Goal: Task Accomplishment & Management: Use online tool/utility

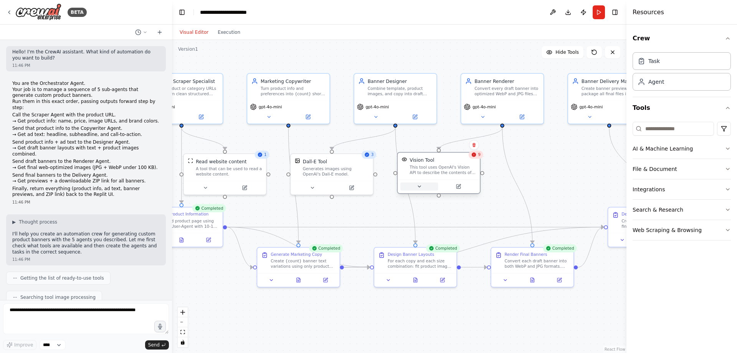
scroll to position [1730, 0]
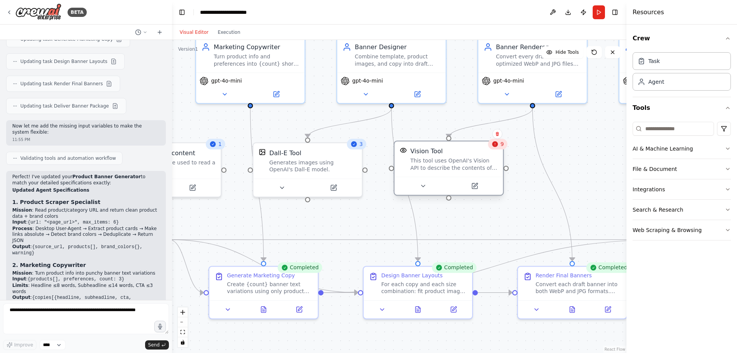
click at [496, 152] on div "Vision Tool" at bounding box center [453, 151] width 87 height 9
click at [242, 35] on div "Visual Editor Execution" at bounding box center [399, 32] width 455 height 15
click at [207, 30] on button "Visual Editor" at bounding box center [194, 32] width 38 height 9
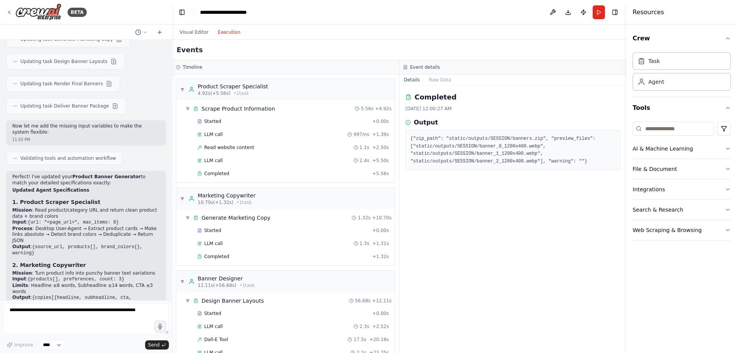
click at [214, 31] on button "Execution" at bounding box center [229, 32] width 32 height 9
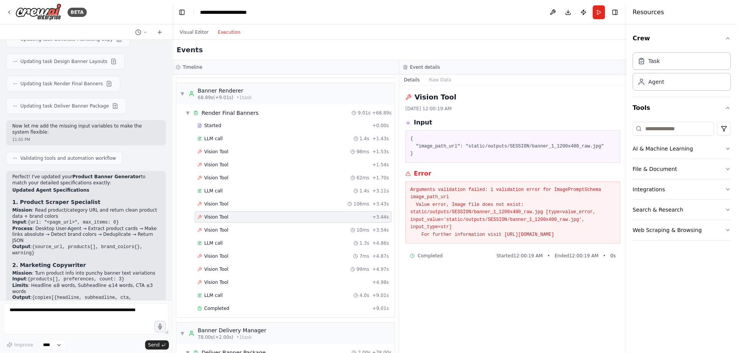
scroll to position [311, 0]
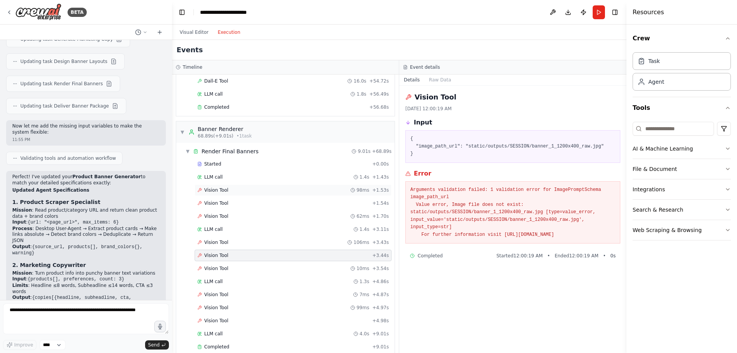
click at [236, 186] on div "Vision Tool 98ms + 1.53s" at bounding box center [293, 190] width 197 height 12
drag, startPoint x: 455, startPoint y: 94, endPoint x: 406, endPoint y: 94, distance: 48.4
click at [406, 94] on div "Vision Tool" at bounding box center [512, 97] width 215 height 11
copy h2 "Vision Tool"
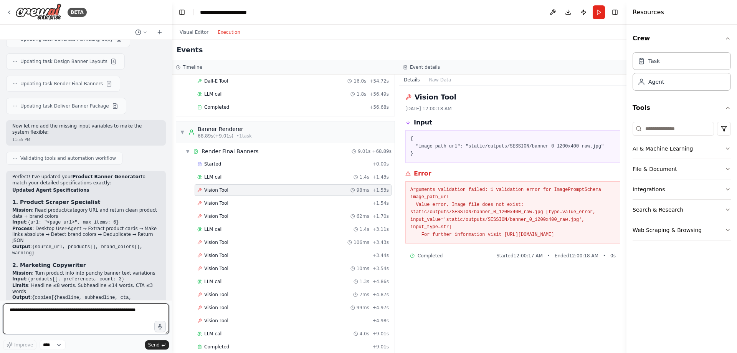
click at [38, 316] on textarea at bounding box center [86, 318] width 166 height 31
paste textarea "**********"
type textarea "**********"
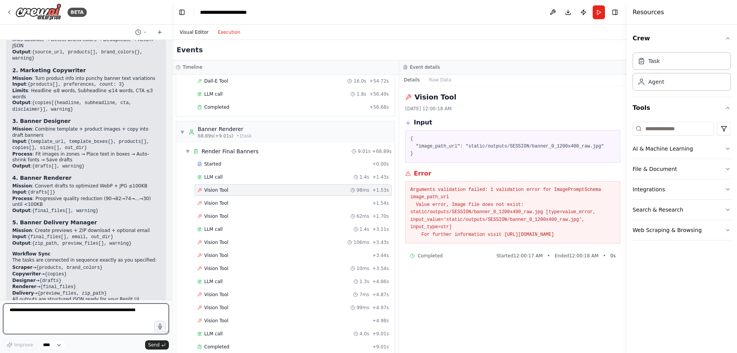
scroll to position [1950, 0]
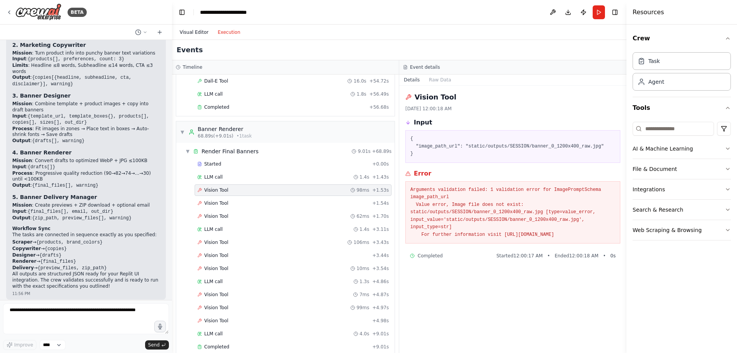
click at [192, 35] on button "Visual Editor" at bounding box center [194, 32] width 38 height 9
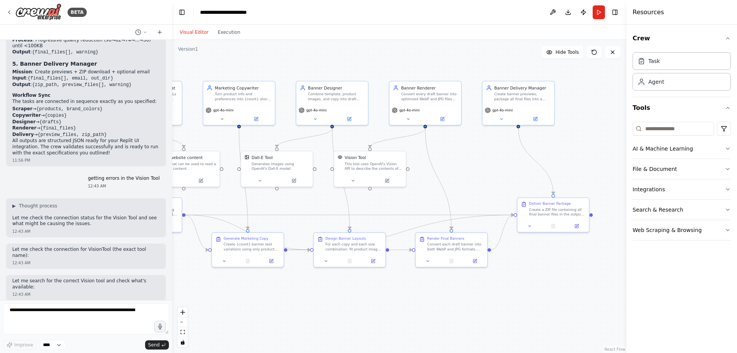
scroll to position [2128, 0]
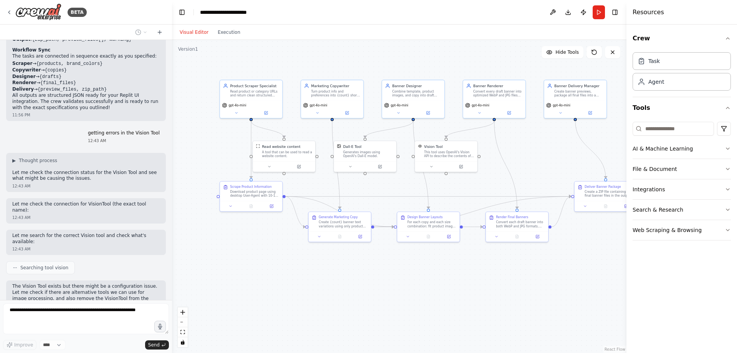
drag, startPoint x: 374, startPoint y: 68, endPoint x: 443, endPoint y: 63, distance: 69.3
click at [443, 63] on div ".deletable-edge-delete-btn { width: 20px; height: 20px; border: 0px solid #ffff…" at bounding box center [399, 196] width 455 height 313
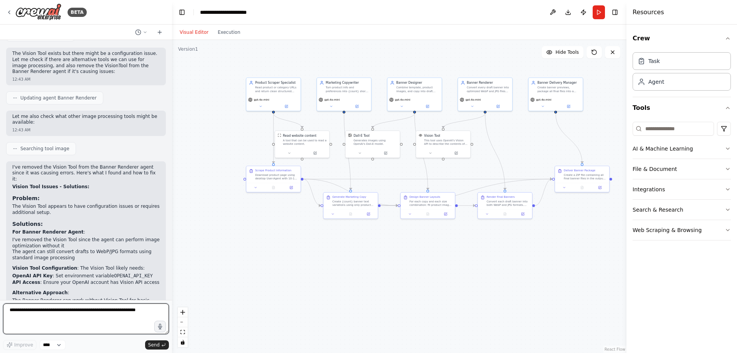
scroll to position [2368, 0]
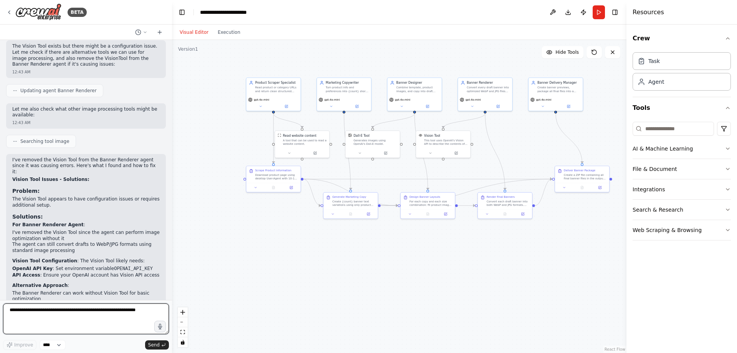
paste textarea "**********"
type textarea "**********"
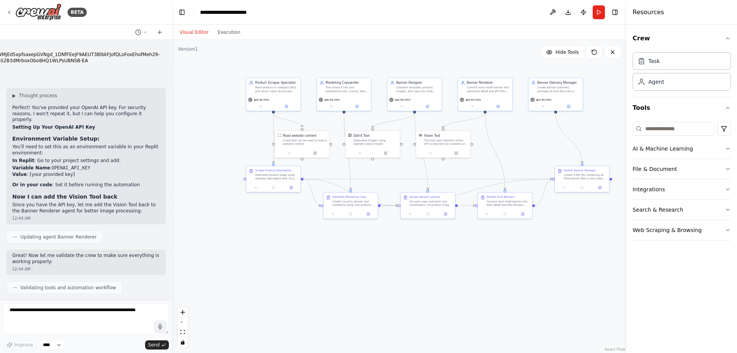
scroll to position [2757, 0]
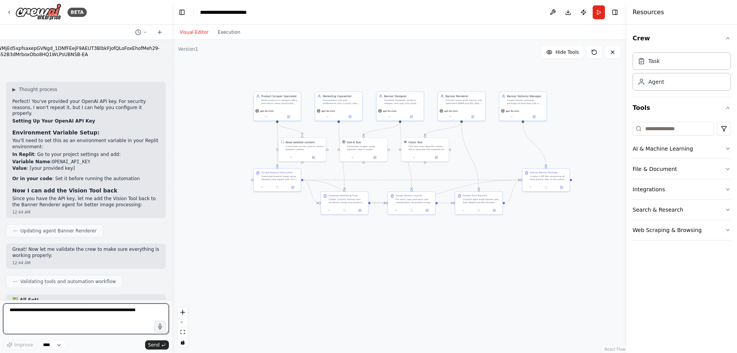
click at [79, 311] on textarea at bounding box center [86, 318] width 166 height 31
type textarea "**********"
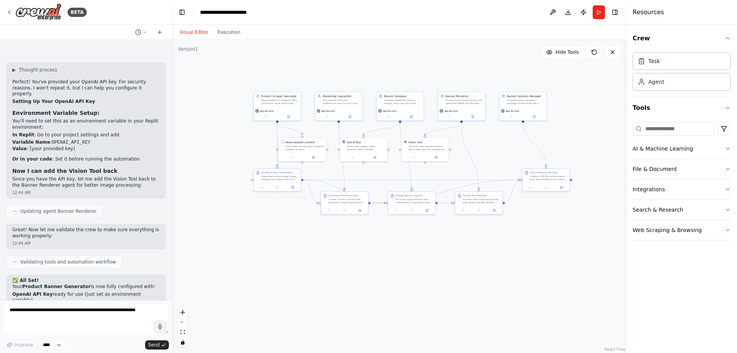
scroll to position [2803, 0]
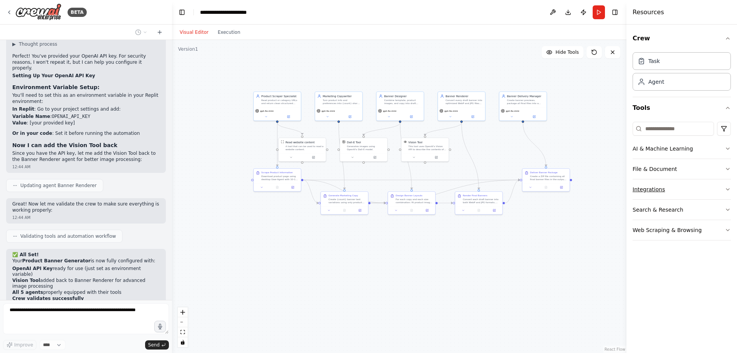
click at [674, 186] on button "Integrations" at bounding box center [682, 189] width 98 height 20
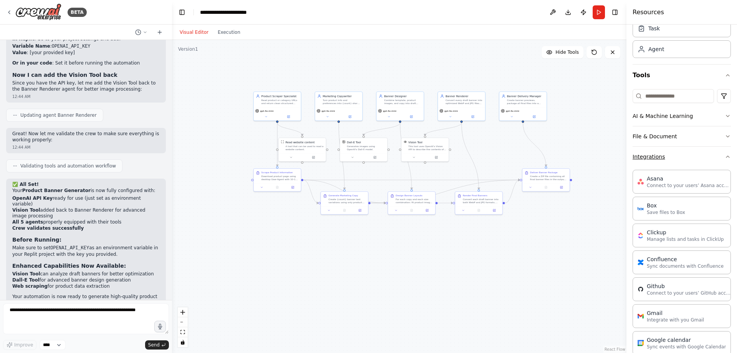
scroll to position [2912, 0]
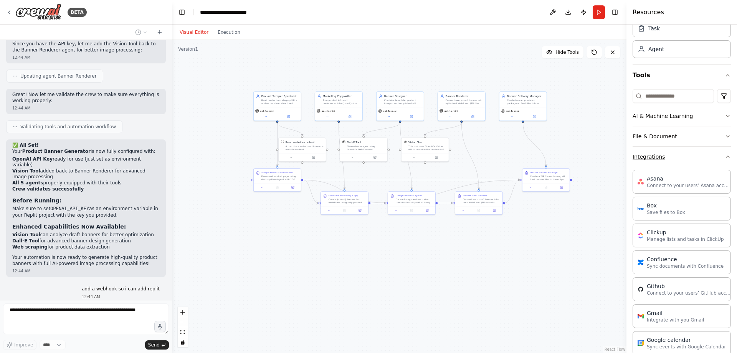
click at [666, 158] on button "Integrations" at bounding box center [682, 157] width 98 height 20
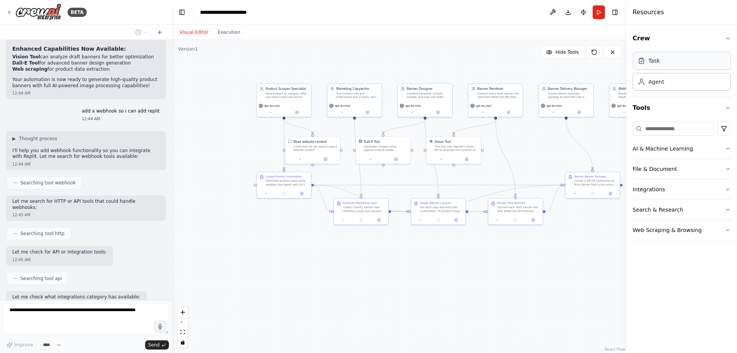
scroll to position [3096, 0]
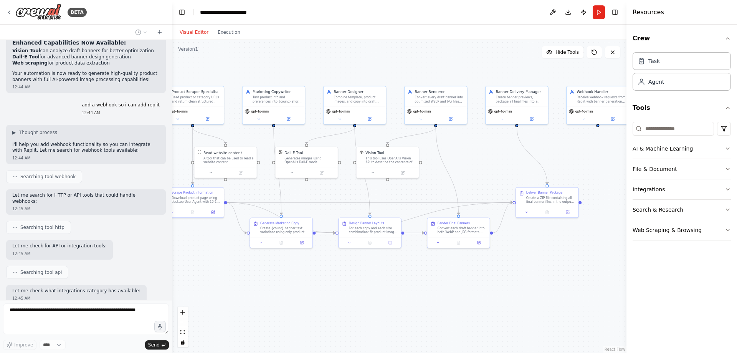
drag, startPoint x: 579, startPoint y: 141, endPoint x: 487, endPoint y: 152, distance: 92.0
click at [487, 152] on div ".deletable-edge-delete-btn { width: 20px; height: 20px; border: 0px solid #ffff…" at bounding box center [399, 196] width 455 height 313
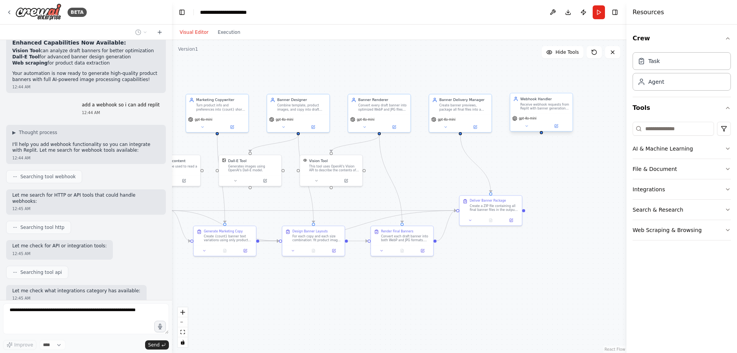
click at [536, 106] on div "Receive webhook requests from Replit with banner generation parameters and orch…" at bounding box center [545, 107] width 49 height 8
click at [534, 106] on div "Receive webhook requests from Replit with banner generation parameters and orch…" at bounding box center [545, 107] width 49 height 8
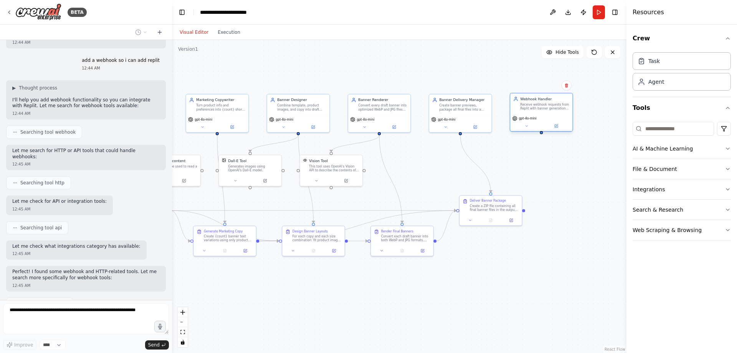
click at [533, 105] on div "Receive webhook requests from Replit with banner generation parameters and orch…" at bounding box center [545, 107] width 49 height 8
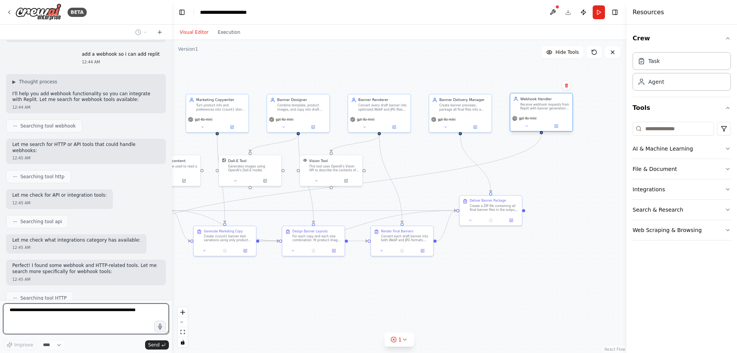
click at [542, 113] on div "Webhook Handler Receive webhook requests from Replit with banner generation par…" at bounding box center [541, 112] width 63 height 39
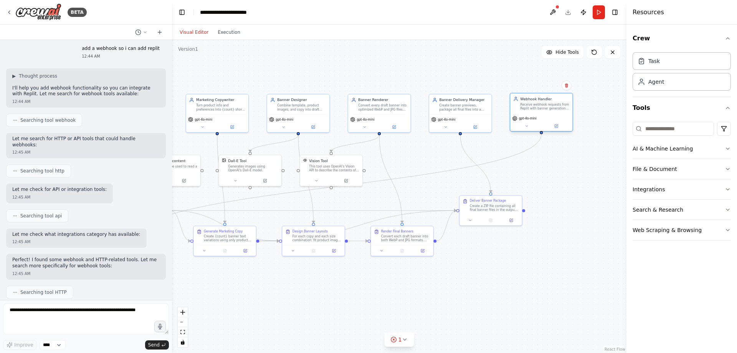
click at [542, 114] on div "gpt-4o-mini" at bounding box center [541, 123] width 62 height 18
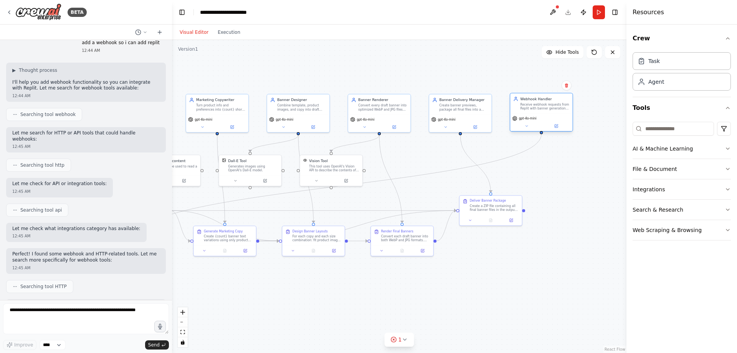
click at [536, 121] on div "gpt-4o-mini" at bounding box center [541, 118] width 58 height 5
click at [529, 129] on div "gpt-4o-mini" at bounding box center [541, 123] width 62 height 18
click at [529, 128] on icon at bounding box center [526, 126] width 4 height 4
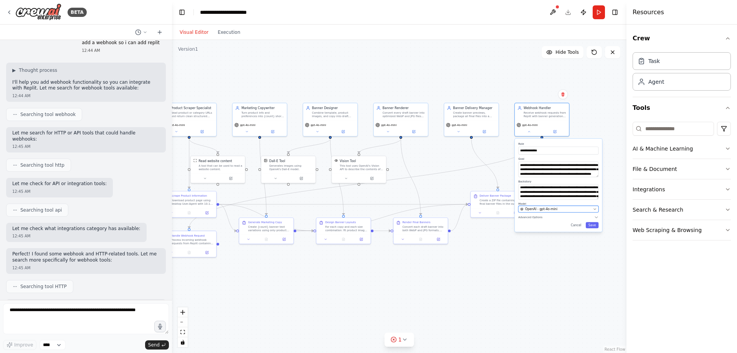
click at [556, 207] on div "OpenAI - gpt-4o-mini" at bounding box center [555, 209] width 71 height 4
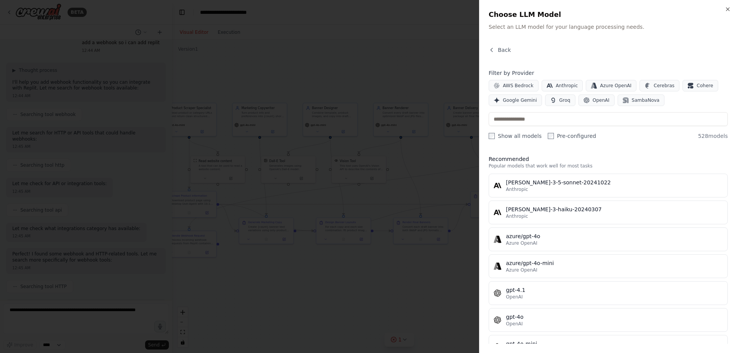
click at [432, 156] on div at bounding box center [368, 176] width 737 height 353
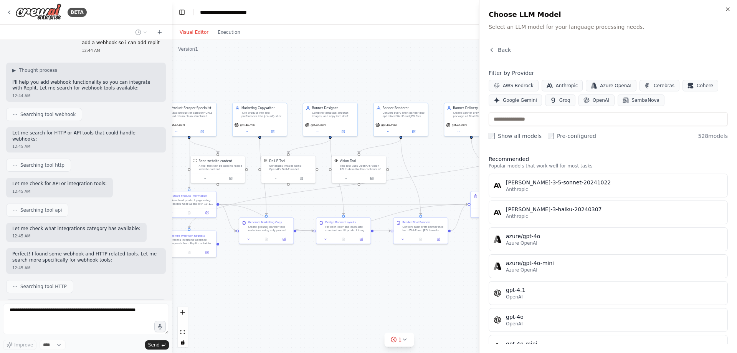
scroll to position [3223, 0]
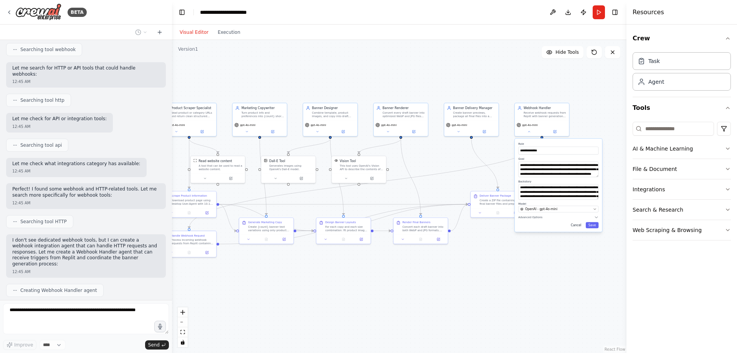
click at [580, 224] on button "Cancel" at bounding box center [576, 225] width 16 height 6
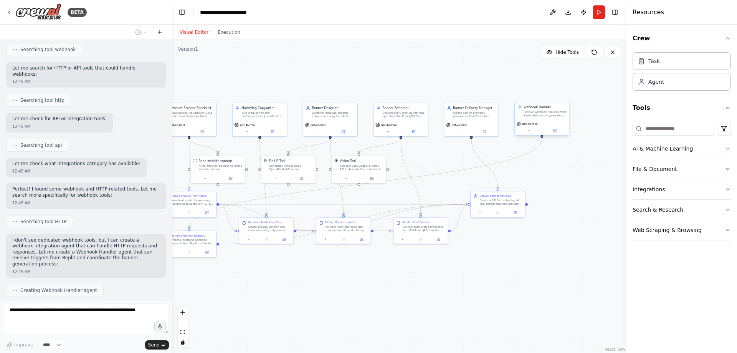
click at [560, 117] on div "Receive webhook requests from Replit with banner generation parameters and orch…" at bounding box center [545, 113] width 43 height 7
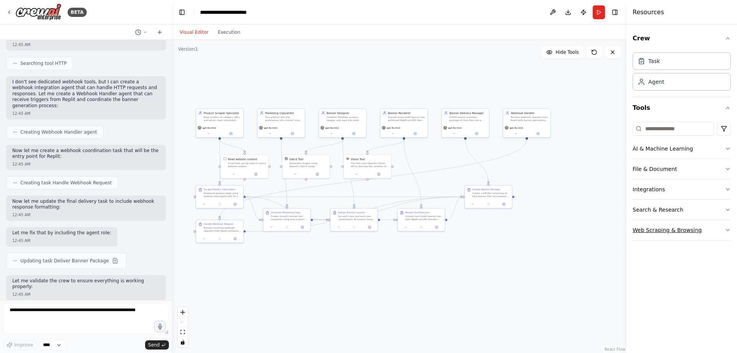
click at [686, 235] on button "Web Scraping & Browsing" at bounding box center [682, 230] width 98 height 20
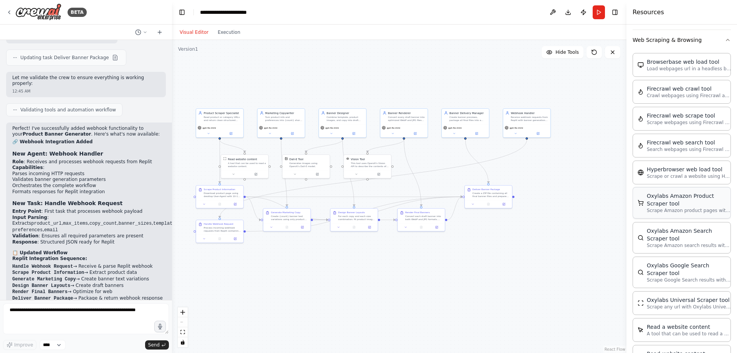
scroll to position [152, 0]
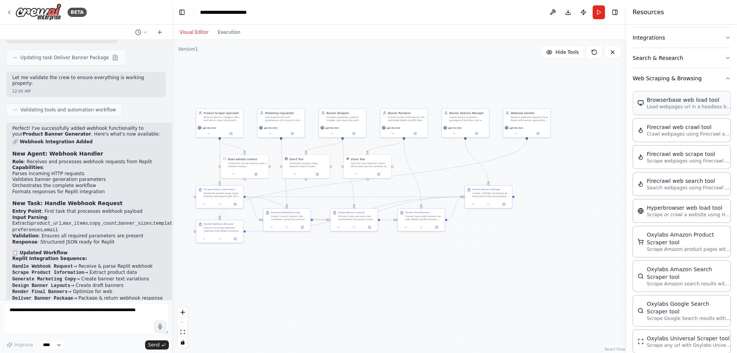
click at [661, 109] on p "Load webpages url in a headless browser using Browserbase and return the conten…" at bounding box center [689, 107] width 84 height 6
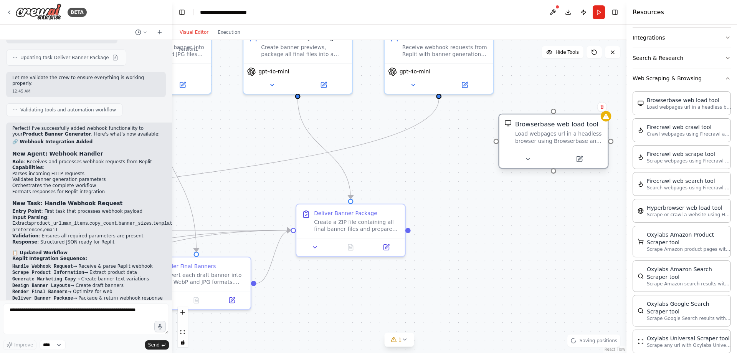
drag, startPoint x: 597, startPoint y: 132, endPoint x: 535, endPoint y: 135, distance: 61.9
click at [532, 136] on div "Load webpages url in a headless browser using Browserbase and return the conten…" at bounding box center [558, 137] width 87 height 14
click at [540, 137] on div "Load webpages url in a headless browser using Browserbase and return the conten…" at bounding box center [549, 137] width 87 height 14
click at [597, 123] on div "Browserbase web load tool Load webpages url in a headless browser using Browser…" at bounding box center [545, 131] width 109 height 35
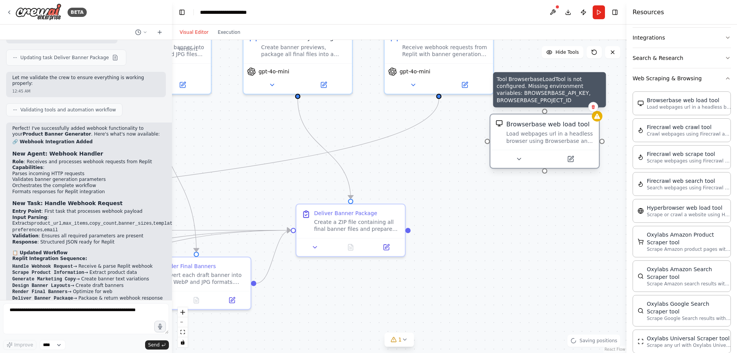
click at [598, 117] on icon at bounding box center [597, 116] width 6 height 5
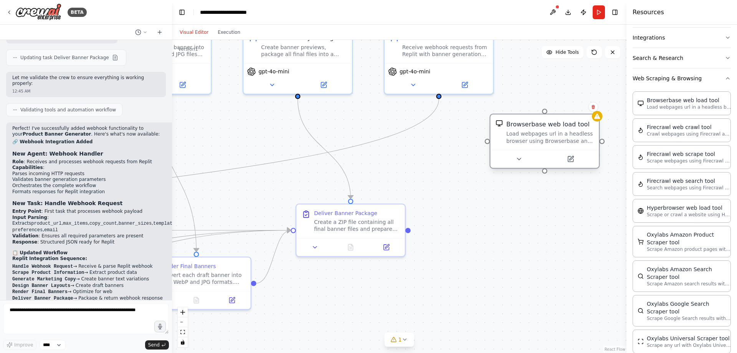
click at [579, 141] on div "Load webpages url in a headless browser using Browserbase and return the conten…" at bounding box center [549, 137] width 87 height 14
click at [506, 160] on button at bounding box center [519, 159] width 50 height 11
drag, startPoint x: 525, startPoint y: 150, endPoint x: 522, endPoint y: 158, distance: 8.3
click at [523, 151] on div at bounding box center [545, 159] width 109 height 18
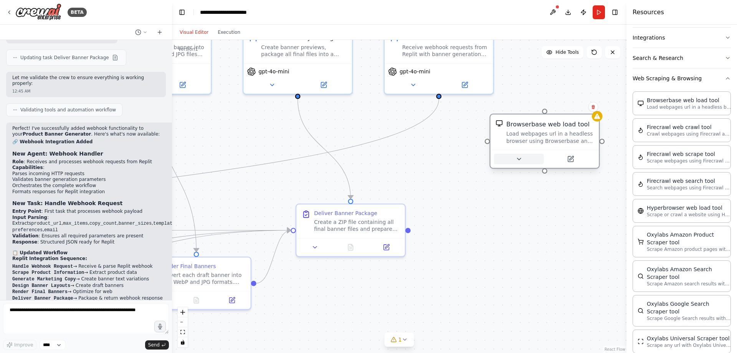
click at [525, 161] on button at bounding box center [519, 159] width 50 height 11
click at [520, 156] on icon at bounding box center [519, 158] width 7 height 7
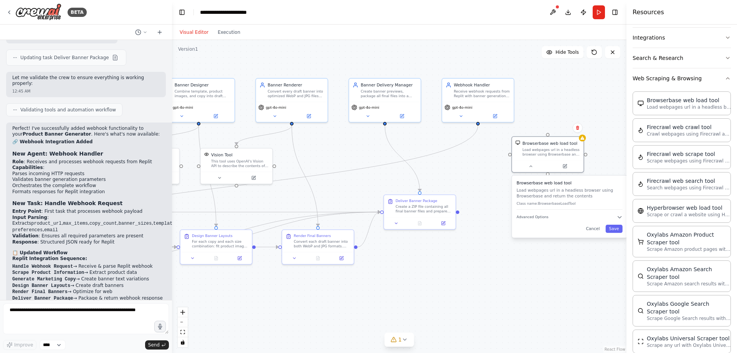
click at [588, 207] on div "Browserbase web load tool Load webpages url in a headless browser using Browser…" at bounding box center [570, 195] width 106 height 30
click at [588, 213] on div "Browserbase web load tool Load webpages url in a headless browser using Browser…" at bounding box center [569, 206] width 115 height 62
click at [590, 221] on div "Browserbase web load tool Load webpages url in a headless browser using Browser…" at bounding box center [569, 206] width 115 height 62
click at [564, 165] on icon at bounding box center [565, 164] width 3 height 3
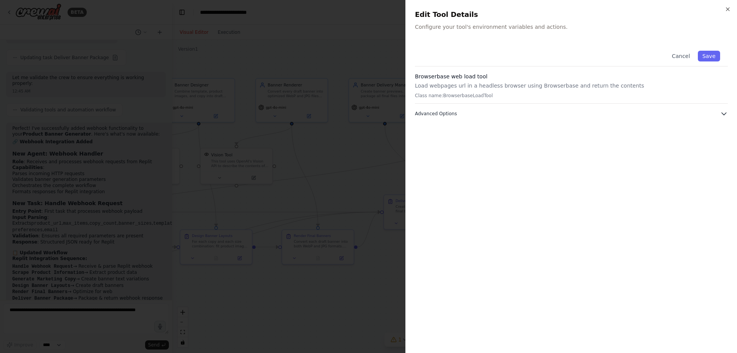
click at [426, 114] on span "Advanced Options" at bounding box center [436, 114] width 42 height 6
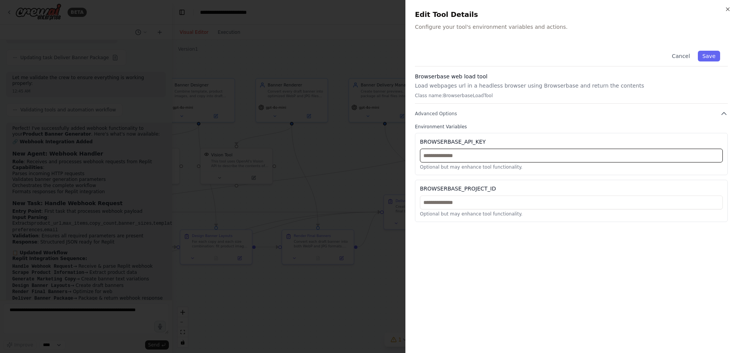
click at [443, 153] on input "text" at bounding box center [571, 156] width 303 height 14
click at [378, 154] on div at bounding box center [368, 176] width 737 height 353
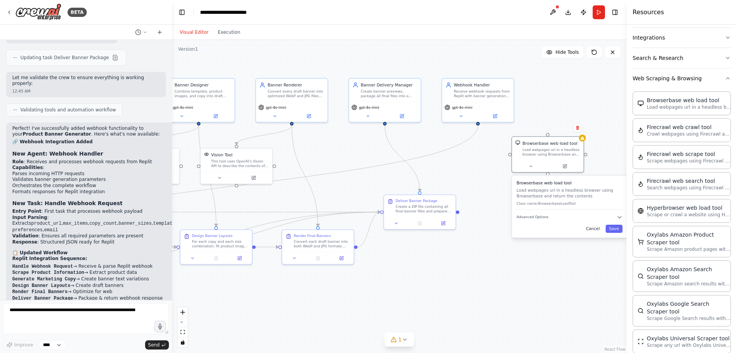
click at [600, 229] on button "Cancel" at bounding box center [592, 229] width 21 height 8
click at [577, 128] on icon at bounding box center [577, 128] width 3 height 4
click at [554, 126] on button "Confirm" at bounding box center [555, 128] width 27 height 9
click at [554, 132] on button "Confirm" at bounding box center [555, 128] width 27 height 9
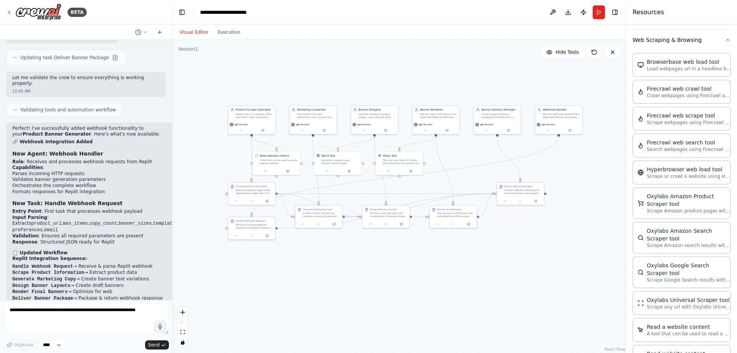
drag, startPoint x: 480, startPoint y: 184, endPoint x: 545, endPoint y: 184, distance: 64.5
click at [545, 184] on div ".deletable-edge-delete-btn { width: 20px; height: 20px; border: 0px solid #ffff…" at bounding box center [399, 196] width 455 height 313
drag, startPoint x: 32, startPoint y: 233, endPoint x: 168, endPoint y: 232, distance: 136.3
click at [168, 232] on div "Hello! I'm the CrewAI assistant. What kind of automation do you want to build? …" at bounding box center [86, 170] width 172 height 260
copy li "Set up HTTP endpoint to trigger this CrewAI workflow"
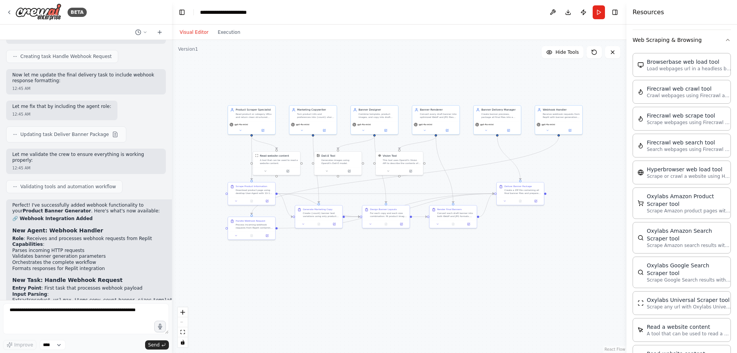
scroll to position [3584, 0]
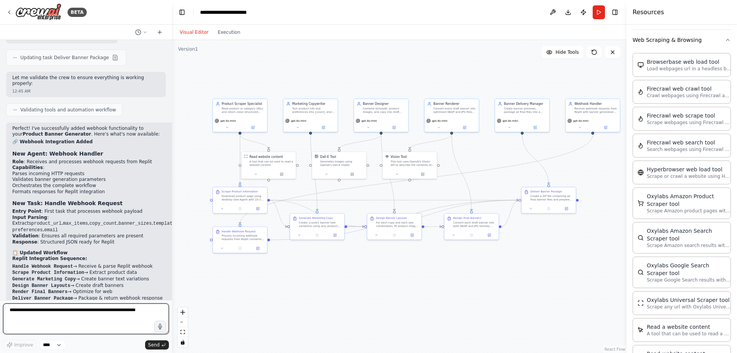
click at [63, 317] on textarea at bounding box center [86, 318] width 166 height 31
type textarea "**********"
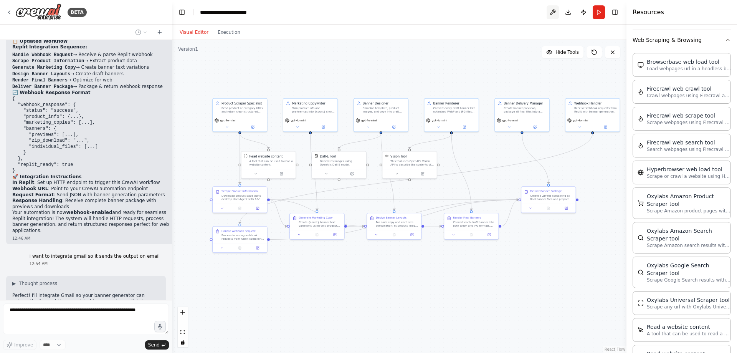
scroll to position [3802, 0]
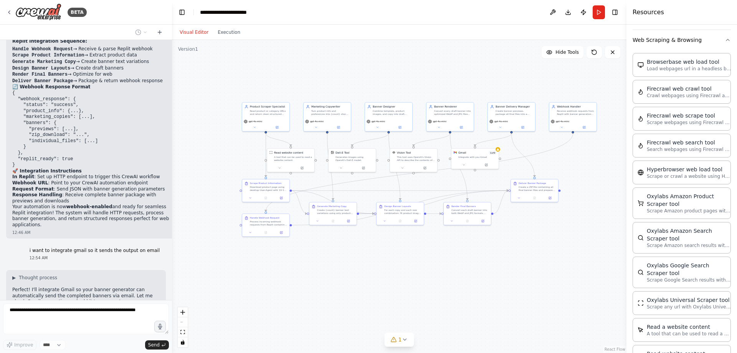
drag, startPoint x: 522, startPoint y: 79, endPoint x: 490, endPoint y: 85, distance: 33.1
click at [486, 87] on div ".deletable-edge-delete-btn { width: 20px; height: 20px; border: 0px solid #ffff…" at bounding box center [399, 196] width 455 height 313
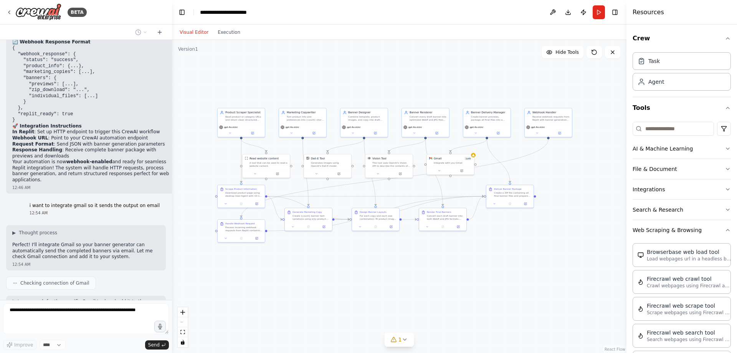
scroll to position [3853, 0]
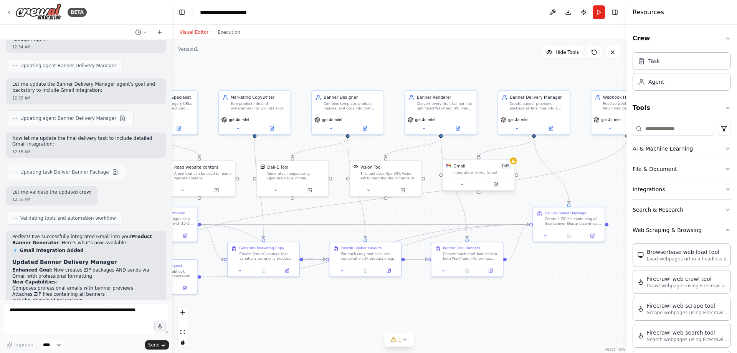
click at [488, 177] on div "Gmail 1 of 9 Integrate with you Gmail" at bounding box center [478, 169] width 71 height 19
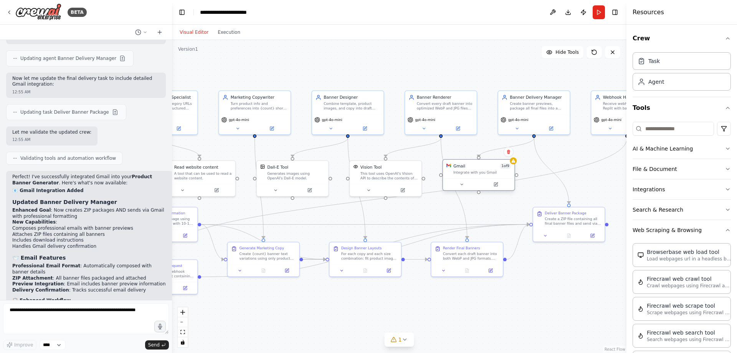
click at [501, 174] on div "Integrate with you Gmail" at bounding box center [482, 172] width 58 height 5
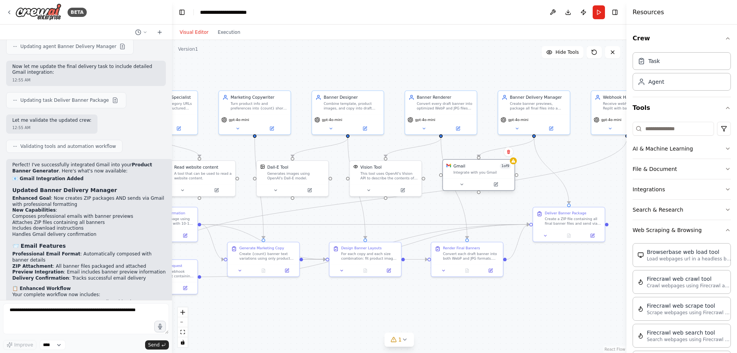
click at [501, 174] on div "Integrate with you Gmail" at bounding box center [482, 172] width 58 height 5
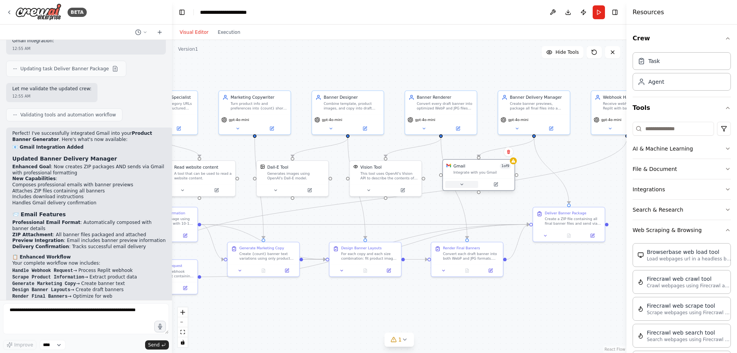
click at [462, 183] on icon at bounding box center [462, 184] width 5 height 5
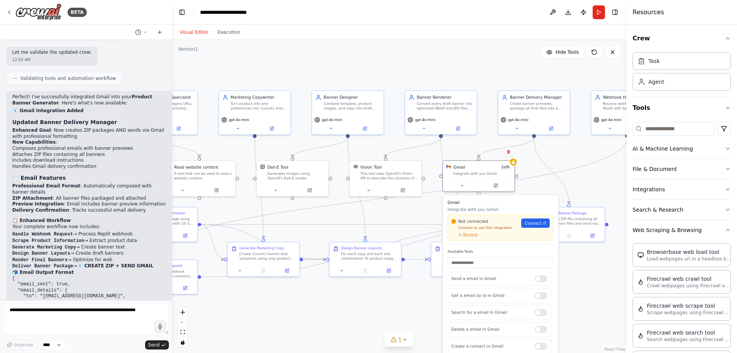
scroll to position [4311, 0]
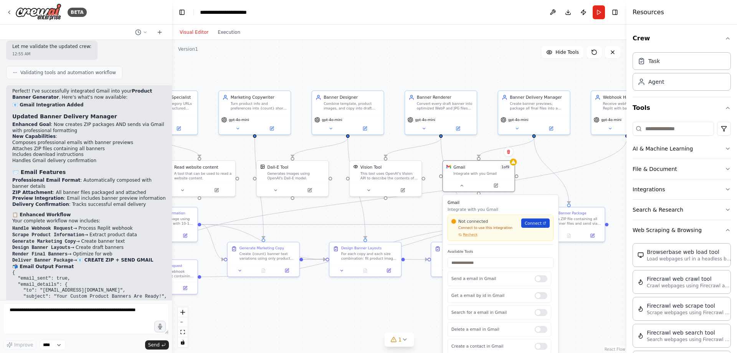
click at [534, 225] on span "Connect" at bounding box center [533, 223] width 17 height 6
click at [468, 235] on span "Recheck" at bounding box center [470, 234] width 15 height 5
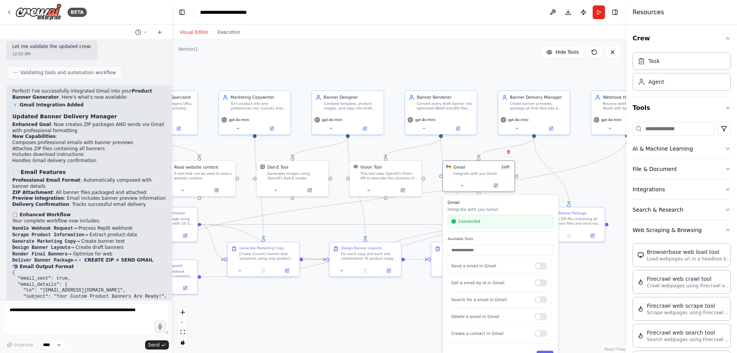
click at [533, 182] on div ".deletable-edge-delete-btn { width: 20px; height: 20px; border: 0px solid #ffff…" at bounding box center [399, 196] width 455 height 313
click at [601, 17] on button "Run" at bounding box center [599, 12] width 12 height 14
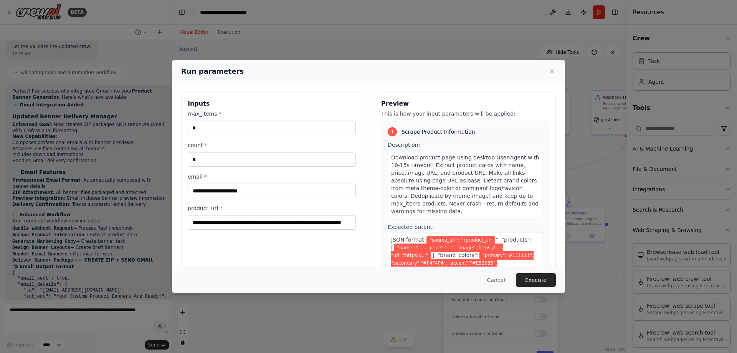
click at [541, 281] on button "Execute" at bounding box center [536, 280] width 40 height 14
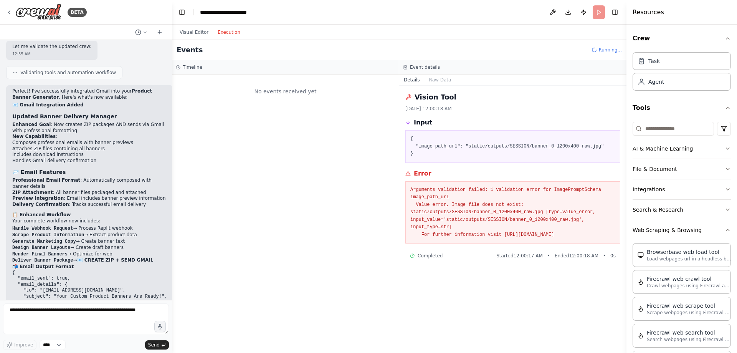
click at [225, 35] on button "Execution" at bounding box center [229, 32] width 32 height 9
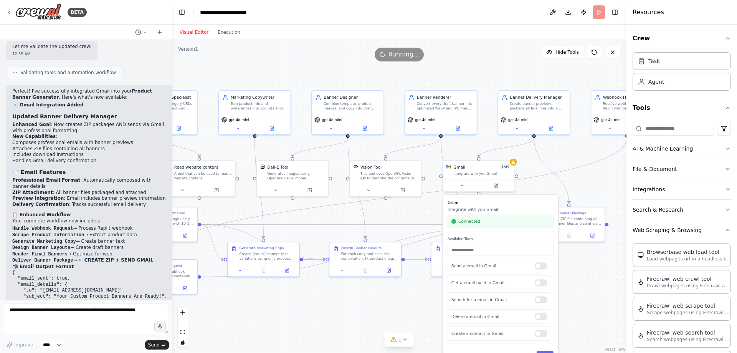
click at [192, 28] on button "Visual Editor" at bounding box center [194, 32] width 38 height 9
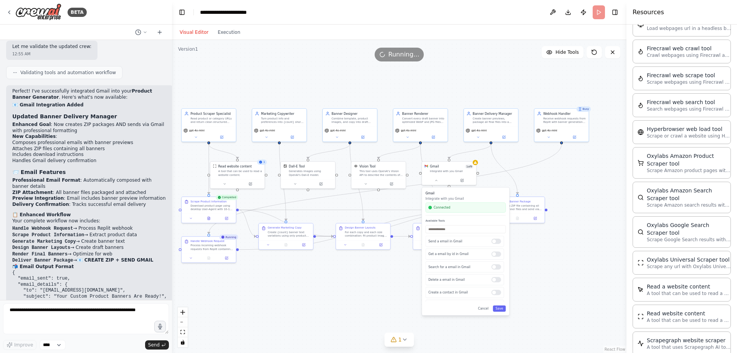
scroll to position [305, 0]
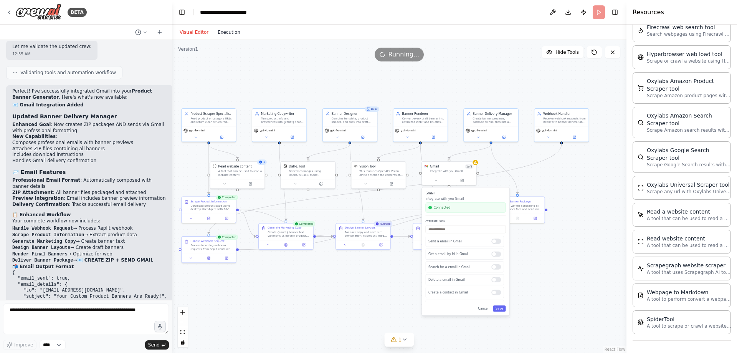
click at [225, 35] on button "Execution" at bounding box center [229, 32] width 32 height 9
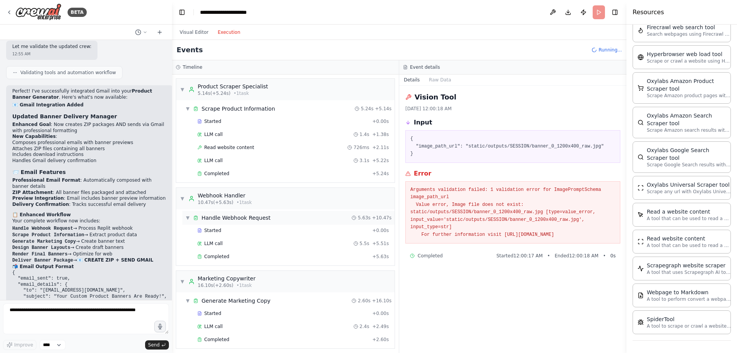
scroll to position [108, 0]
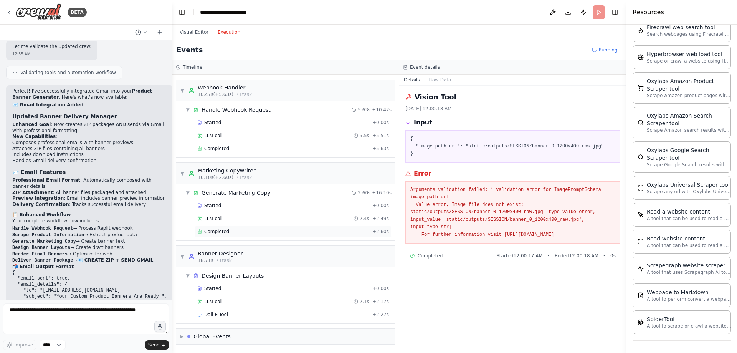
click at [232, 230] on div "Completed" at bounding box center [283, 231] width 172 height 6
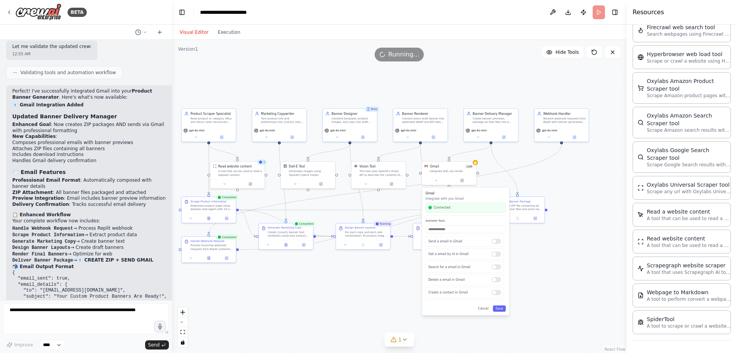
click at [192, 35] on button "Visual Editor" at bounding box center [194, 32] width 38 height 9
click at [503, 316] on div ".deletable-edge-delete-btn { width: 20px; height: 20px; border: 0px solid #ffff…" at bounding box center [399, 196] width 455 height 313
click at [505, 312] on div "Gmail Integrate with you Gmail Connected Available Tools Send a email in Gmail …" at bounding box center [465, 251] width 87 height 128
click at [501, 309] on button "Save" at bounding box center [499, 308] width 13 height 6
click at [222, 28] on button "Execution" at bounding box center [229, 32] width 32 height 9
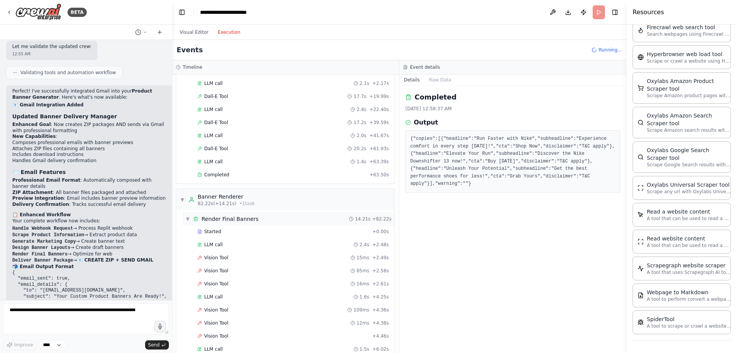
scroll to position [480, 0]
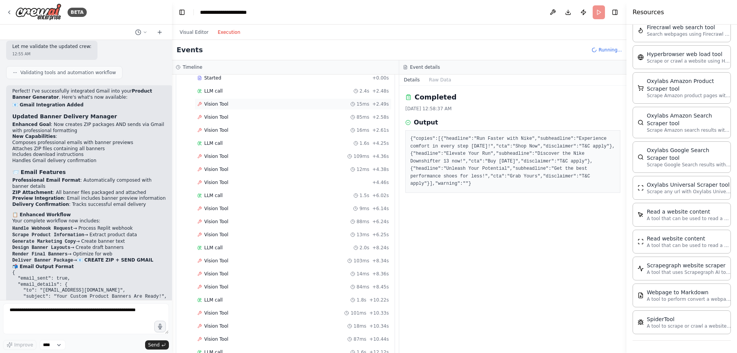
click at [213, 106] on span "Vision Tool" at bounding box center [216, 104] width 24 height 6
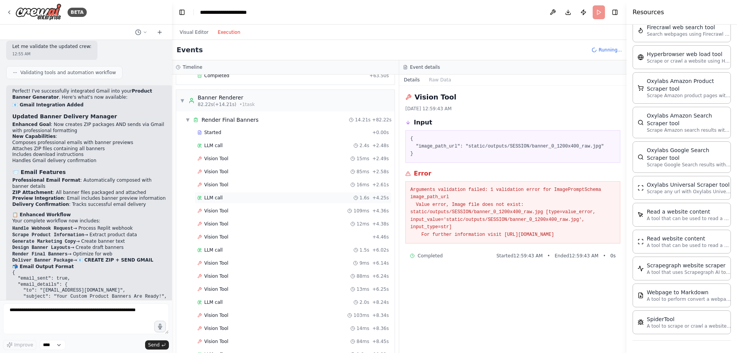
scroll to position [463, 0]
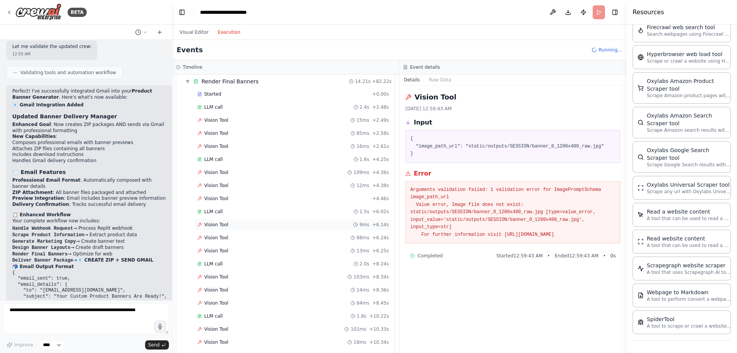
click at [251, 225] on div "Vision Tool 9ms + 6.14s" at bounding box center [293, 225] width 192 height 6
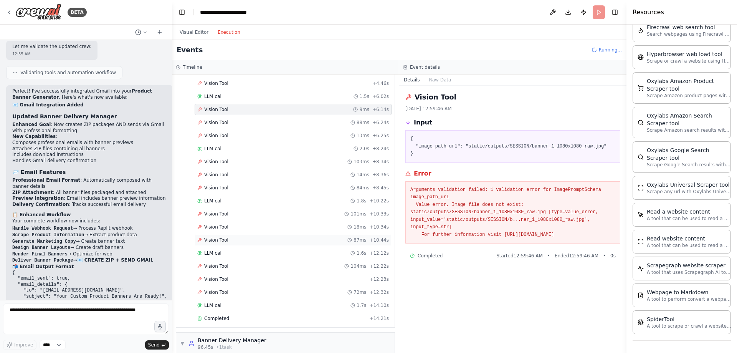
click at [248, 240] on div "Vision Tool 87ms + 10.44s" at bounding box center [293, 240] width 192 height 6
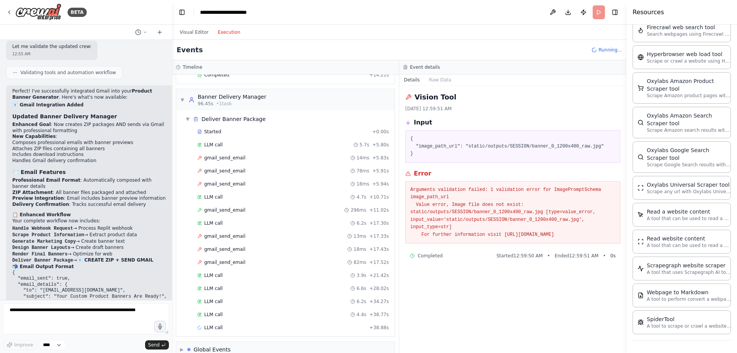
scroll to position [835, 0]
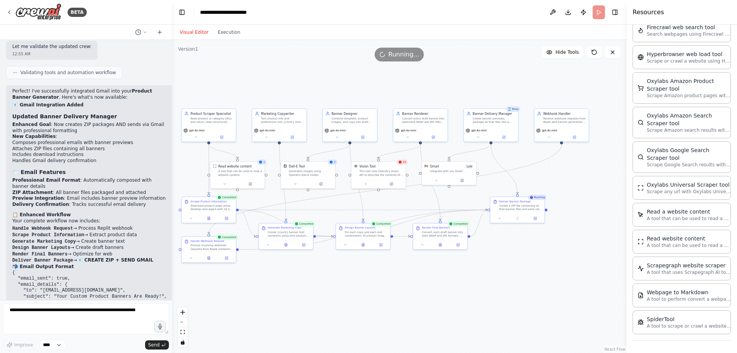
click at [197, 29] on button "Visual Editor" at bounding box center [194, 32] width 38 height 9
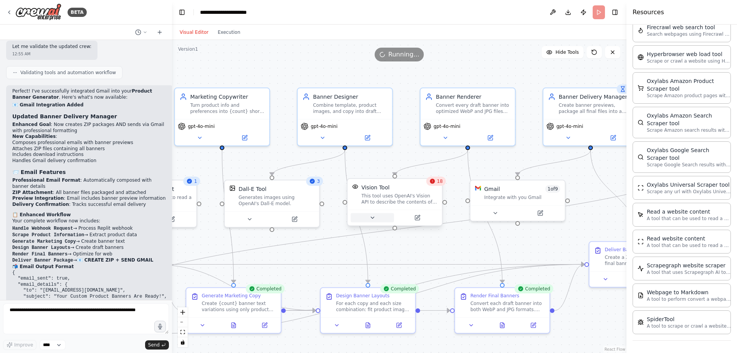
click at [369, 215] on icon at bounding box center [372, 218] width 6 height 6
click at [370, 215] on icon at bounding box center [368, 218] width 6 height 6
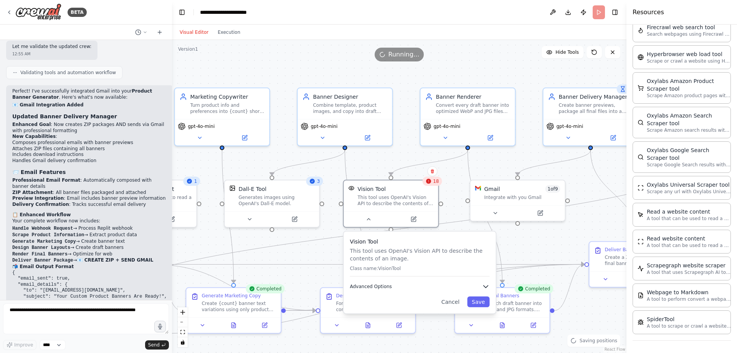
click at [426, 288] on button "Advanced Options" at bounding box center [420, 287] width 140 height 8
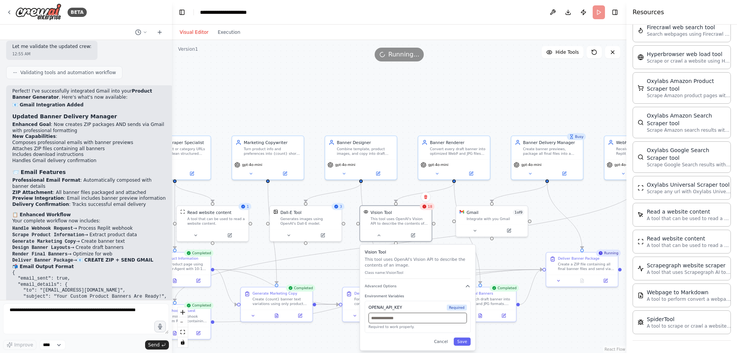
click at [407, 321] on input "text" at bounding box center [418, 318] width 98 height 10
paste input "**********"
type input "**********"
click at [415, 314] on input "text" at bounding box center [418, 318] width 98 height 10
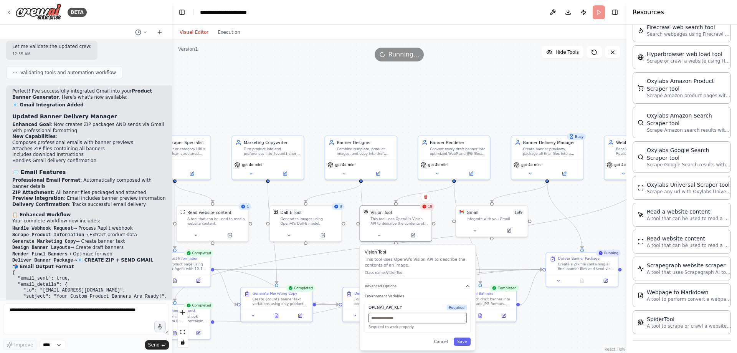
click at [415, 313] on input "text" at bounding box center [418, 318] width 98 height 10
paste input "**********"
type input "**********"
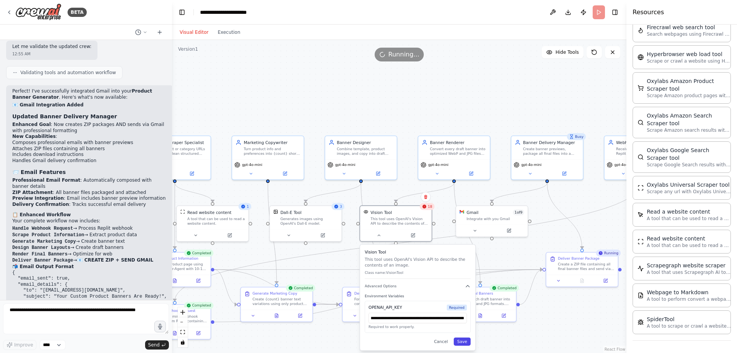
scroll to position [0, 0]
click at [465, 344] on button "Save" at bounding box center [462, 341] width 17 height 8
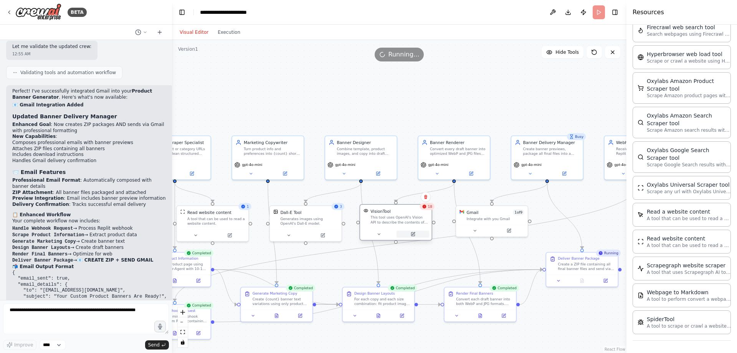
click at [412, 237] on button at bounding box center [413, 234] width 33 height 7
click at [380, 234] on icon at bounding box center [379, 234] width 5 height 5
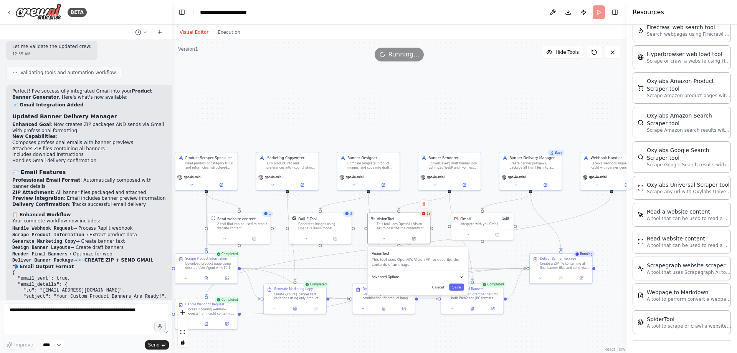
click at [406, 277] on button "Advanced Options" at bounding box center [418, 276] width 92 height 5
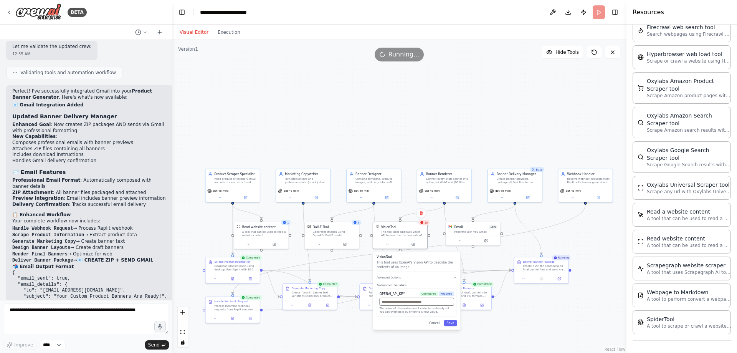
click at [423, 300] on input "text" at bounding box center [417, 302] width 74 height 8
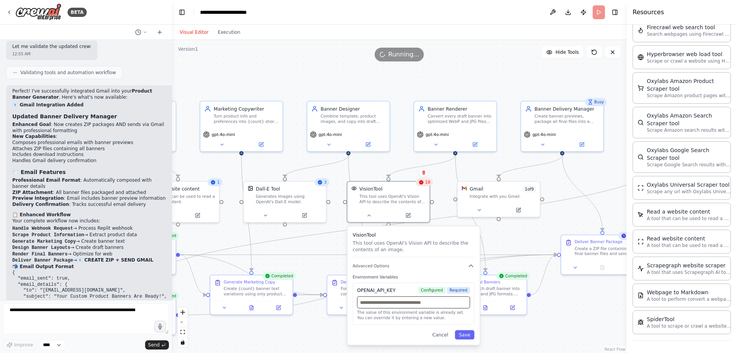
paste input "**********"
type input "**********"
click at [464, 333] on button "Save" at bounding box center [465, 334] width 20 height 9
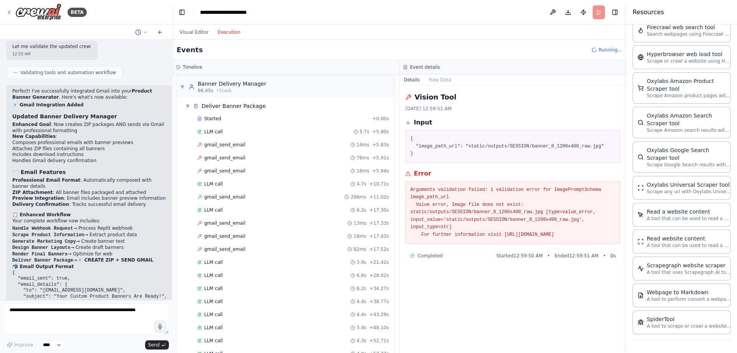
click at [225, 33] on button "Execution" at bounding box center [229, 32] width 32 height 9
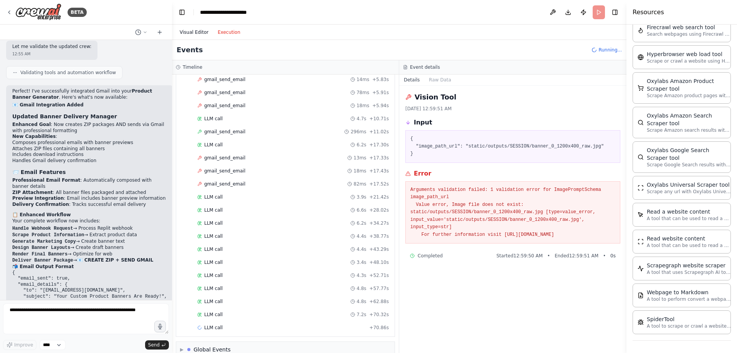
click at [202, 31] on button "Visual Editor" at bounding box center [194, 32] width 38 height 9
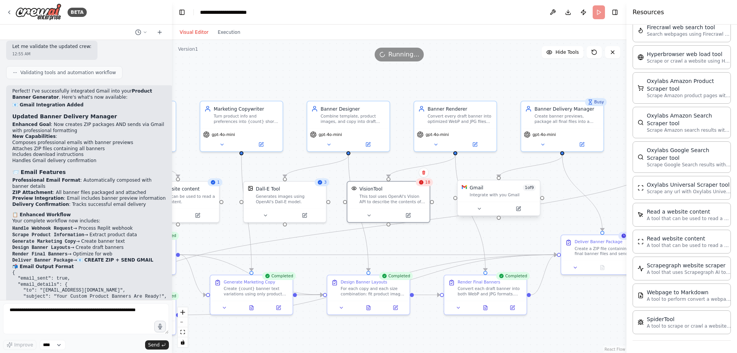
click at [480, 214] on div at bounding box center [499, 209] width 82 height 14
click at [481, 210] on icon at bounding box center [478, 208] width 5 height 5
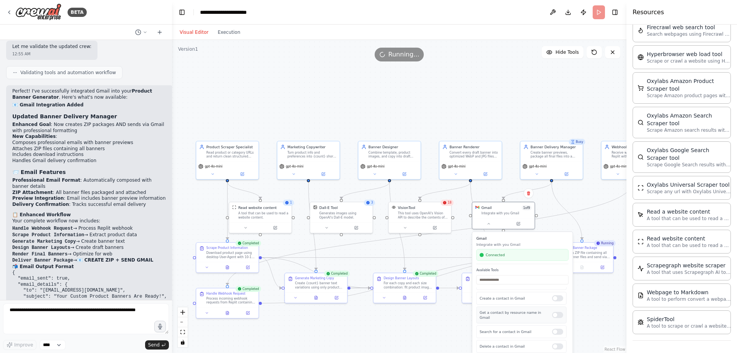
scroll to position [0, 0]
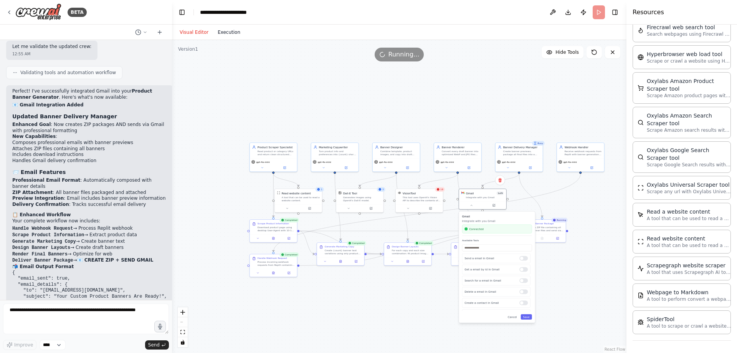
click at [223, 29] on button "Execution" at bounding box center [229, 32] width 32 height 9
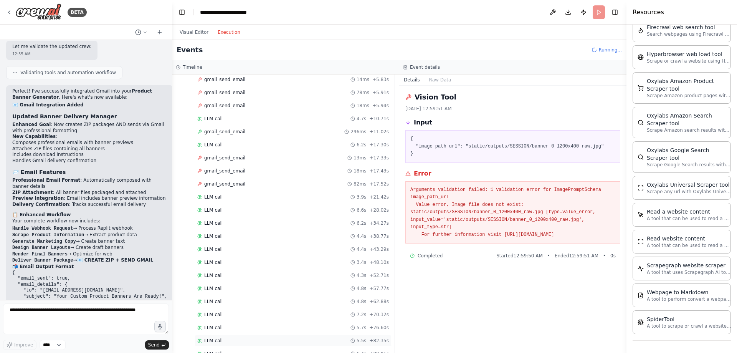
scroll to position [1031, 0]
click at [253, 269] on div "Started + 0.00s LLM call 5.7s + 5.80s gmail_send_email 14ms + 5.83s gmail_send_…" at bounding box center [288, 119] width 212 height 405
click at [258, 249] on div "LLM call 6.3s + 101.65s" at bounding box center [293, 249] width 192 height 6
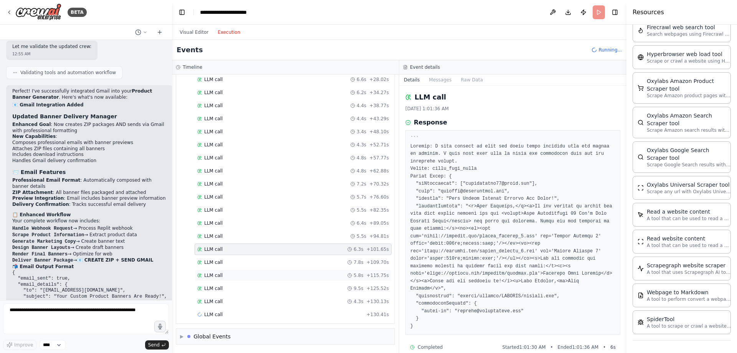
click at [266, 271] on div "LLM call 5.8s + 115.75s" at bounding box center [293, 276] width 197 height 12
click at [277, 289] on div "LLM call 9.5s + 125.52s" at bounding box center [293, 288] width 192 height 6
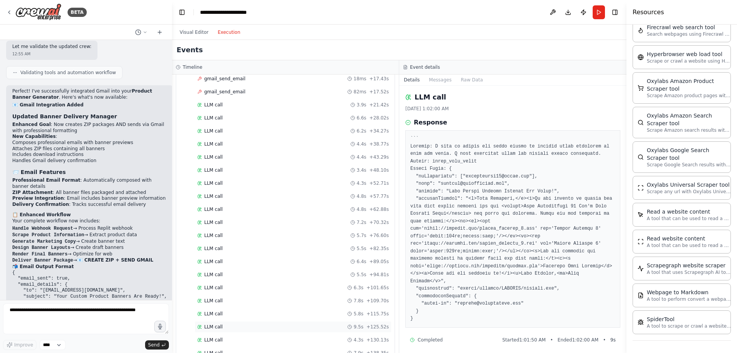
scroll to position [1083, 0]
click at [190, 31] on button "Visual Editor" at bounding box center [194, 32] width 38 height 9
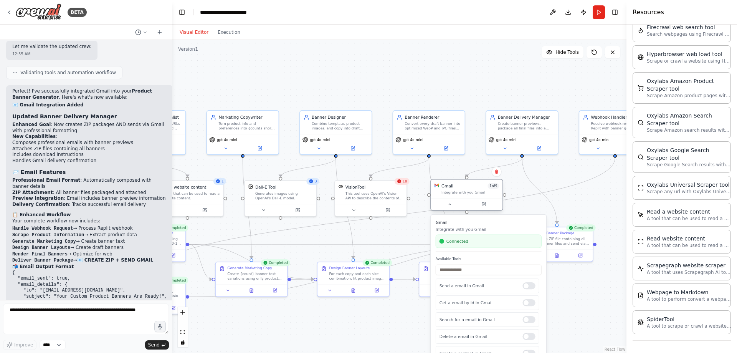
click at [477, 195] on div "Gmail 1 of 9 Integrate with you Gmail" at bounding box center [466, 188] width 71 height 19
click at [114, 309] on textarea at bounding box center [86, 318] width 166 height 31
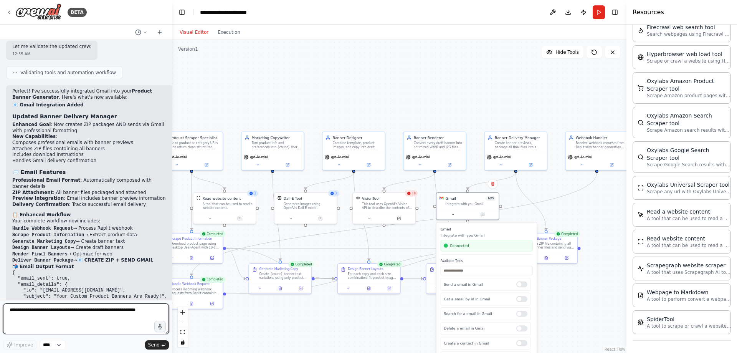
click at [78, 308] on textarea at bounding box center [86, 318] width 166 height 31
type textarea "**********"
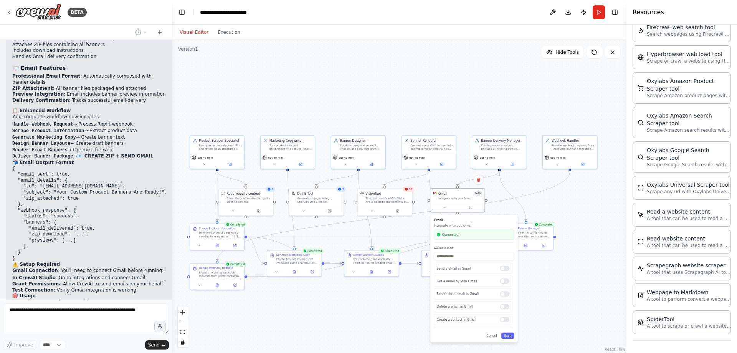
scroll to position [4421, 0]
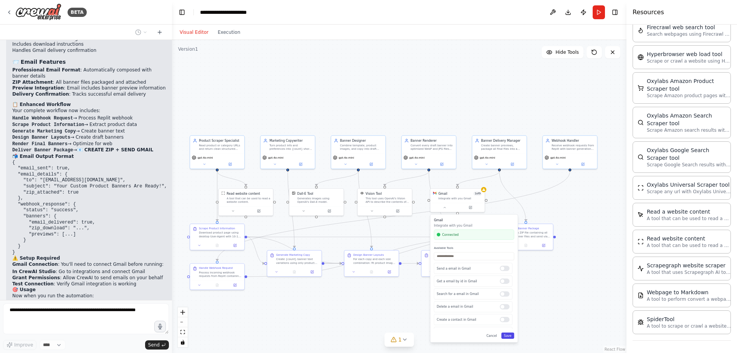
click at [508, 336] on button "Save" at bounding box center [507, 335] width 13 height 6
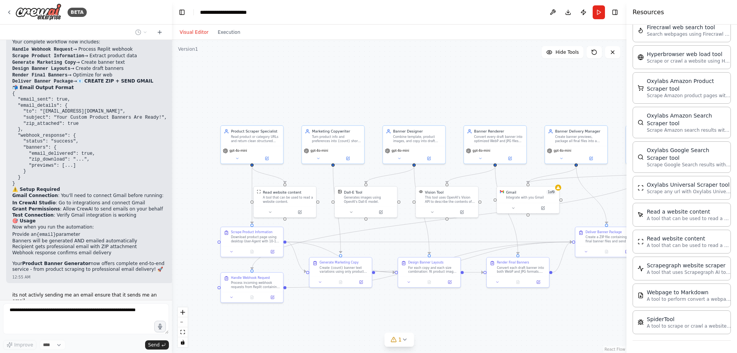
scroll to position [4509, 0]
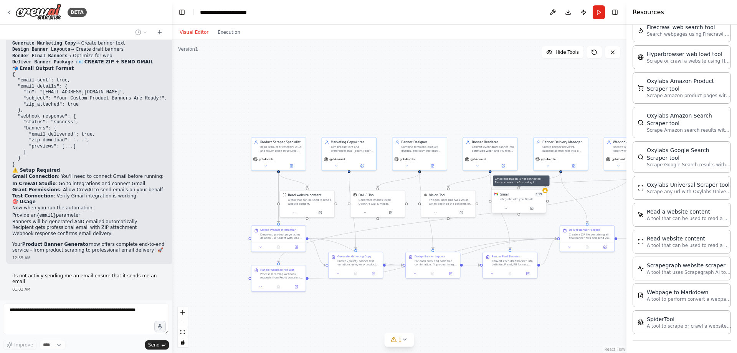
click at [546, 192] on icon at bounding box center [544, 190] width 3 height 3
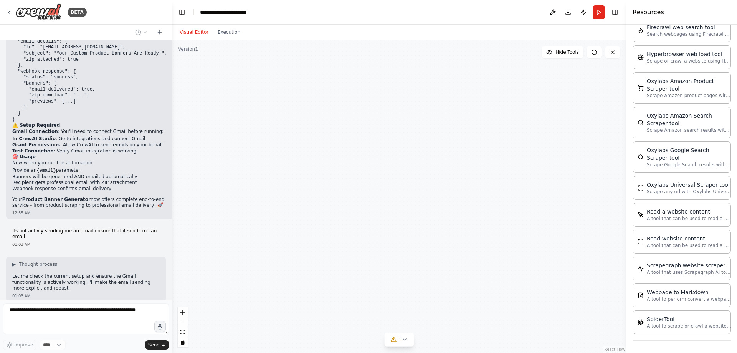
scroll to position [4560, 0]
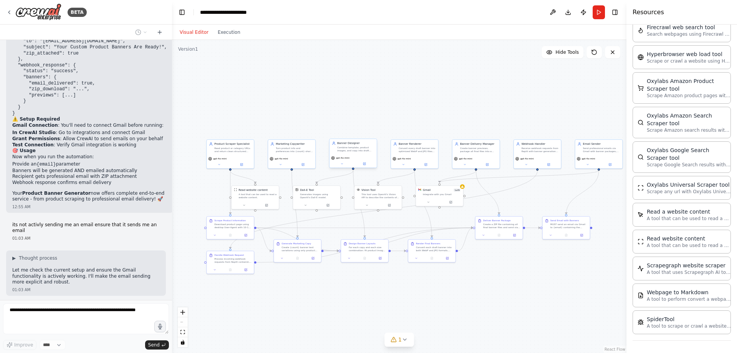
drag, startPoint x: 423, startPoint y: 103, endPoint x: 354, endPoint y: 150, distance: 83.6
click at [334, 90] on div ".deletable-edge-delete-btn { width: 20px; height: 20px; border: 0px solid #ffff…" at bounding box center [399, 196] width 455 height 313
click at [409, 344] on button "1" at bounding box center [400, 339] width 30 height 14
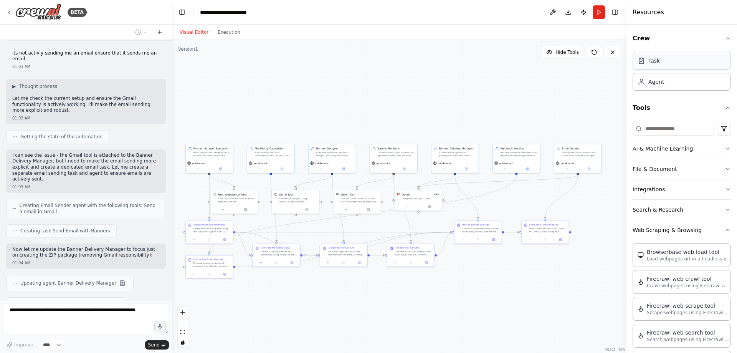
scroll to position [4737, 0]
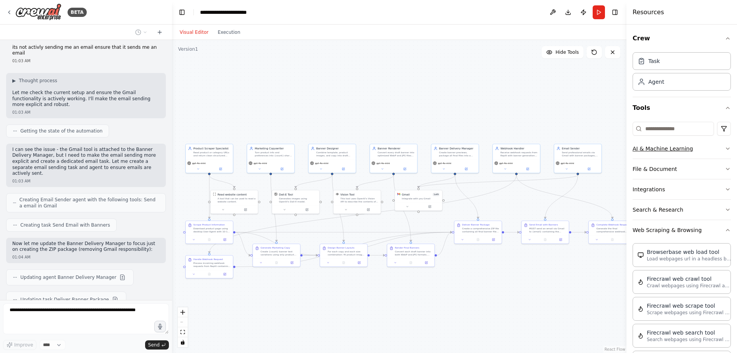
click at [671, 152] on button "AI & Machine Learning" at bounding box center [682, 149] width 98 height 20
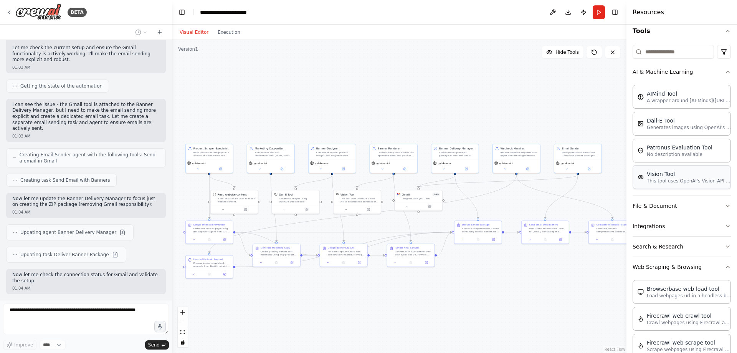
scroll to position [0, 0]
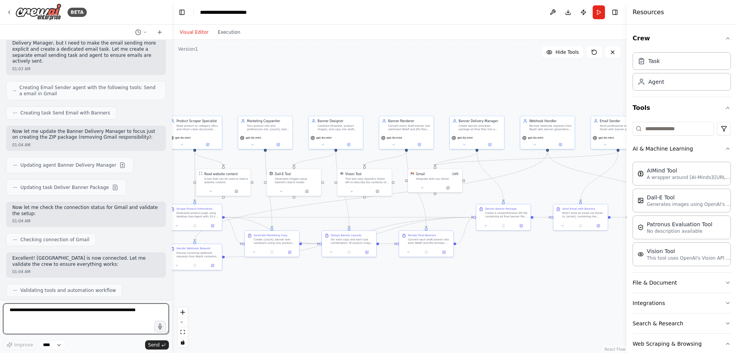
drag, startPoint x: 484, startPoint y: 117, endPoint x: 497, endPoint y: 83, distance: 36.9
click at [497, 83] on div ".deletable-edge-delete-btn { width: 20px; height: 20px; border: 0px solid #ffff…" at bounding box center [399, 196] width 455 height 313
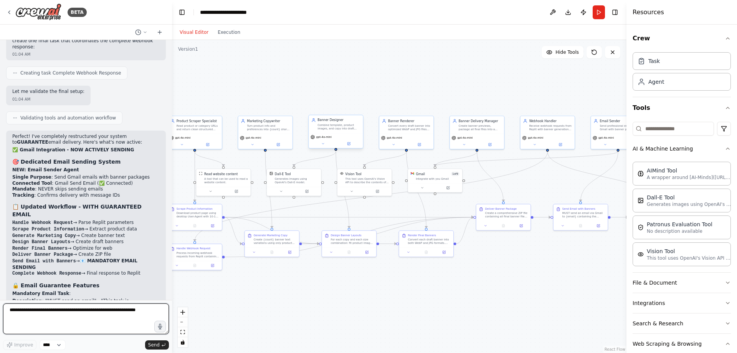
scroll to position [5130, 0]
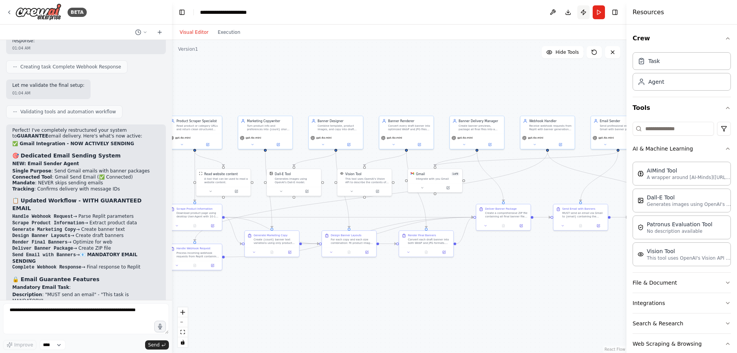
click at [583, 15] on button "Publish" at bounding box center [583, 12] width 12 height 14
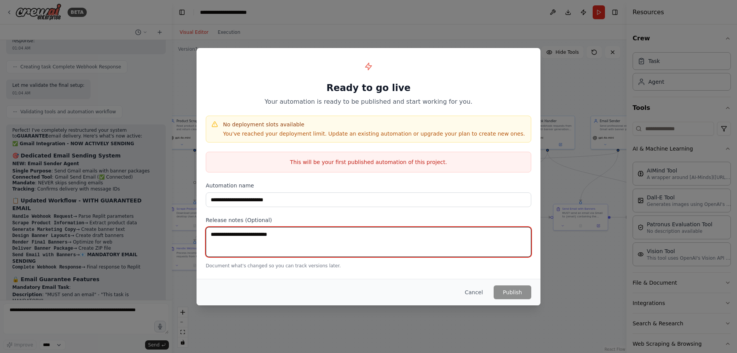
click at [362, 241] on textarea at bounding box center [369, 242] width 326 height 30
type textarea "****"
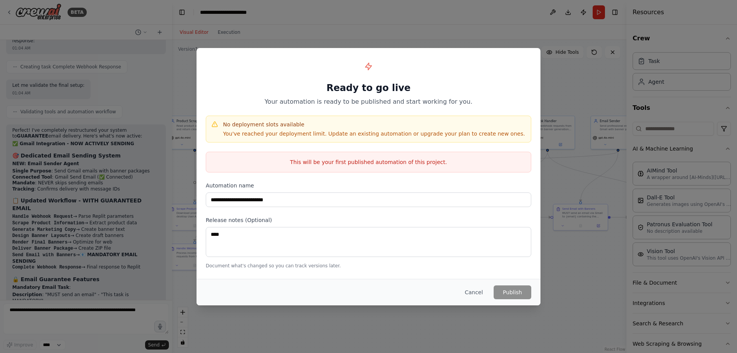
click at [483, 294] on button "Cancel" at bounding box center [474, 292] width 30 height 14
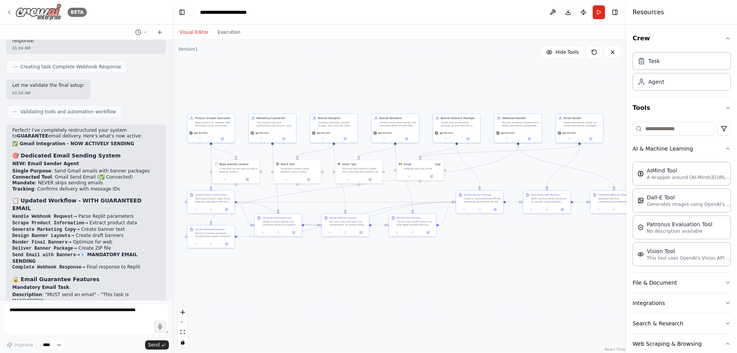
click at [60, 17] on img at bounding box center [38, 11] width 46 height 17
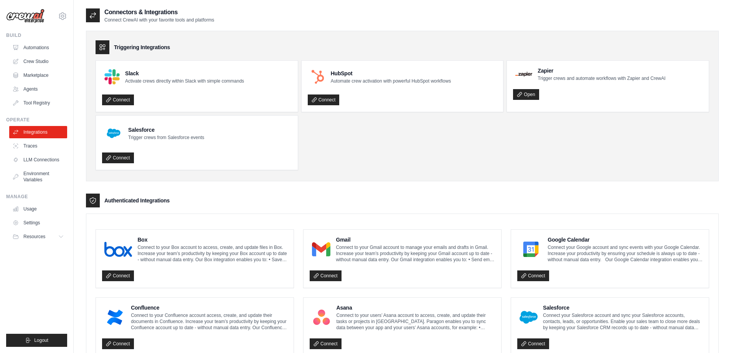
scroll to position [38, 0]
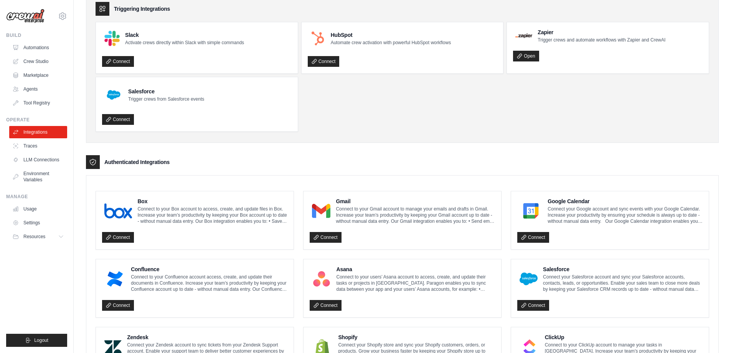
click at [324, 245] on div "Gmail Connect to your Gmail account to manage your emails and drafts in Gmail. …" at bounding box center [403, 220] width 198 height 58
click at [326, 240] on link "Connect" at bounding box center [326, 237] width 32 height 11
click at [327, 237] on link "Connect" at bounding box center [326, 237] width 32 height 11
click at [330, 236] on link "Connect" at bounding box center [326, 237] width 32 height 11
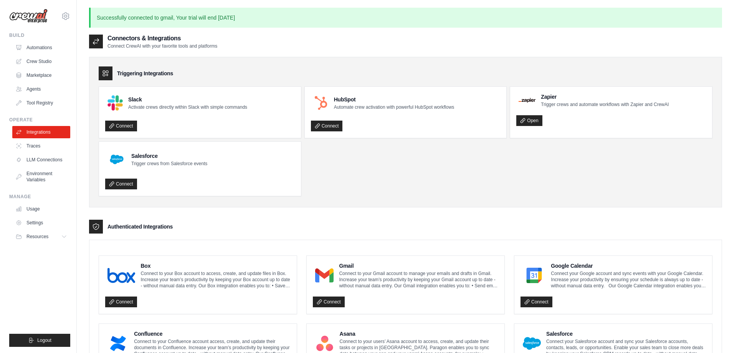
scroll to position [38, 0]
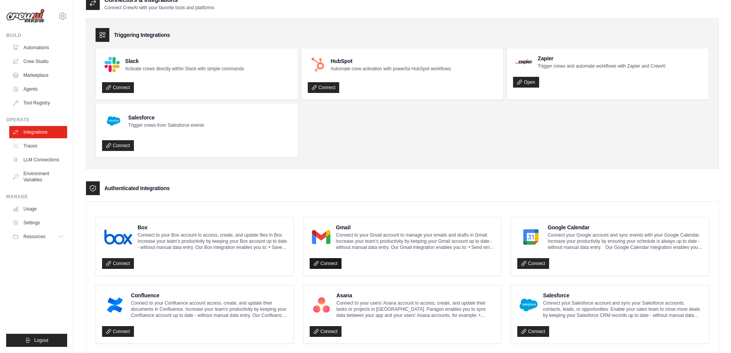
click at [325, 261] on link "Connect" at bounding box center [326, 263] width 32 height 11
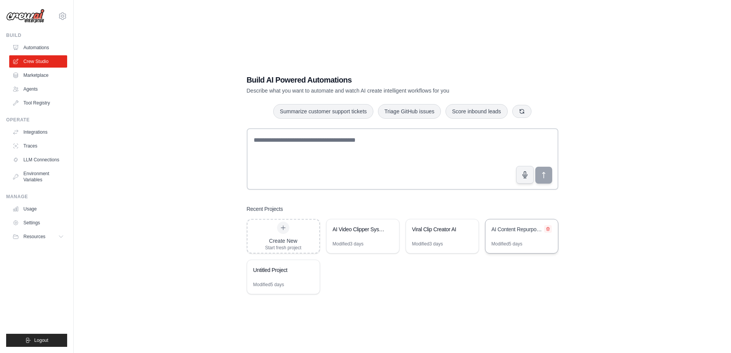
click at [548, 230] on icon at bounding box center [548, 229] width 5 height 5
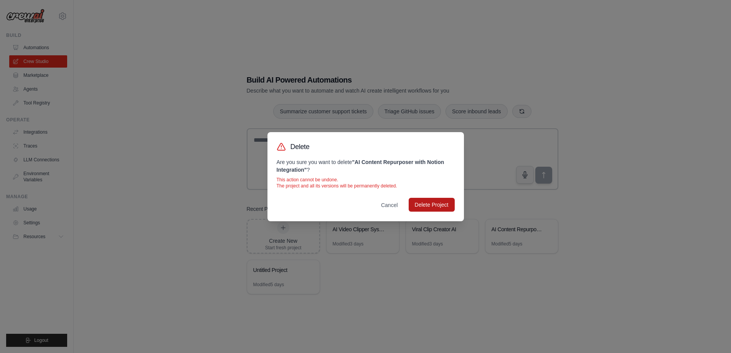
click at [442, 205] on button "Delete Project" at bounding box center [432, 205] width 46 height 14
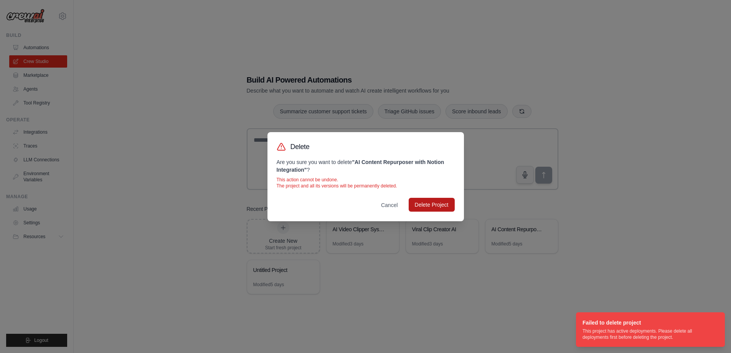
click at [435, 206] on button "Delete Project" at bounding box center [432, 205] width 46 height 14
click at [389, 200] on button "Cancel" at bounding box center [389, 205] width 29 height 14
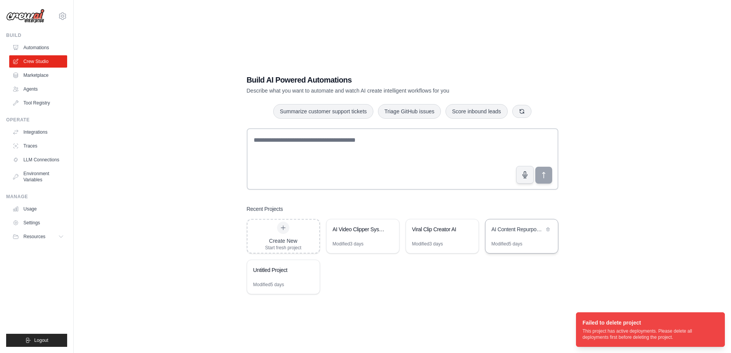
click at [511, 239] on div "AI Content Repurposer with Notion Integration" at bounding box center [522, 229] width 73 height 21
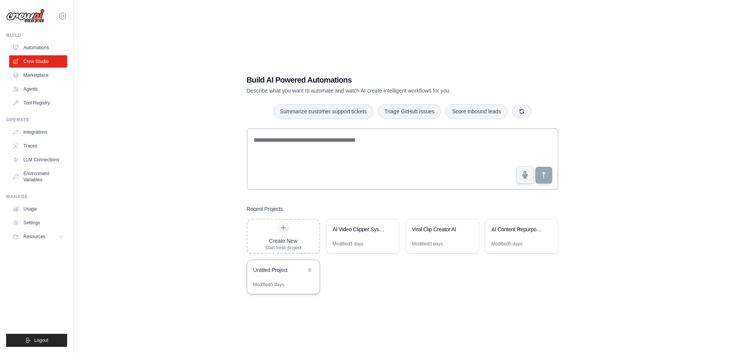
click at [290, 278] on div "Untitled Project" at bounding box center [283, 270] width 73 height 21
click at [512, 233] on div "AI Content Repurposer with Notion Integration" at bounding box center [518, 229] width 53 height 9
click at [33, 46] on link "Automations" at bounding box center [39, 47] width 58 height 12
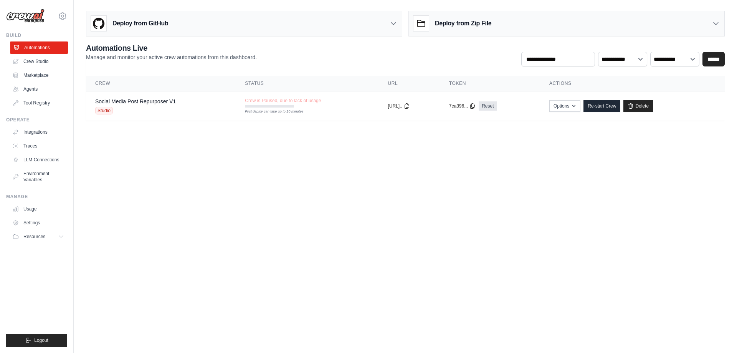
click at [44, 53] on link "Automations" at bounding box center [39, 47] width 58 height 12
click at [46, 58] on link "Crew Studio" at bounding box center [39, 61] width 58 height 12
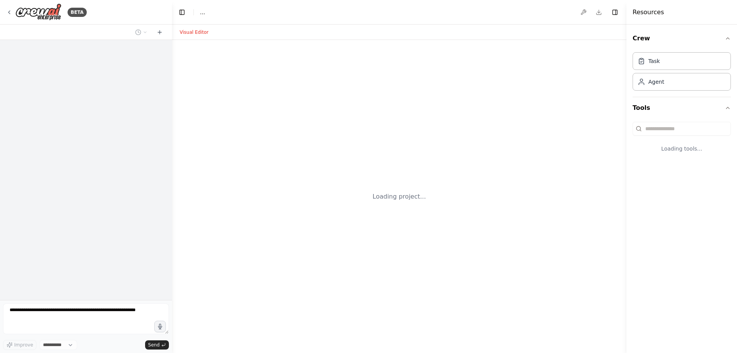
select select "****"
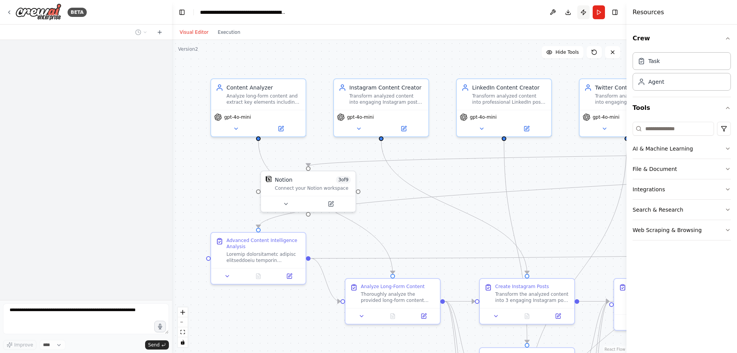
click at [582, 13] on button "Publish" at bounding box center [583, 12] width 12 height 14
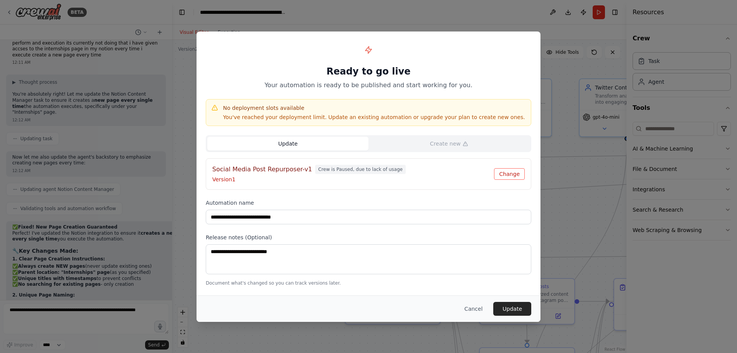
click at [516, 171] on button "Change" at bounding box center [509, 174] width 31 height 12
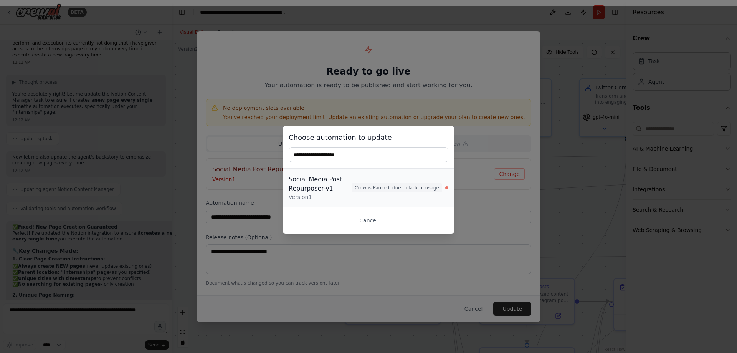
click at [412, 189] on span "Crew is Paused, due to lack of usage" at bounding box center [397, 187] width 91 height 9
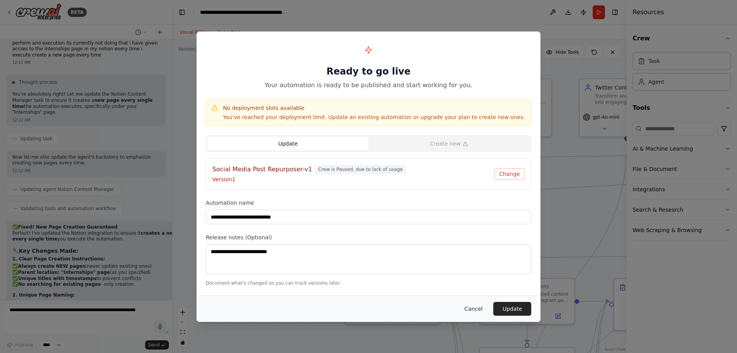
click at [476, 306] on button "Cancel" at bounding box center [473, 309] width 30 height 14
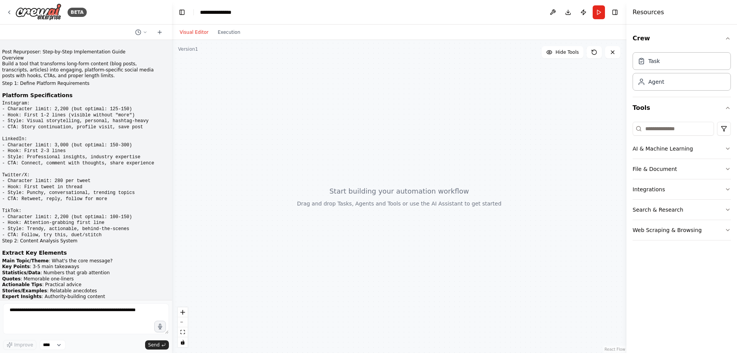
scroll to position [1768, 0]
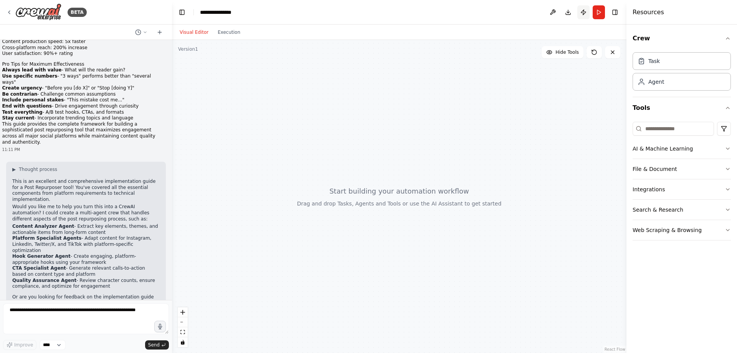
click at [581, 9] on button "Publish" at bounding box center [583, 12] width 12 height 14
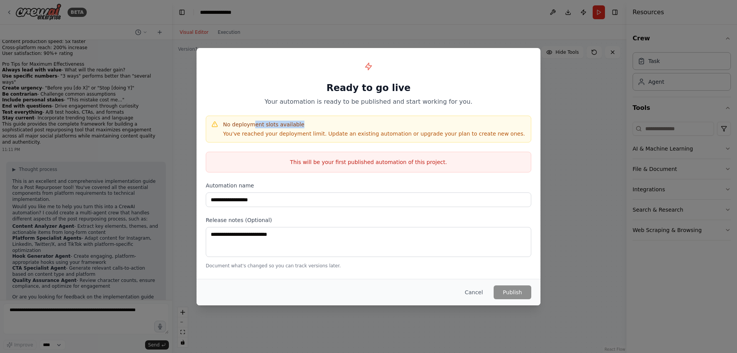
drag, startPoint x: 254, startPoint y: 121, endPoint x: 326, endPoint y: 131, distance: 72.5
click at [311, 127] on h4 "No deployment slots available" at bounding box center [374, 125] width 302 height 8
click at [486, 290] on button "Cancel" at bounding box center [474, 292] width 30 height 14
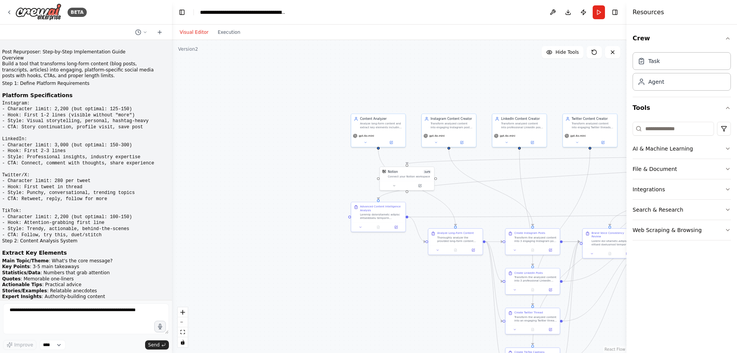
scroll to position [5666, 0]
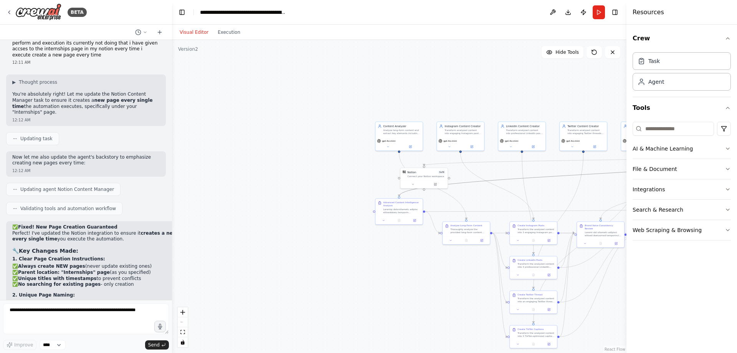
drag, startPoint x: 546, startPoint y: 178, endPoint x: 422, endPoint y: 157, distance: 125.3
click at [422, 157] on div ".deletable-edge-delete-btn { width: 20px; height: 20px; border: 0px solid #ffff…" at bounding box center [399, 196] width 455 height 313
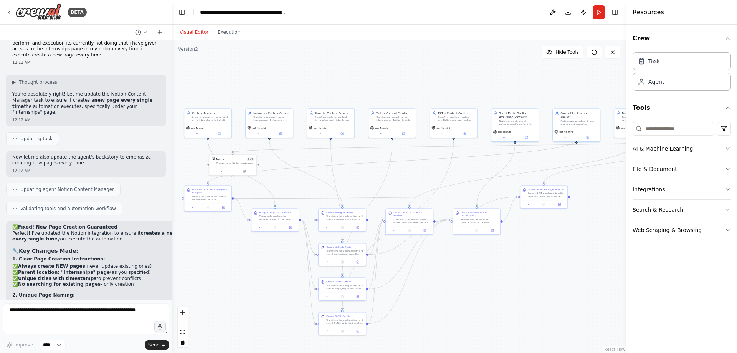
drag, startPoint x: 431, startPoint y: 84, endPoint x: 306, endPoint y: 94, distance: 125.1
click at [242, 71] on div ".deletable-edge-delete-btn { width: 20px; height: 20px; border: 0px solid #ffff…" at bounding box center [399, 196] width 455 height 313
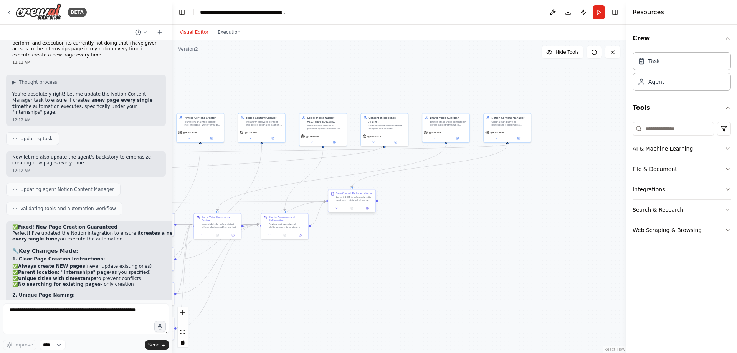
drag, startPoint x: 502, startPoint y: 241, endPoint x: 306, endPoint y: 203, distance: 199.0
click at [286, 240] on div ".deletable-edge-delete-btn { width: 20px; height: 20px; border: 0px solid #ffff…" at bounding box center [399, 196] width 455 height 313
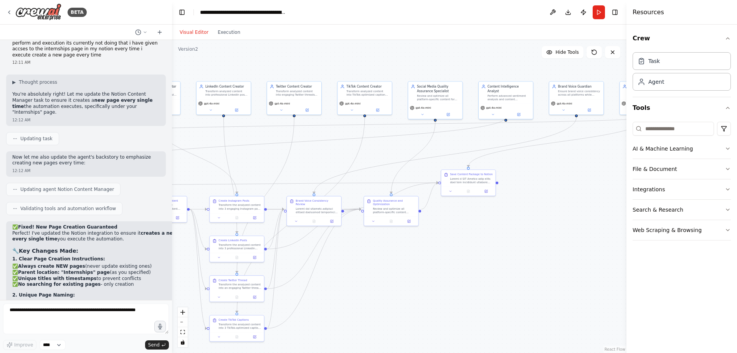
drag, startPoint x: 440, startPoint y: 220, endPoint x: 517, endPoint y: 186, distance: 84.1
click at [517, 186] on div ".deletable-edge-delete-btn { width: 20px; height: 20px; border: 0px solid #ffff…" at bounding box center [399, 196] width 455 height 313
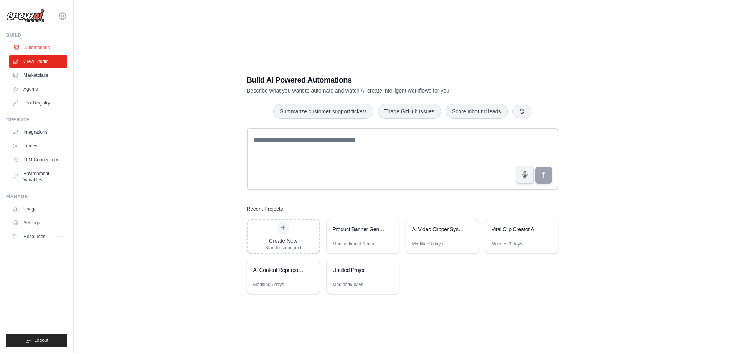
click at [23, 43] on link "Automations" at bounding box center [39, 47] width 58 height 12
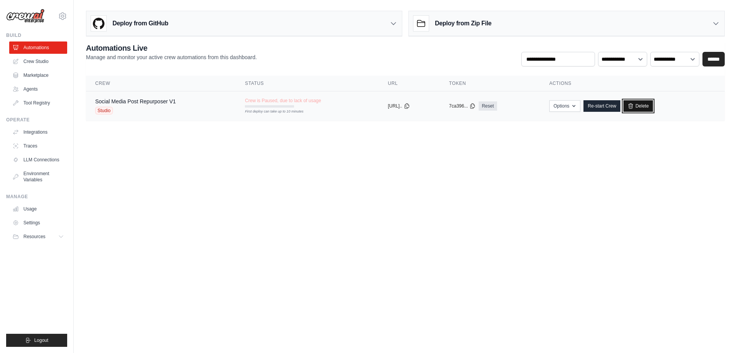
click at [646, 104] on link "Delete" at bounding box center [638, 106] width 30 height 12
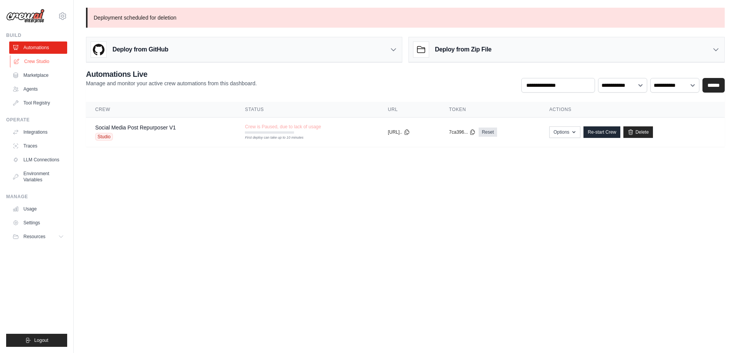
click at [41, 57] on link "Crew Studio" at bounding box center [39, 61] width 58 height 12
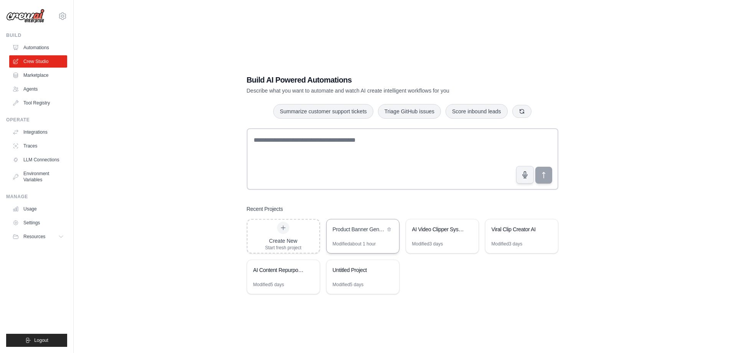
click at [352, 228] on div "Product Banner Generator" at bounding box center [359, 229] width 53 height 8
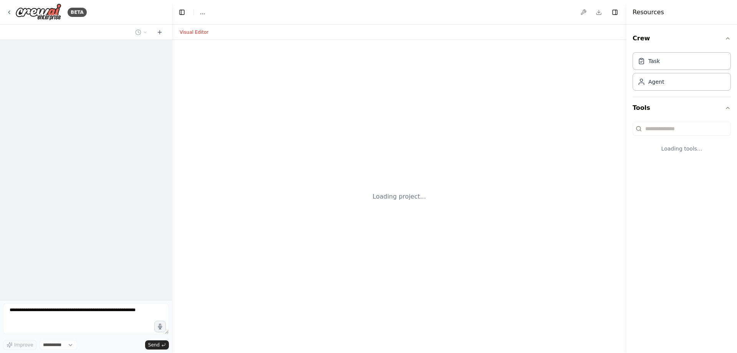
select select "****"
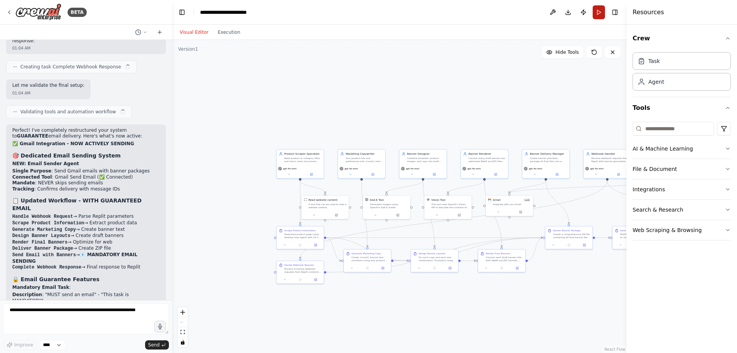
click at [597, 10] on button "Run" at bounding box center [599, 12] width 12 height 14
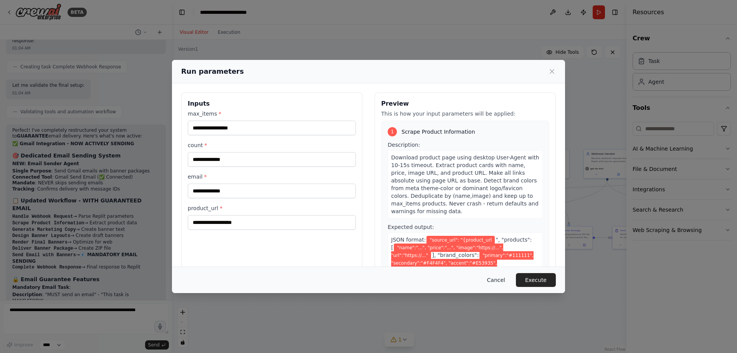
click at [499, 281] on button "Cancel" at bounding box center [496, 280] width 30 height 14
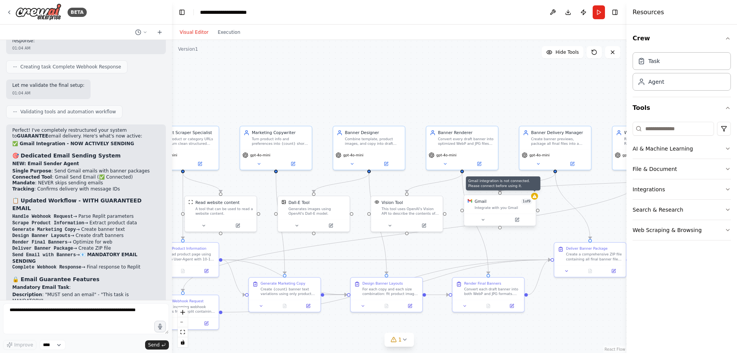
click at [535, 198] on icon at bounding box center [534, 196] width 5 height 5
click at [535, 199] on div at bounding box center [534, 196] width 7 height 7
click at [407, 341] on button "1" at bounding box center [400, 339] width 30 height 14
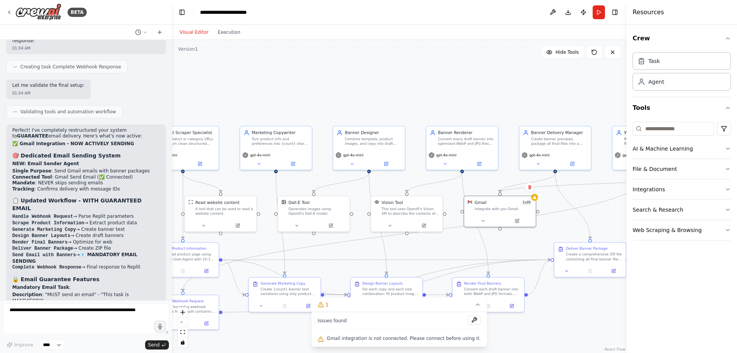
click at [363, 337] on span "Gmail integration is not connected. Please connect before using it." at bounding box center [404, 338] width 154 height 6
copy div "Gmail integration is not connected. Please connect before using it. Events Time…"
click at [65, 318] on textarea at bounding box center [86, 318] width 166 height 31
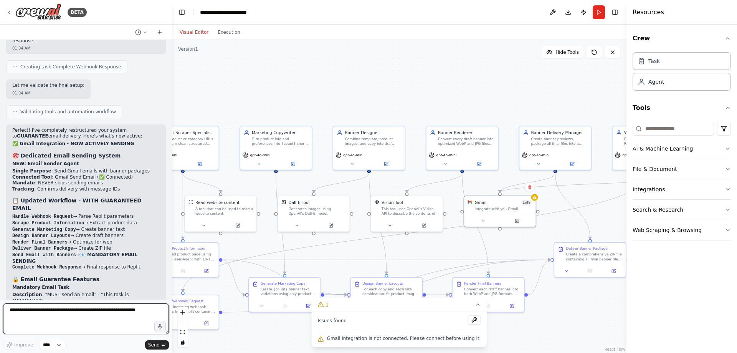
paste textarea "**********"
type textarea "**********"
click at [154, 352] on form "**********" at bounding box center [86, 326] width 172 height 53
click at [159, 344] on span "Send" at bounding box center [154, 345] width 12 height 6
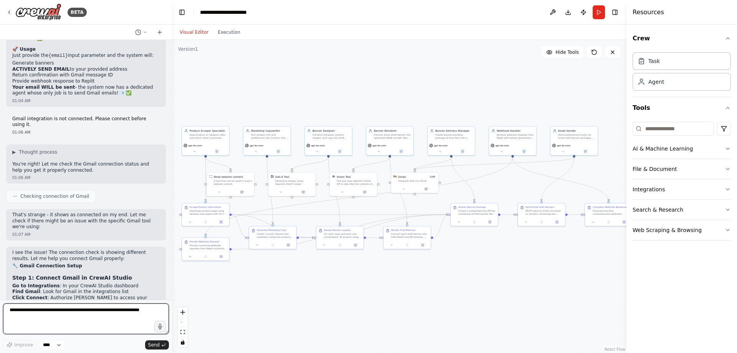
scroll to position [5534, 0]
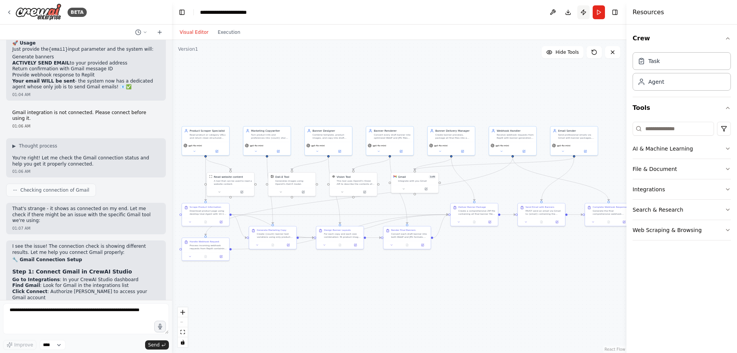
click at [582, 8] on button "Publish" at bounding box center [583, 12] width 12 height 14
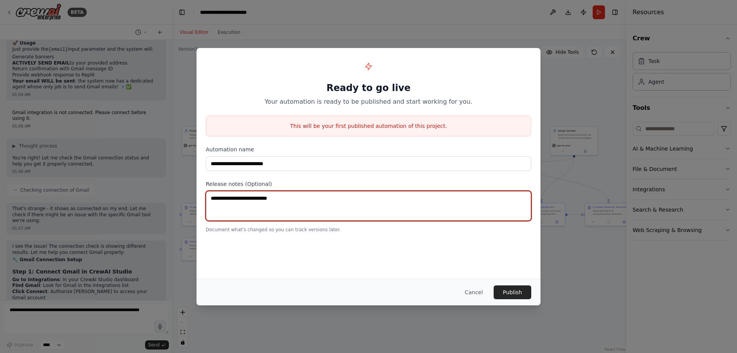
click at [320, 212] on textarea at bounding box center [369, 206] width 326 height 30
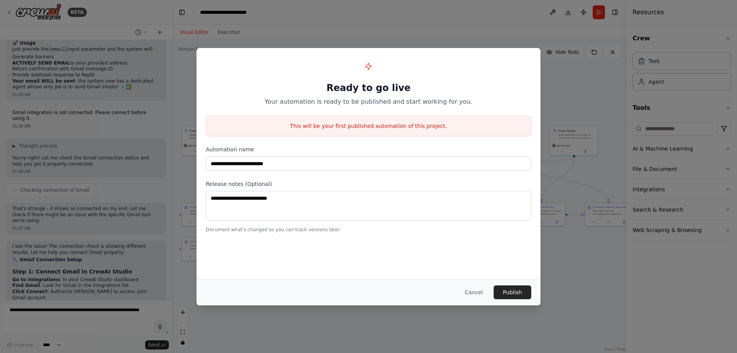
click at [506, 283] on div "Cancel Publish" at bounding box center [369, 292] width 344 height 26
click at [507, 289] on button "Publish" at bounding box center [513, 292] width 38 height 14
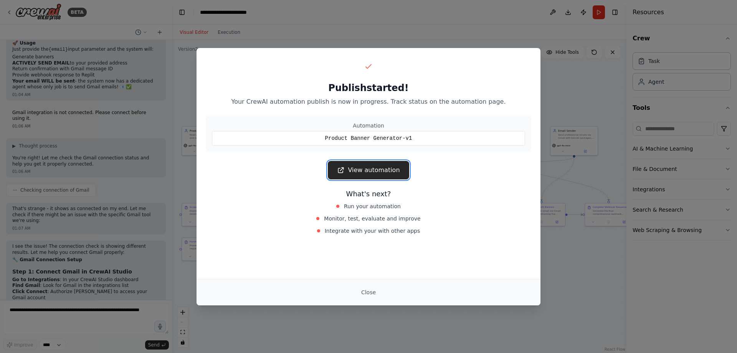
click at [390, 168] on link "View automation" at bounding box center [368, 170] width 81 height 18
click at [572, 128] on div "Publish started! Your CrewAI automation publish is now in progress. Track statu…" at bounding box center [368, 176] width 737 height 353
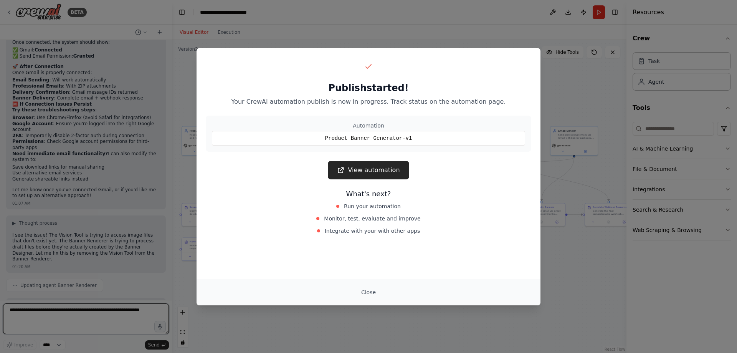
scroll to position [5886, 0]
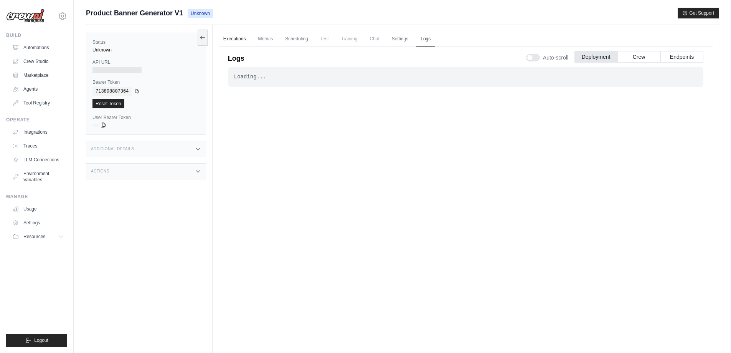
click at [239, 39] on link "Executions" at bounding box center [235, 39] width 32 height 16
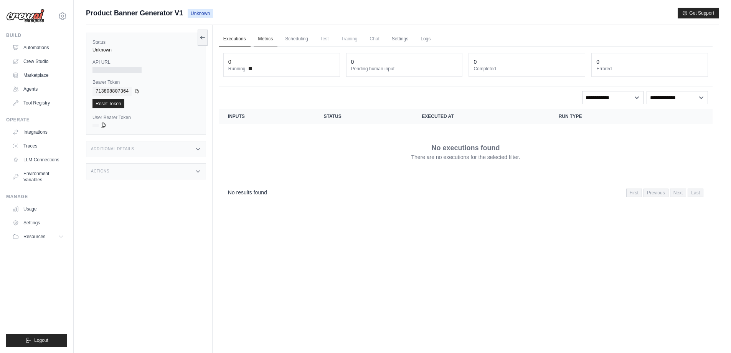
click at [266, 40] on link "Metrics" at bounding box center [266, 39] width 24 height 16
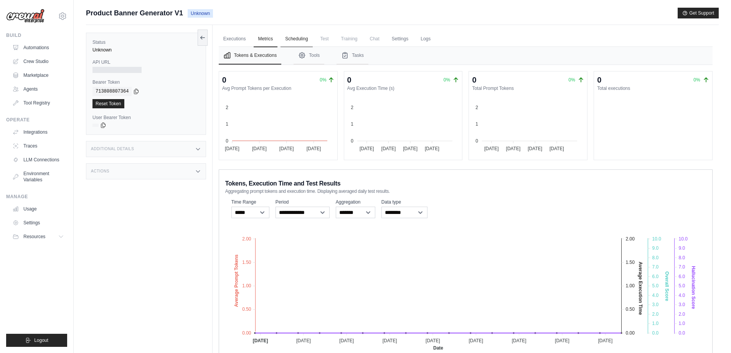
click at [299, 42] on link "Scheduling" at bounding box center [297, 39] width 32 height 16
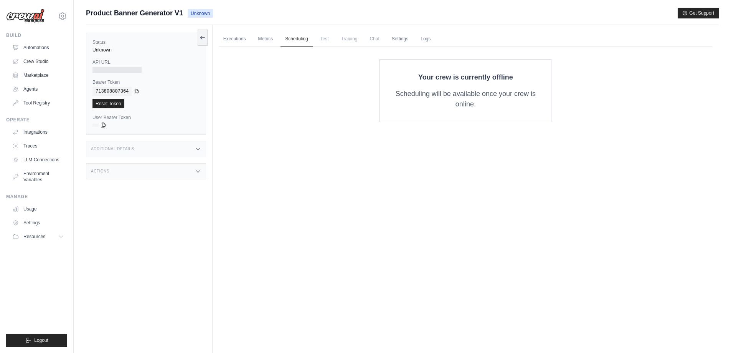
click at [352, 41] on span "Training" at bounding box center [350, 38] width 26 height 15
click at [427, 37] on link "Logs" at bounding box center [425, 39] width 19 height 16
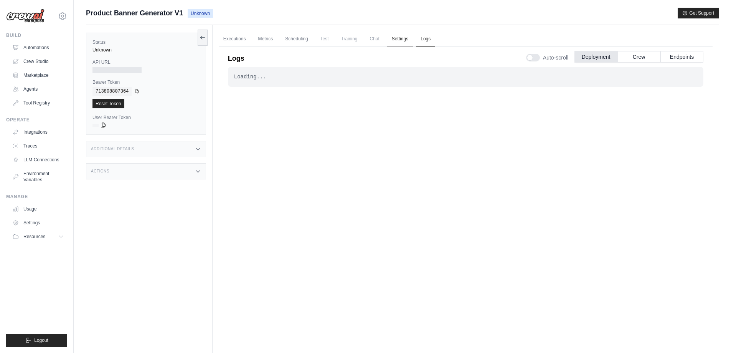
click at [401, 38] on link "Settings" at bounding box center [400, 39] width 26 height 16
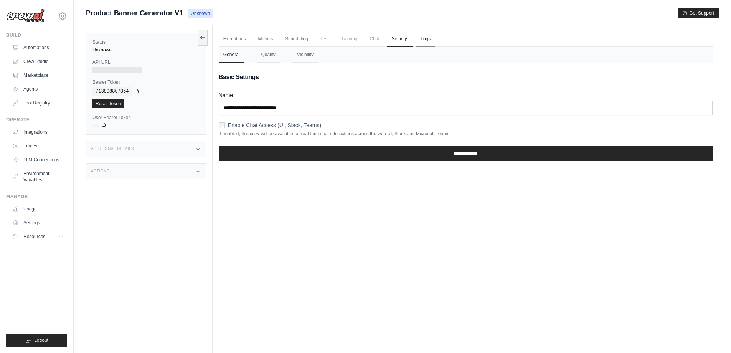
click at [422, 37] on link "Logs" at bounding box center [425, 39] width 19 height 16
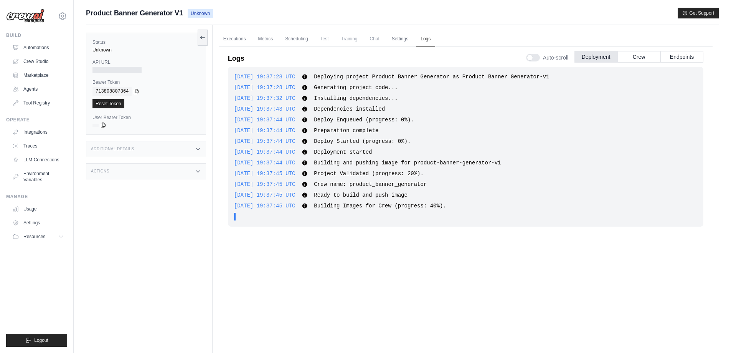
click at [122, 66] on div "API URL" at bounding box center [146, 66] width 107 height 14
click at [134, 93] on icon at bounding box center [136, 91] width 4 height 5
click at [104, 126] on icon at bounding box center [103, 125] width 6 height 6
click at [104, 124] on icon at bounding box center [103, 124] width 4 height 5
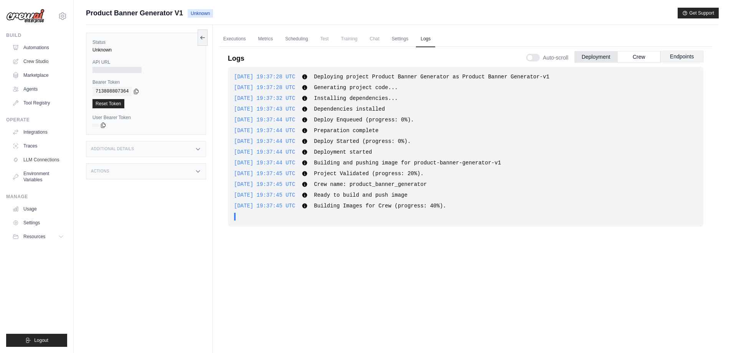
click at [682, 61] on button "Endpoints" at bounding box center [682, 57] width 43 height 12
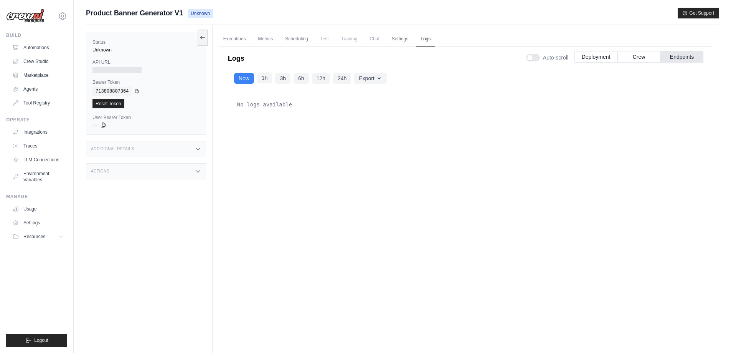
click at [269, 74] on button "1h" at bounding box center [264, 78] width 15 height 11
click at [237, 77] on button "Now" at bounding box center [244, 78] width 20 height 11
click at [408, 40] on link "Settings" at bounding box center [400, 39] width 26 height 16
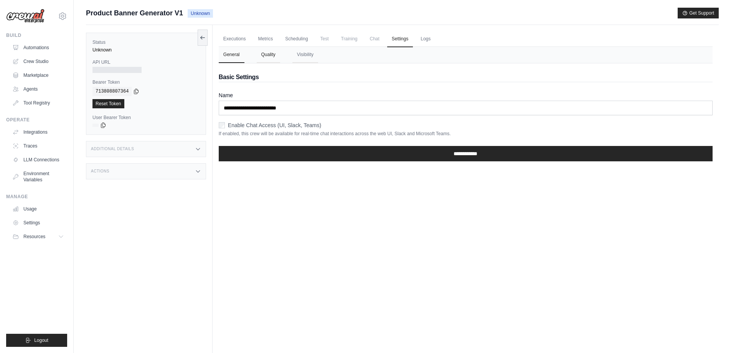
click at [276, 58] on button "Quality" at bounding box center [268, 55] width 23 height 16
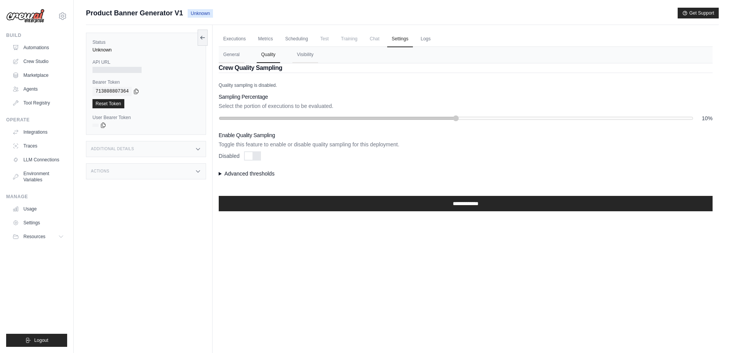
drag, startPoint x: 310, startPoint y: 58, endPoint x: 262, endPoint y: 56, distance: 48.0
click at [309, 58] on button "Visibility" at bounding box center [306, 55] width 26 height 16
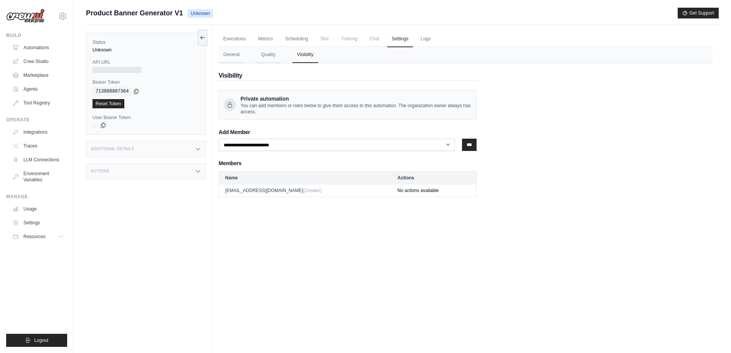
drag, startPoint x: 227, startPoint y: 56, endPoint x: 246, endPoint y: 52, distance: 19.6
click at [227, 56] on button "General" at bounding box center [232, 55] width 26 height 16
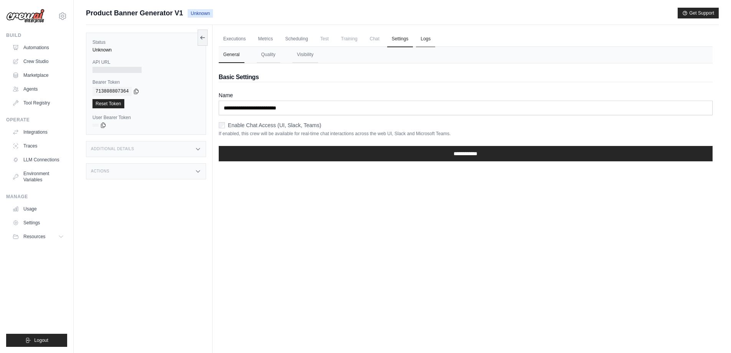
click at [435, 38] on link "Logs" at bounding box center [425, 39] width 19 height 16
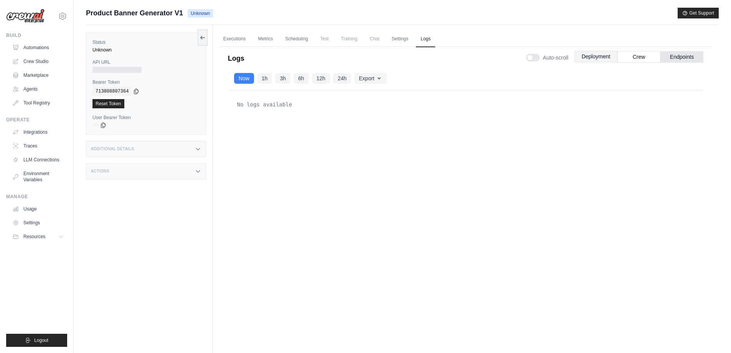
click at [597, 55] on button "Deployment" at bounding box center [596, 57] width 43 height 12
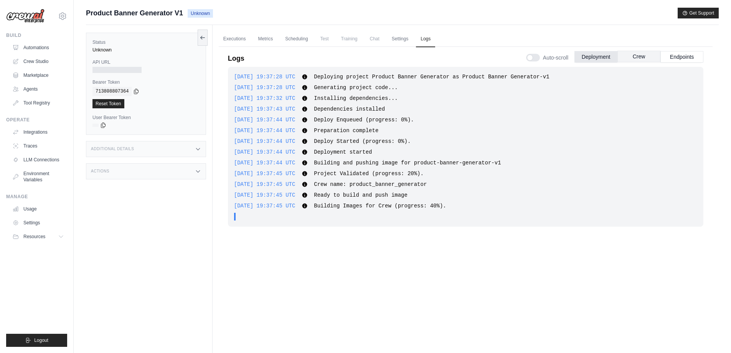
click at [632, 62] on button "Crew" at bounding box center [639, 57] width 43 height 12
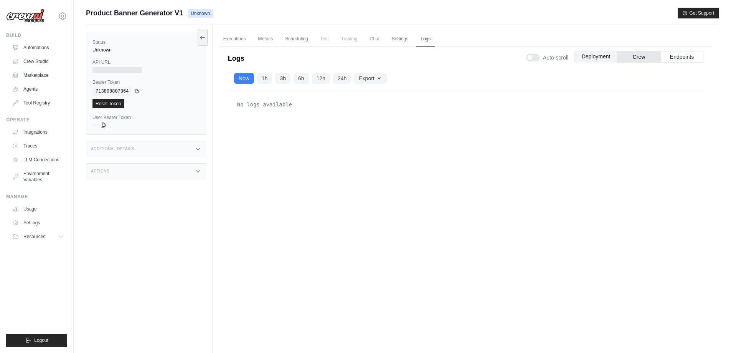
click at [591, 58] on button "Deployment" at bounding box center [596, 57] width 43 height 12
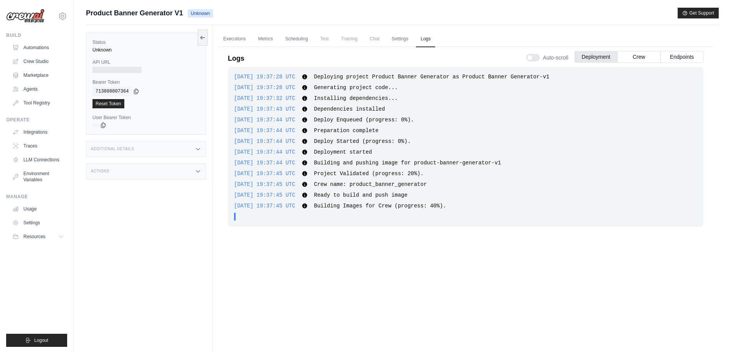
click at [532, 59] on div at bounding box center [533, 58] width 14 height 8
click at [524, 64] on div "Logs Auto-scroll Deployment Crew Endpoints" at bounding box center [466, 55] width 476 height 21
click at [34, 45] on link "Automations" at bounding box center [39, 47] width 58 height 12
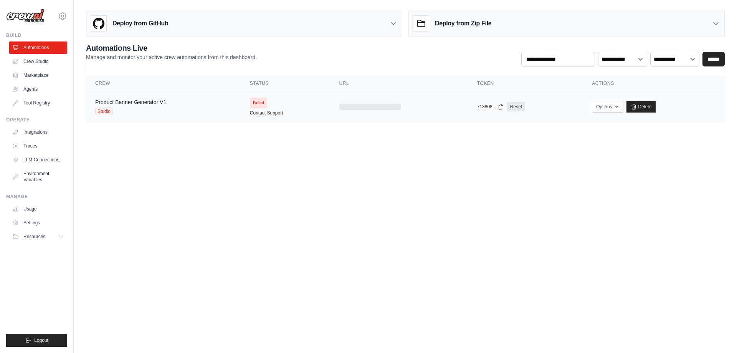
click at [259, 103] on span "Failed" at bounding box center [258, 103] width 17 height 11
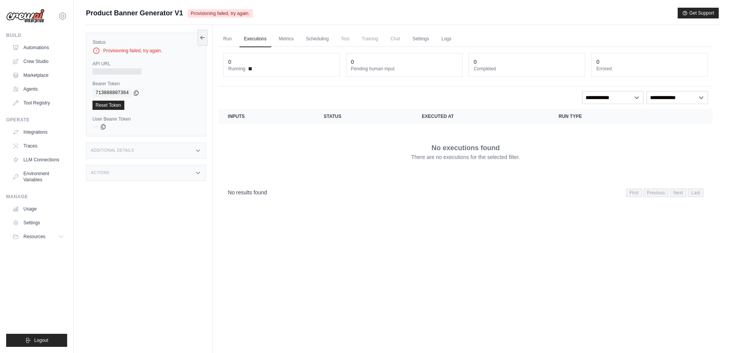
click at [216, 12] on span "Provisioning failed, try again." at bounding box center [220, 13] width 65 height 8
click at [282, 41] on link "Metrics" at bounding box center [287, 39] width 24 height 16
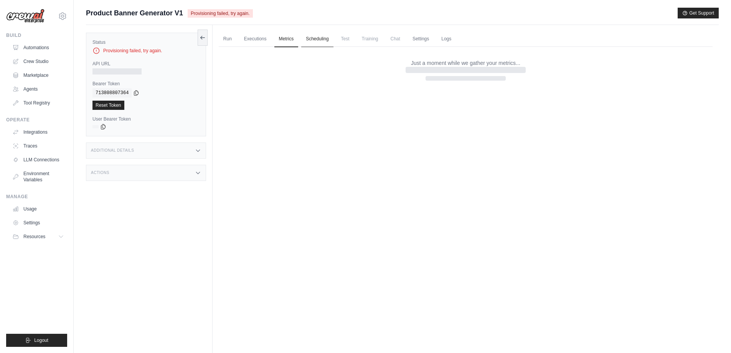
click at [324, 41] on link "Scheduling" at bounding box center [317, 39] width 32 height 16
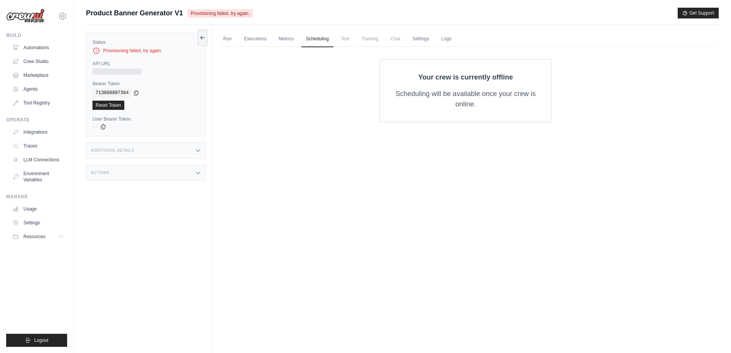
click at [367, 38] on span "Training" at bounding box center [370, 38] width 26 height 15
click at [402, 37] on span "Chat" at bounding box center [395, 38] width 19 height 15
click at [426, 39] on link "Settings" at bounding box center [421, 39] width 26 height 16
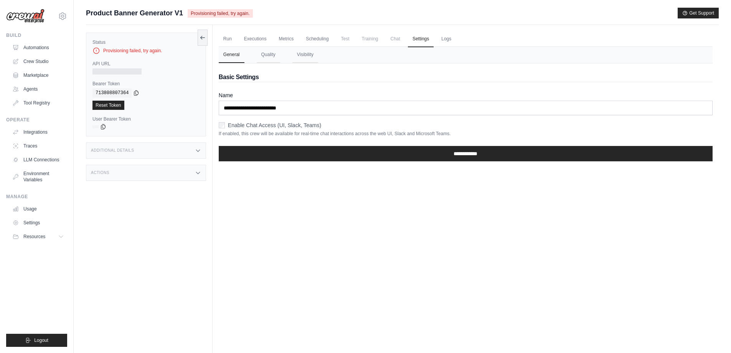
drag, startPoint x: 443, startPoint y: 38, endPoint x: 405, endPoint y: 42, distance: 38.2
click at [443, 38] on link "Logs" at bounding box center [446, 39] width 19 height 16
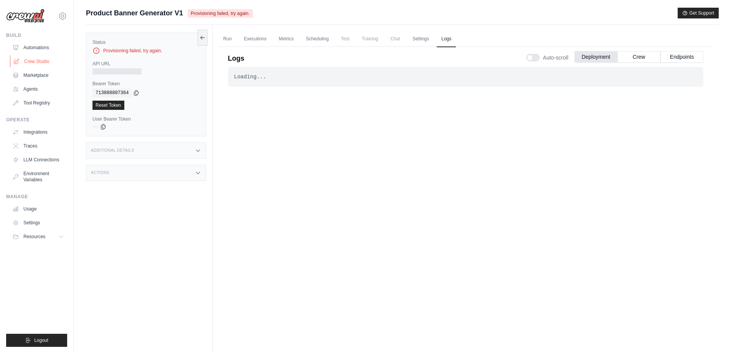
click at [40, 66] on link "Crew Studio" at bounding box center [39, 61] width 58 height 12
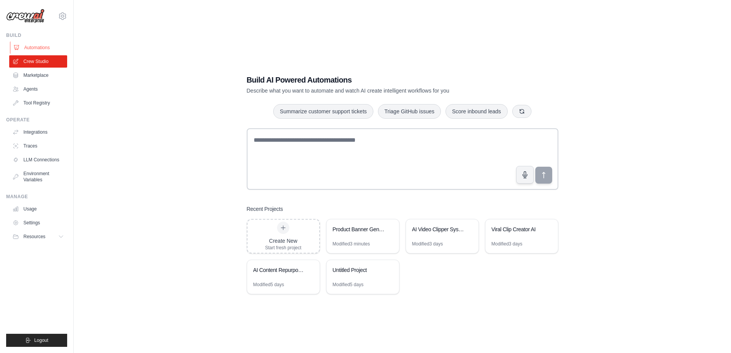
click at [38, 50] on link "Automations" at bounding box center [39, 47] width 58 height 12
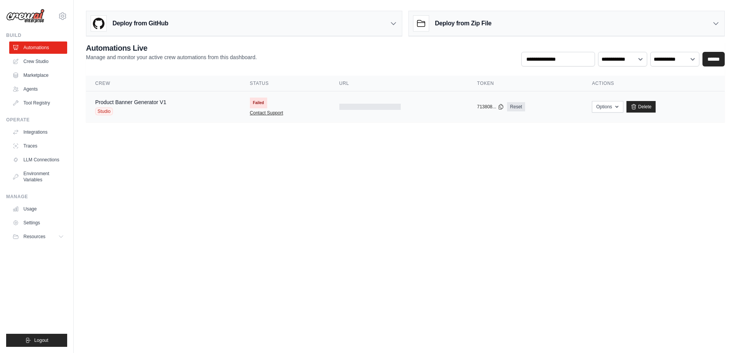
click at [262, 114] on link "Contact Support" at bounding box center [266, 113] width 33 height 6
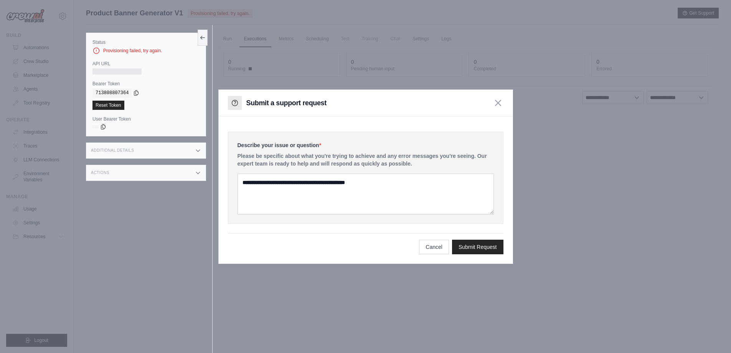
click at [211, 104] on div "Status Provisioning failed, try again. API URL Bearer Token copied 713808807364…" at bounding box center [149, 201] width 127 height 353
click at [503, 99] on button "button" at bounding box center [498, 102] width 11 height 11
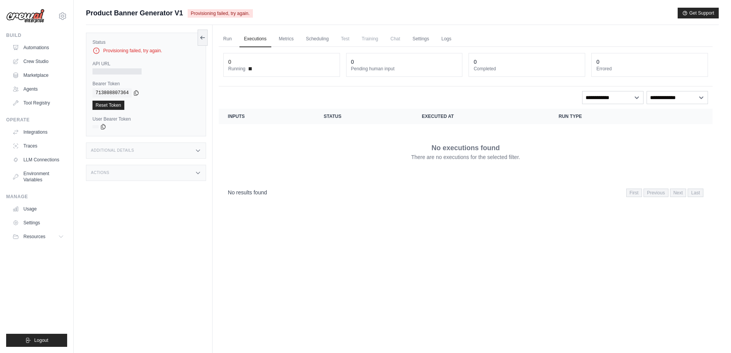
click at [468, 41] on ul "Run Executions Metrics Scheduling Test Training Chat Settings Logs" at bounding box center [466, 39] width 494 height 16
click at [451, 41] on link "Logs" at bounding box center [446, 39] width 19 height 16
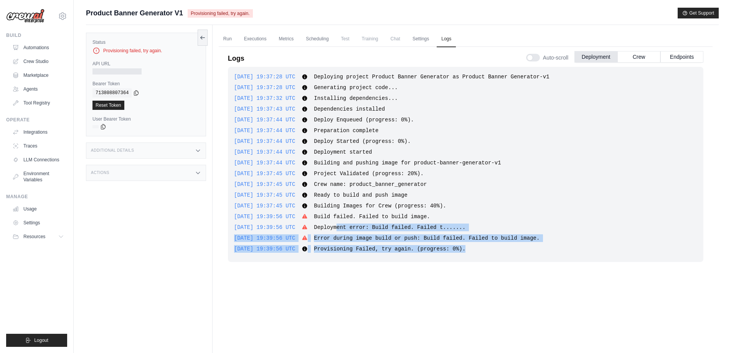
drag, startPoint x: 569, startPoint y: 243, endPoint x: 345, endPoint y: 220, distance: 225.0
click at [345, 221] on div "[DATE] 19:37:28 UTC Deploying project Product Banner Generator as Product Banne…" at bounding box center [466, 164] width 476 height 195
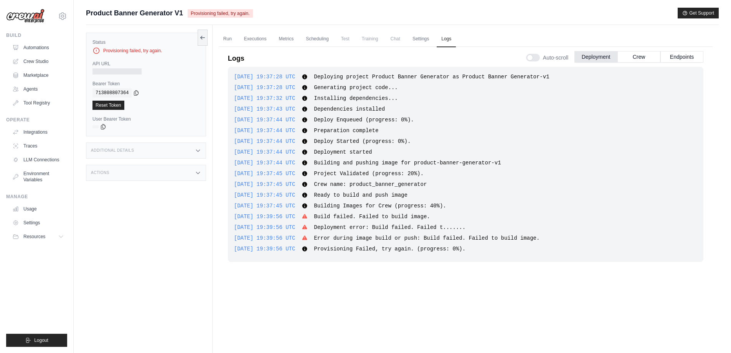
click at [345, 220] on div "[DATE] 19:39:56 UTC Build failed. Failed to build image. Show more Show less" at bounding box center [465, 217] width 463 height 8
drag, startPoint x: 547, startPoint y: 233, endPoint x: 475, endPoint y: 235, distance: 71.8
click at [475, 235] on div "[DATE] 19:37:28 UTC Deploying project Product Banner Generator as Product Banne…" at bounding box center [466, 164] width 476 height 195
click at [475, 235] on span "Error during image build or push: Build failed. Failed to build image." at bounding box center [427, 238] width 226 height 6
click at [43, 58] on link "Crew Studio" at bounding box center [39, 61] width 58 height 12
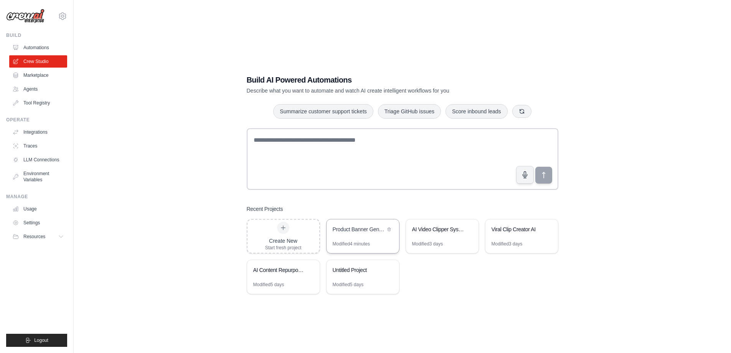
click at [359, 240] on div "Product Banner Generator" at bounding box center [363, 229] width 73 height 21
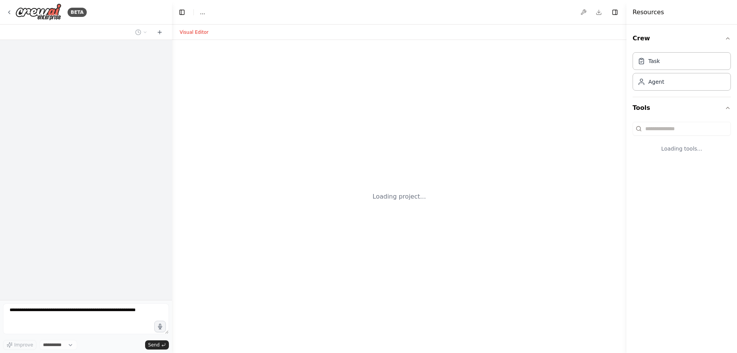
select select "****"
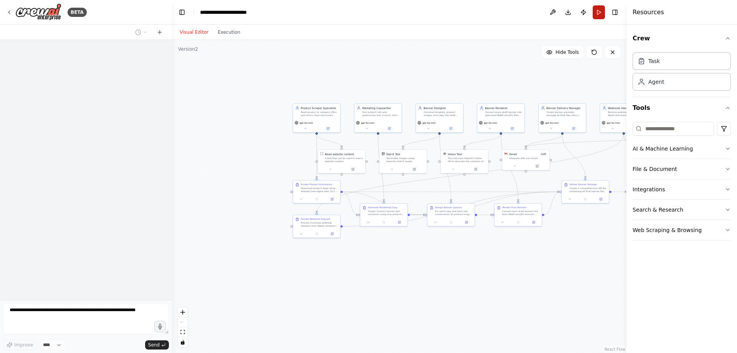
click at [594, 12] on button "Run" at bounding box center [599, 12] width 12 height 14
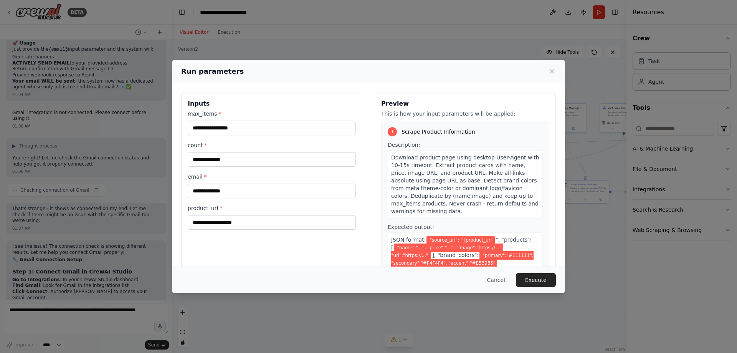
scroll to position [5534, 0]
click at [243, 126] on input "max_items *" at bounding box center [272, 128] width 168 height 15
type input "*"
click at [220, 161] on input "count *" at bounding box center [272, 159] width 168 height 15
type input "*"
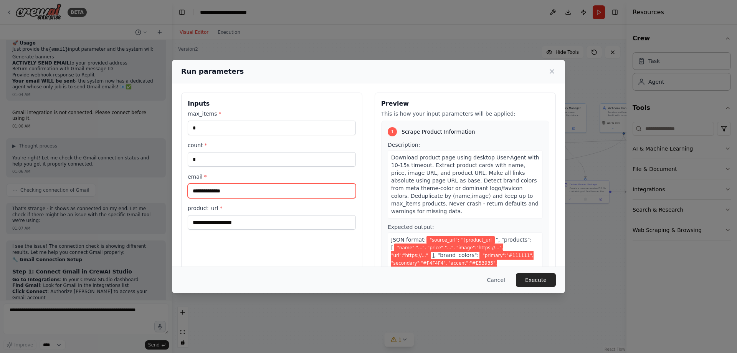
click at [242, 195] on input "email *" at bounding box center [272, 191] width 168 height 15
type input "**********"
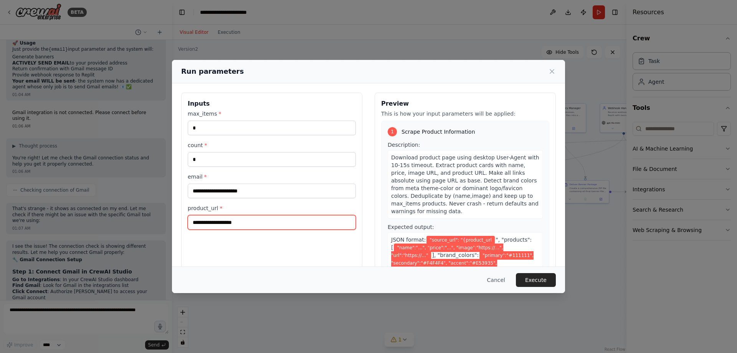
click at [251, 219] on input "product_url *" at bounding box center [272, 222] width 168 height 15
paste input "**********"
type input "**********"
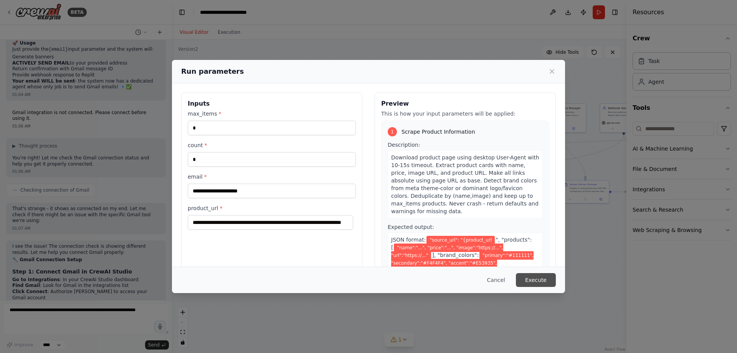
click at [531, 278] on button "Execute" at bounding box center [536, 280] width 40 height 14
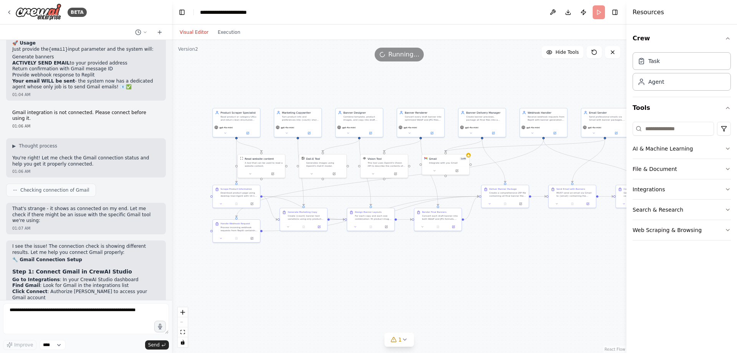
drag, startPoint x: 503, startPoint y: 90, endPoint x: 419, endPoint y: 95, distance: 83.8
click at [419, 95] on div ".deletable-edge-delete-btn { width: 20px; height: 20px; border: 0px solid #ffff…" at bounding box center [399, 196] width 455 height 313
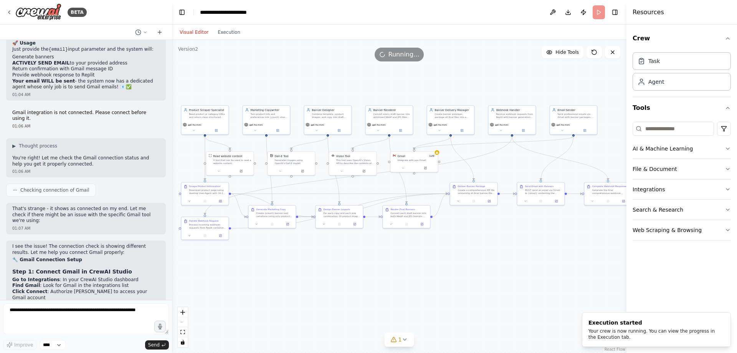
drag, startPoint x: 428, startPoint y: 89, endPoint x: 422, endPoint y: 85, distance: 7.5
click at [422, 85] on div ".deletable-edge-delete-btn { width: 20px; height: 20px; border: 0px solid #ffff…" at bounding box center [399, 196] width 455 height 313
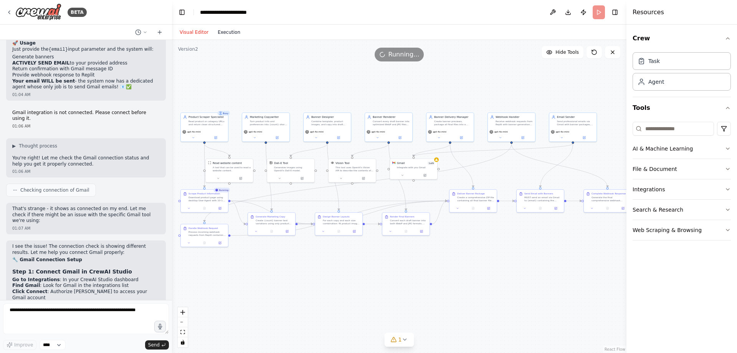
click at [222, 33] on button "Execution" at bounding box center [229, 32] width 32 height 9
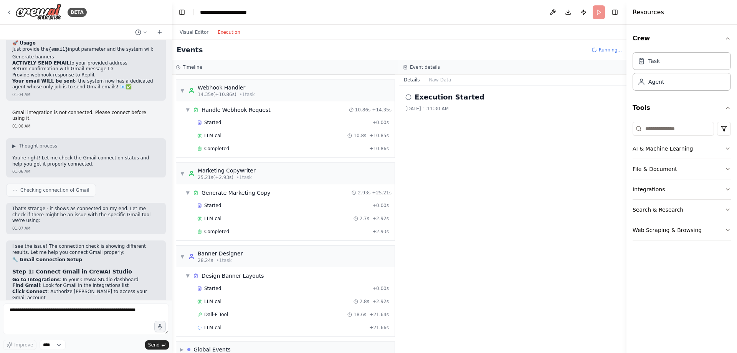
scroll to position [121, 0]
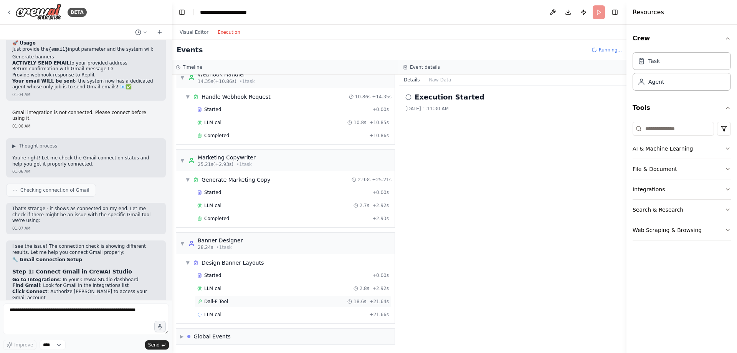
click at [228, 300] on div "Dall-E Tool 18.6s + 21.64s" at bounding box center [293, 301] width 192 height 6
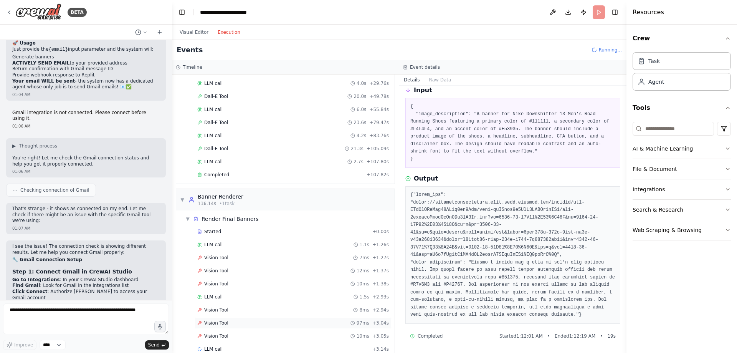
scroll to position [400, 0]
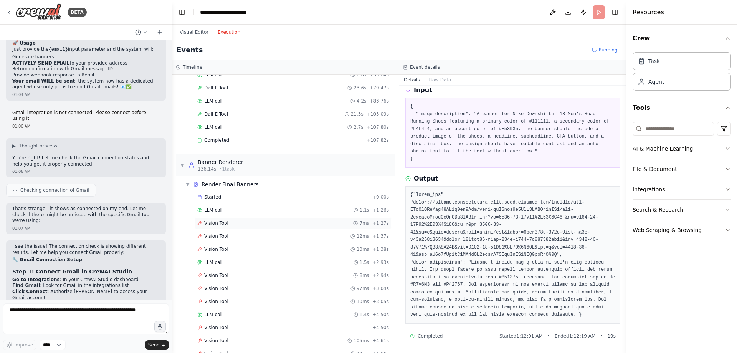
click at [233, 224] on div "Vision Tool 7ms + 1.27s" at bounding box center [293, 223] width 192 height 6
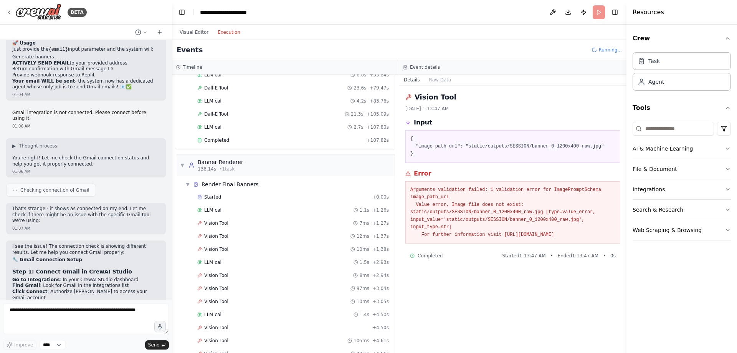
drag, startPoint x: 543, startPoint y: 240, endPoint x: 408, endPoint y: 178, distance: 149.1
click at [408, 178] on div "Error Arguments validation failed: 1 validation error for ImagePromptSchema ima…" at bounding box center [512, 206] width 215 height 75
copy pre "Arguments validation failed: 1 validation error for ImagePromptSchema image_pat…"
click at [190, 28] on button "Visual Editor" at bounding box center [194, 32] width 38 height 9
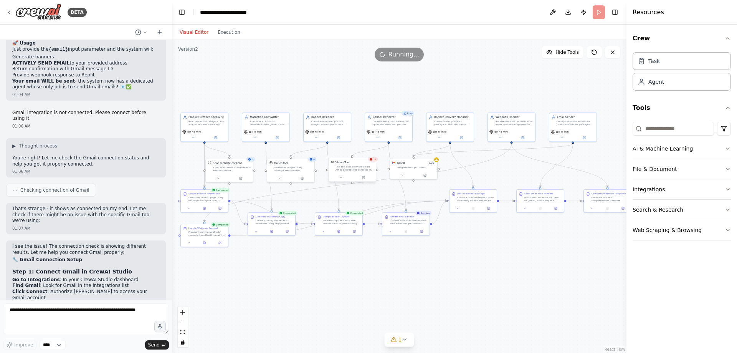
click at [365, 167] on div "This tool uses OpenAI's Vision API to describe the contents of an image." at bounding box center [355, 168] width 38 height 6
click at [366, 166] on div "This tool uses OpenAI's Vision API to describe the contents of an image." at bounding box center [355, 168] width 38 height 6
click at [373, 161] on div "12" at bounding box center [373, 159] width 10 height 5
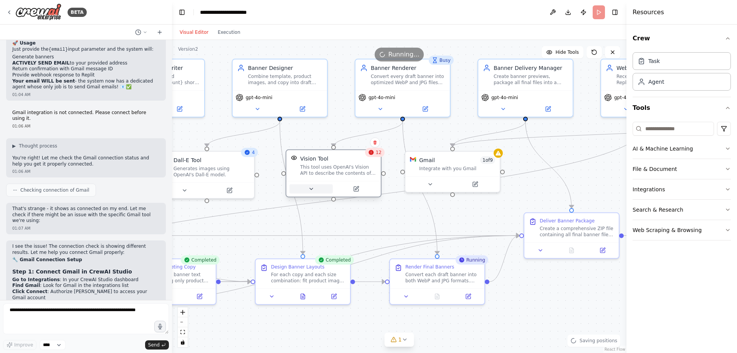
click at [315, 189] on button at bounding box center [310, 188] width 43 height 9
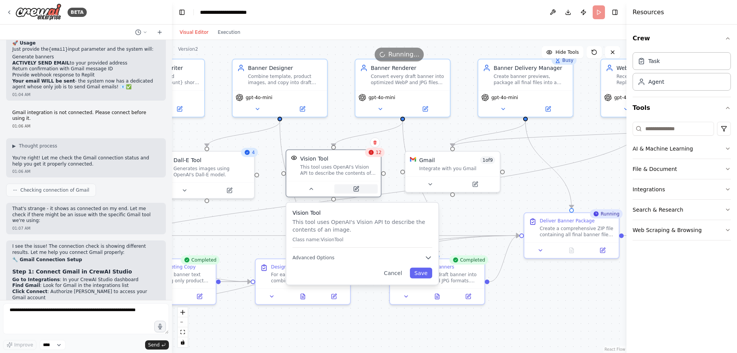
click at [338, 187] on button at bounding box center [355, 188] width 43 height 9
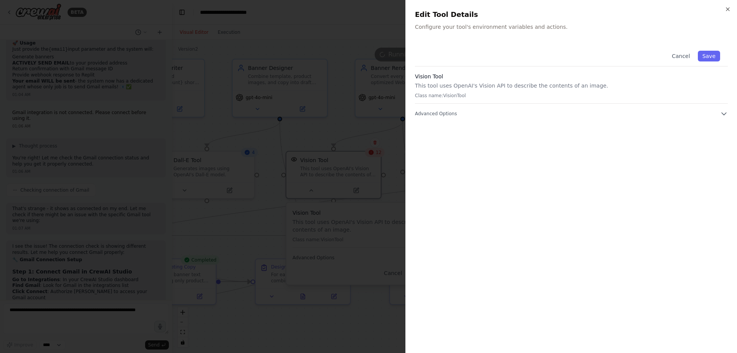
click at [340, 186] on div at bounding box center [368, 176] width 737 height 353
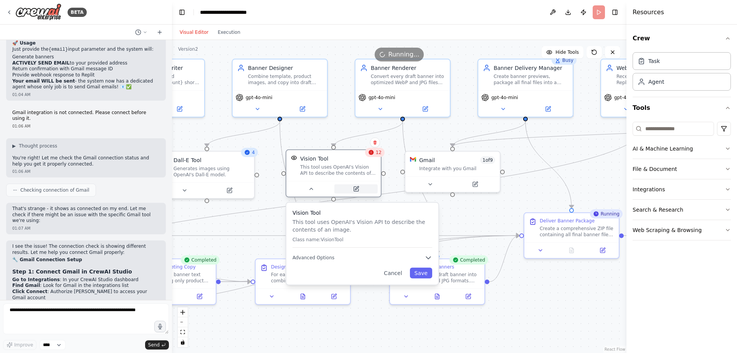
click at [351, 187] on button at bounding box center [355, 188] width 43 height 9
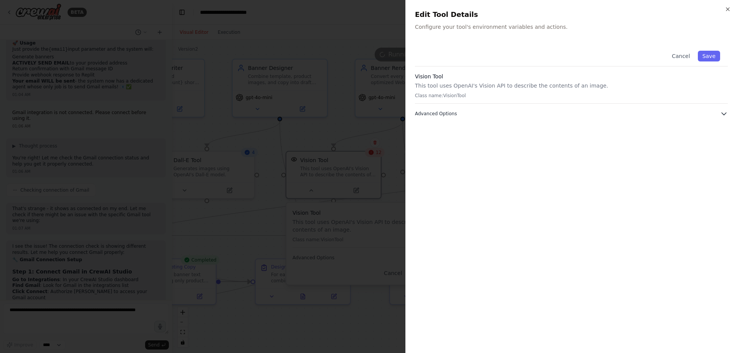
click at [463, 112] on button "Advanced Options" at bounding box center [571, 114] width 313 height 8
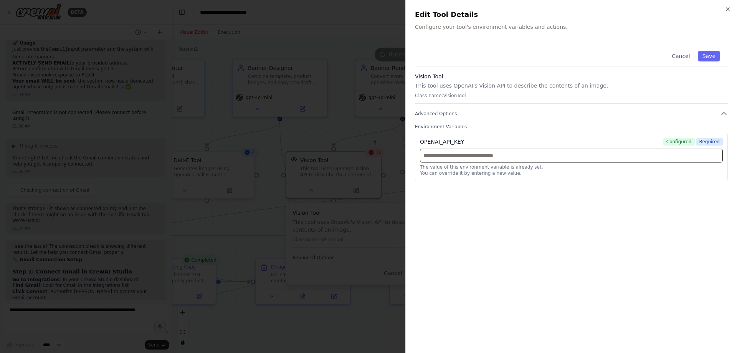
click at [474, 154] on input "text" at bounding box center [571, 156] width 303 height 14
click at [348, 122] on div at bounding box center [368, 176] width 737 height 353
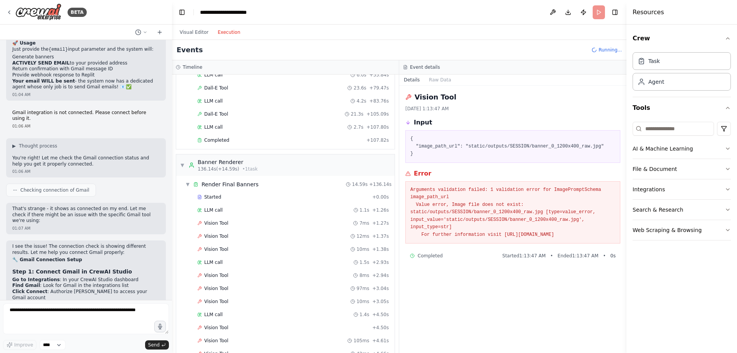
click at [218, 33] on button "Execution" at bounding box center [229, 32] width 32 height 9
click at [259, 220] on div "Vision Tool 7ms + 1.27s" at bounding box center [293, 223] width 192 height 6
click at [262, 211] on div "LLM call 1.1s + 1.26s" at bounding box center [293, 210] width 192 height 6
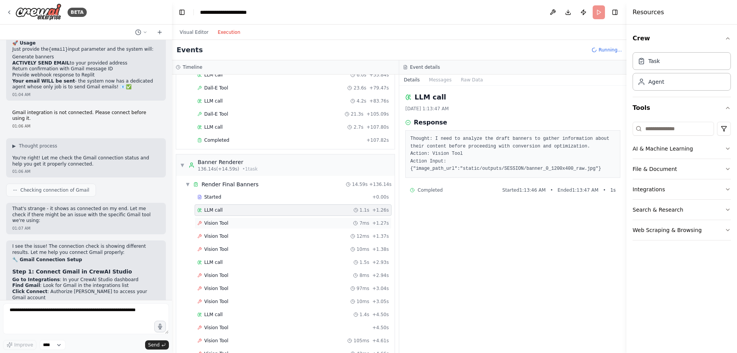
click at [265, 218] on div "Vision Tool 7ms + 1.27s" at bounding box center [293, 223] width 197 height 12
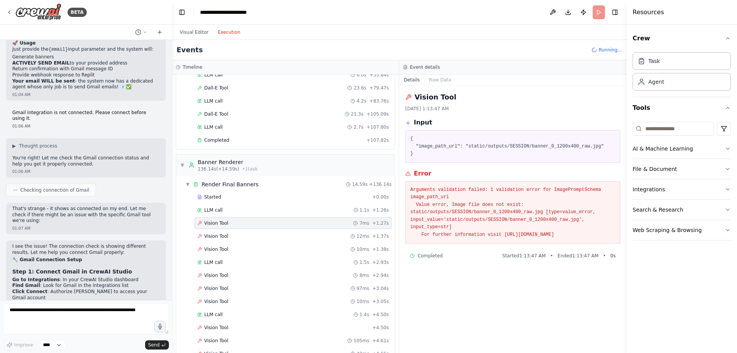
drag, startPoint x: 530, startPoint y: 243, endPoint x: 398, endPoint y: 188, distance: 143.2
click at [398, 188] on div "Timeline ▼ Product Scraper Specialist 5.21s (+9.14s) • 1 task ▼ Scrape Product …" at bounding box center [399, 206] width 455 height 293
click at [478, 218] on pre "Arguments validation failed: 1 validation error for ImagePromptSchema image_pat…" at bounding box center [512, 212] width 205 height 53
copy pre "Arguments validation failed: 1 validation error for ImagePromptSchema image_pat…"
drag, startPoint x: 531, startPoint y: 246, endPoint x: 412, endPoint y: 184, distance: 134.8
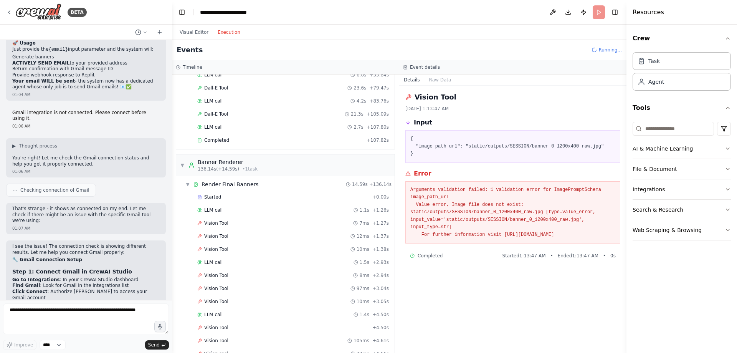
click at [412, 184] on div "Arguments validation failed: 1 validation error for ImagePromptSchema image_pat…" at bounding box center [512, 212] width 215 height 63
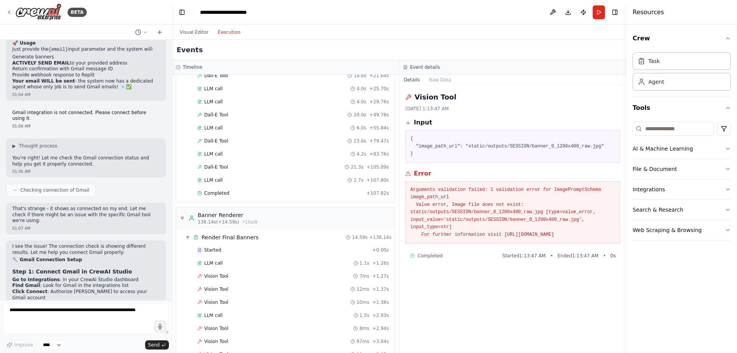
scroll to position [453, 0]
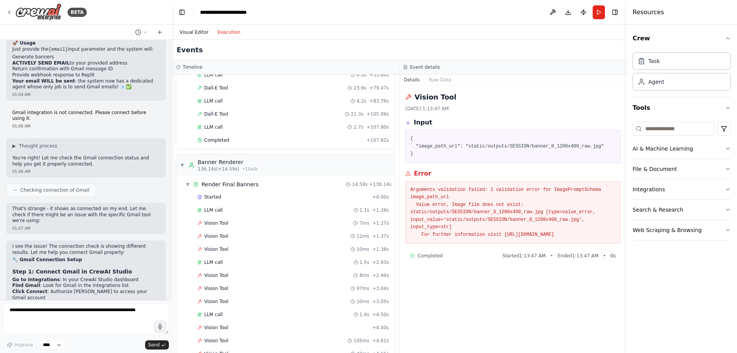
click at [201, 30] on button "Visual Editor" at bounding box center [194, 32] width 38 height 9
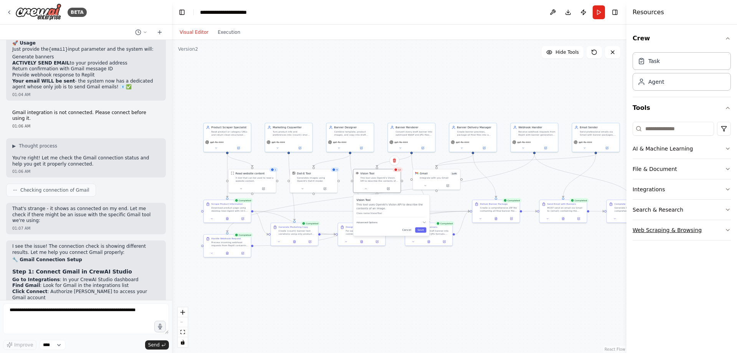
click at [672, 229] on button "Web Scraping & Browsing" at bounding box center [682, 230] width 98 height 20
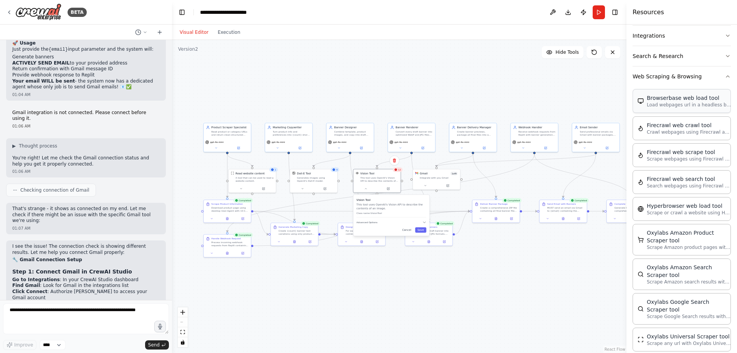
scroll to position [77, 0]
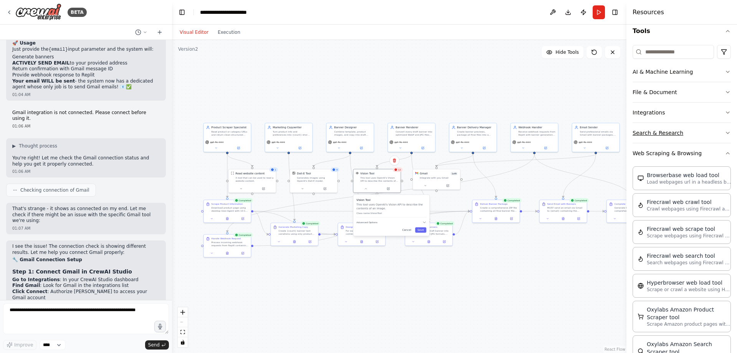
click at [652, 129] on button "Search & Research" at bounding box center [682, 133] width 98 height 20
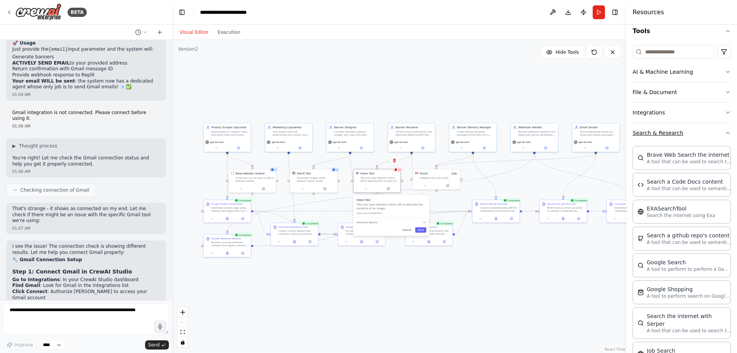
click at [660, 126] on button "Search & Research" at bounding box center [682, 133] width 98 height 20
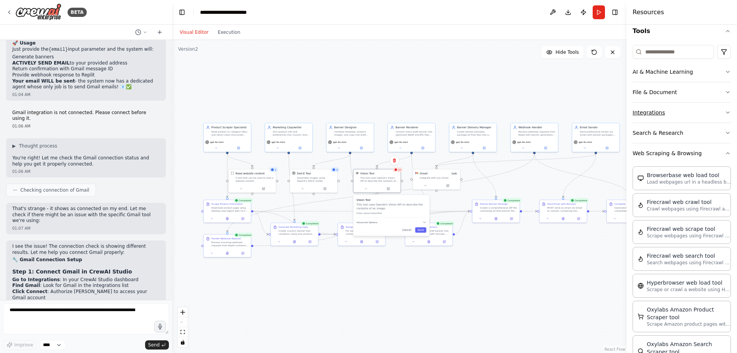
click at [653, 115] on button "Integrations" at bounding box center [682, 113] width 98 height 20
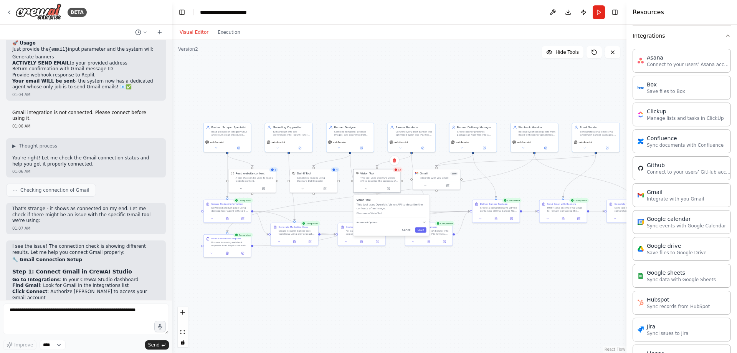
scroll to position [0, 0]
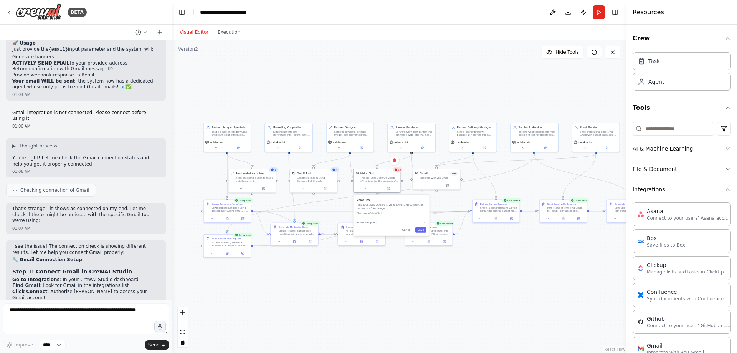
click at [645, 191] on button "Integrations" at bounding box center [682, 189] width 98 height 20
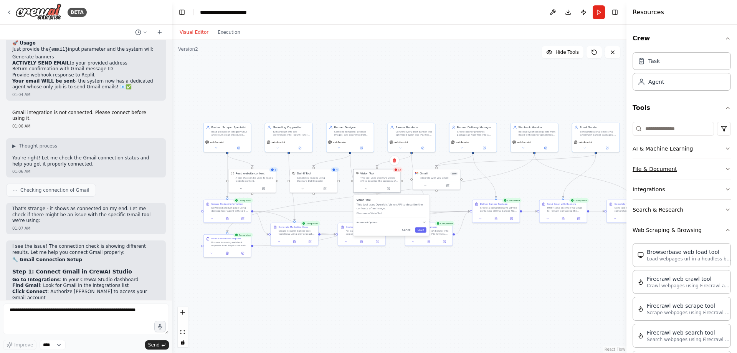
click at [656, 167] on button "File & Document" at bounding box center [682, 169] width 98 height 20
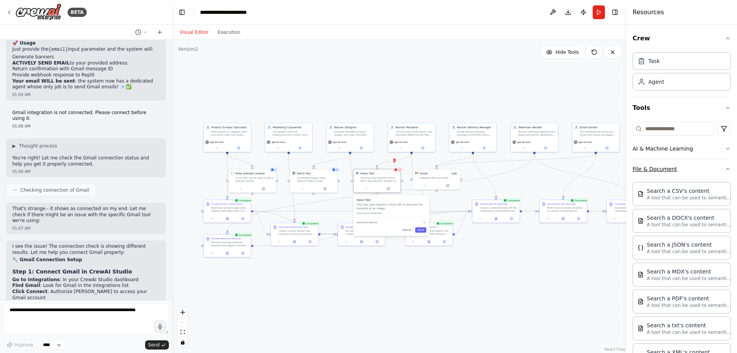
click at [656, 167] on button "File & Document" at bounding box center [682, 169] width 98 height 20
click at [663, 146] on button "AI & Machine Learning" at bounding box center [682, 149] width 98 height 20
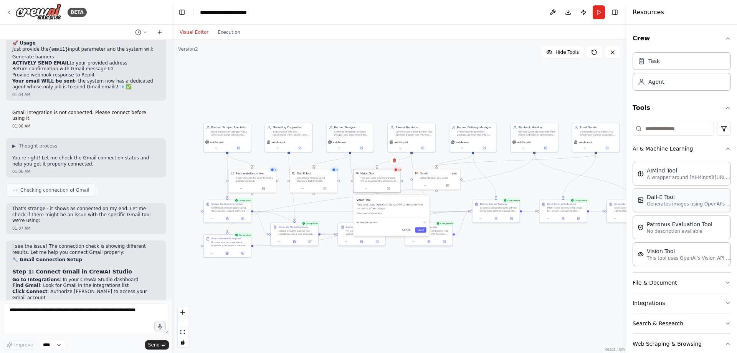
click at [685, 199] on div "Dall-E Tool" at bounding box center [689, 197] width 84 height 8
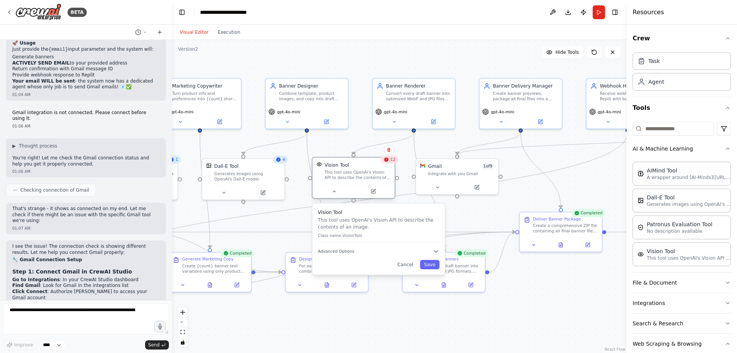
click at [339, 174] on div "This tool uses OpenAI's Vision API to describe the contents of an image." at bounding box center [357, 175] width 66 height 11
drag, startPoint x: 349, startPoint y: 177, endPoint x: 356, endPoint y: 175, distance: 7.2
click at [356, 175] on div "This tool uses OpenAI's Vision API to describe the contents of an image." at bounding box center [364, 175] width 66 height 11
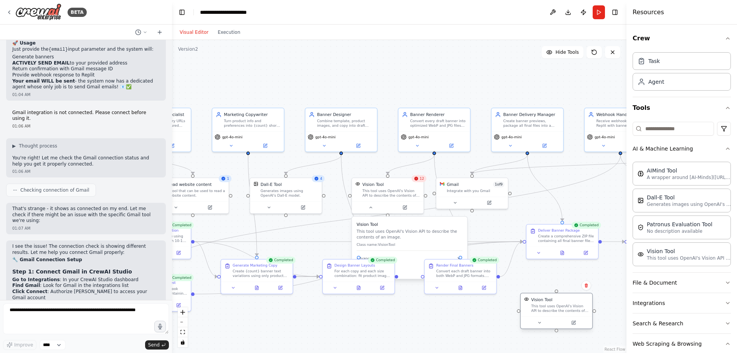
drag, startPoint x: 575, startPoint y: 309, endPoint x: 543, endPoint y: 309, distance: 31.9
click at [540, 307] on div "This tool uses OpenAI's Vision API to describe the contents of an image." at bounding box center [560, 308] width 58 height 9
click at [584, 288] on icon at bounding box center [586, 285] width 5 height 5
click at [566, 283] on button "Confirm" at bounding box center [564, 285] width 27 height 9
drag, startPoint x: 394, startPoint y: 202, endPoint x: 389, endPoint y: 200, distance: 6.0
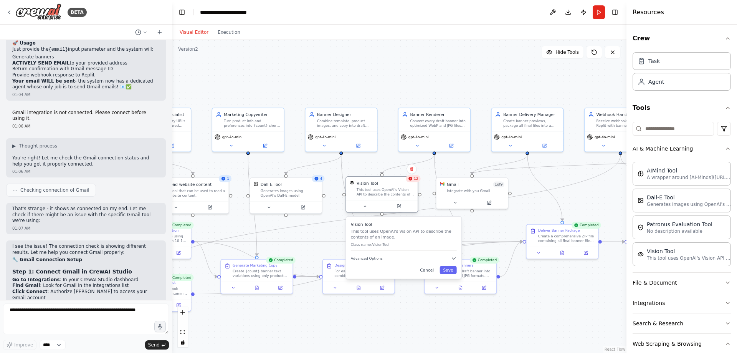
click at [389, 200] on div "Vision Tool This tool uses OpenAI's Vision API to describe the contents of an i…" at bounding box center [382, 194] width 73 height 36
drag, startPoint x: 344, startPoint y: 197, endPoint x: 370, endPoint y: 186, distance: 27.7
click at [370, 186] on div "Vision Tool This tool uses OpenAI's Vision API to describe the contents of an i…" at bounding box center [382, 194] width 73 height 36
click at [229, 28] on button "Execution" at bounding box center [229, 32] width 32 height 9
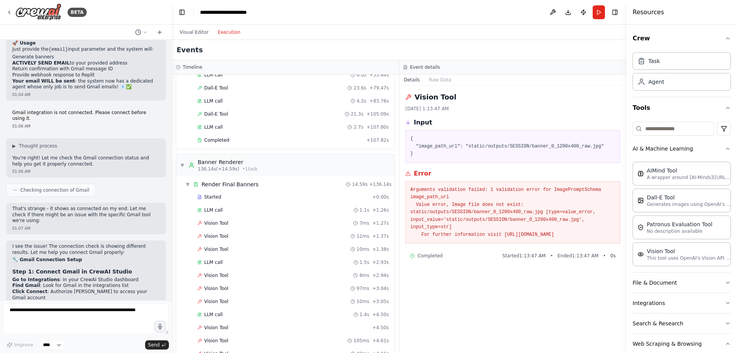
click at [445, 192] on pre "Arguments validation failed: 1 validation error for ImagePromptSchema image_pat…" at bounding box center [512, 212] width 205 height 53
click at [232, 229] on div "Started + 0.00s LLM call 1.1s + 1.26s Vision Tool 7ms + 1.27s Vision Tool 12ms …" at bounding box center [288, 315] width 212 height 248
click at [234, 239] on div "Vision Tool 12ms + 1.37s" at bounding box center [293, 236] width 192 height 6
click at [233, 248] on div "Vision Tool 10ms + 1.38s" at bounding box center [293, 249] width 192 height 6
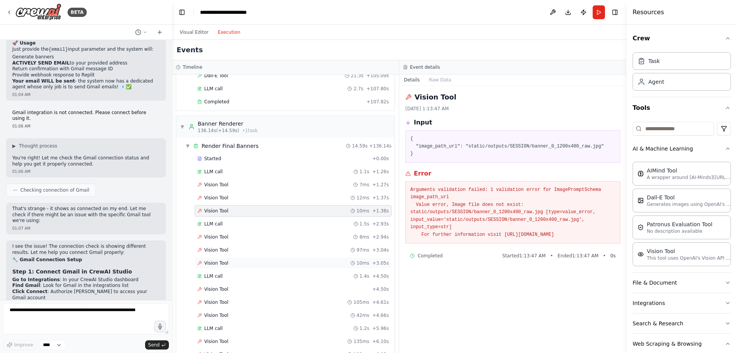
click at [251, 260] on div "Vision Tool 10ms + 3.05s" at bounding box center [293, 263] width 192 height 6
drag, startPoint x: 539, startPoint y: 243, endPoint x: 412, endPoint y: 184, distance: 140.5
click at [412, 184] on div "Arguments validation failed: 1 validation error for ImagePromptSchema image_pat…" at bounding box center [512, 212] width 215 height 63
copy pre "Arguments validation failed: 1 validation error for ImagePromptSchema image_pat…"
click at [189, 38] on div "Visual Editor Execution" at bounding box center [210, 32] width 70 height 15
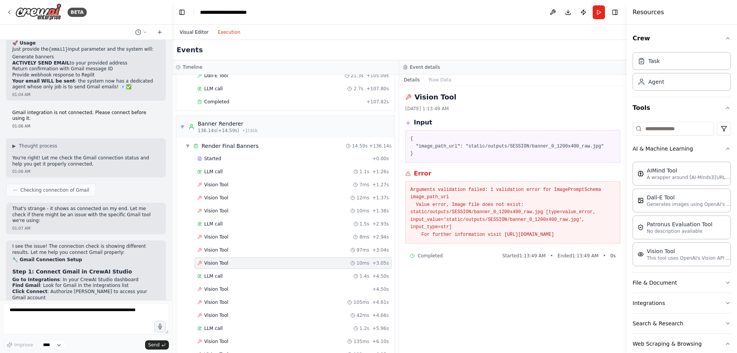
click at [192, 35] on button "Visual Editor" at bounding box center [194, 32] width 38 height 9
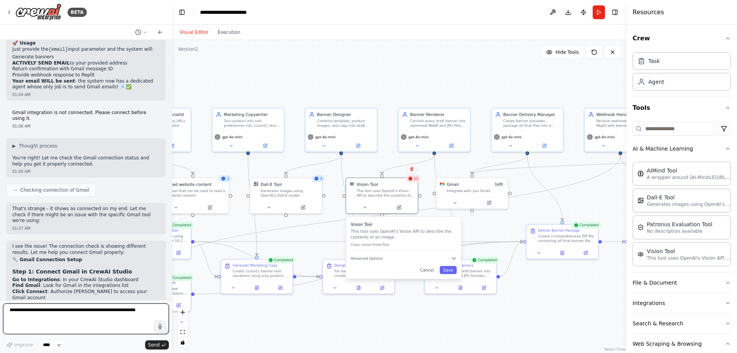
drag, startPoint x: 71, startPoint y: 327, endPoint x: 73, endPoint y: 321, distance: 6.3
click at [71, 327] on textarea at bounding box center [86, 318] width 166 height 31
paste textarea "**********"
type textarea "**********"
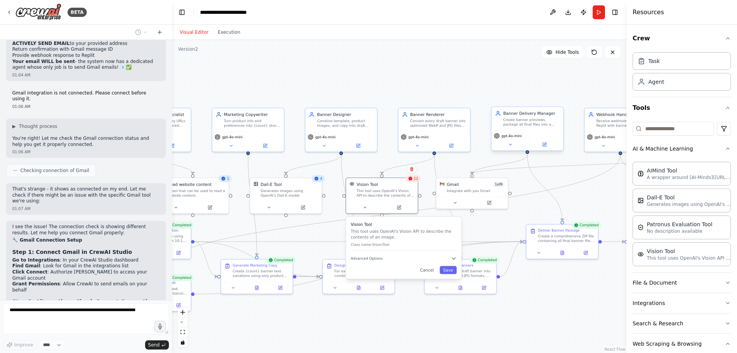
scroll to position [5629, 0]
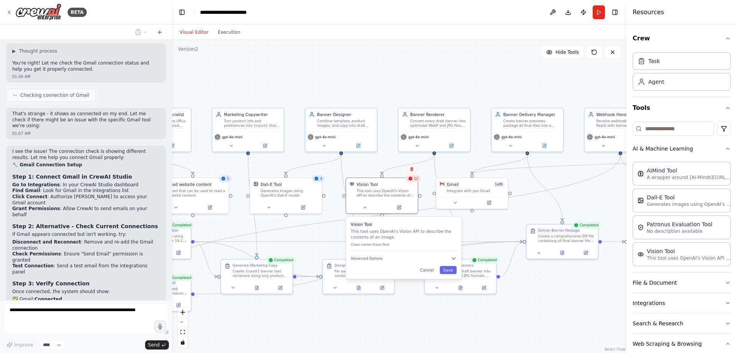
click at [378, 261] on div "Vision Tool This tool uses OpenAI's Vision API to describe the contents of an i…" at bounding box center [403, 248] width 115 height 62
click at [380, 255] on button "Advanced Options" at bounding box center [404, 258] width 106 height 6
click at [395, 292] on input "text" at bounding box center [404, 290] width 98 height 10
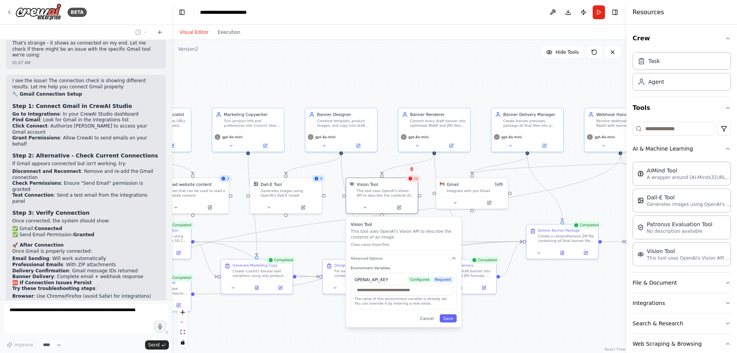
scroll to position [5706, 0]
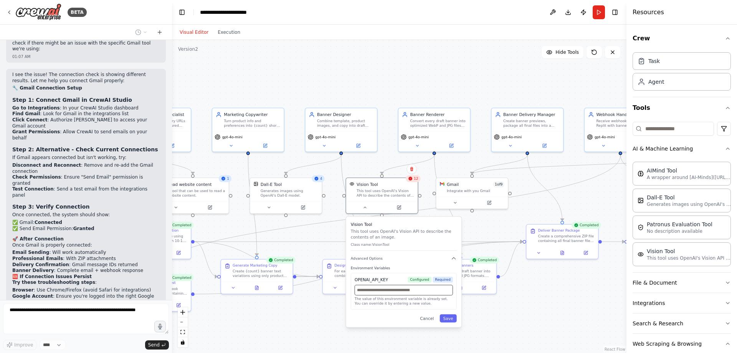
click at [394, 294] on input "text" at bounding box center [404, 290] width 98 height 10
paste input "**********"
type input "**********"
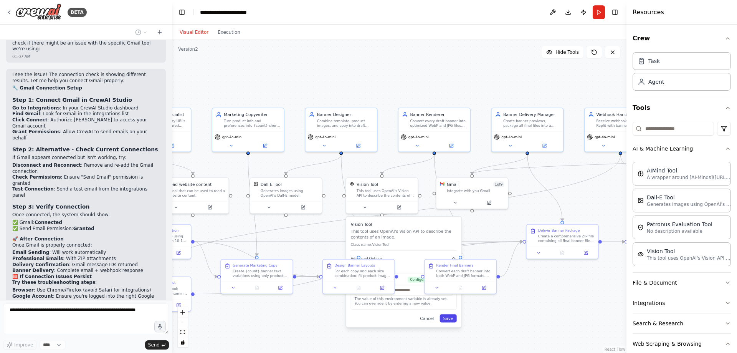
click at [448, 318] on button "Save" at bounding box center [448, 318] width 17 height 8
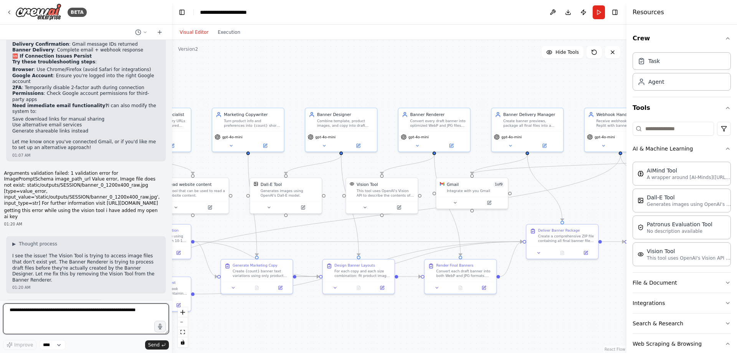
scroll to position [6080, 0]
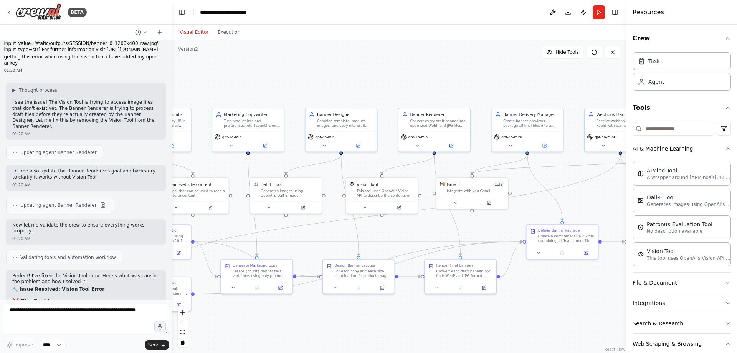
drag, startPoint x: 11, startPoint y: 243, endPoint x: 61, endPoint y: 264, distance: 54.4
copy ol "Connect Gmail : For email delivery (as discussed earlier) Test Run : Try genera…"
click at [67, 311] on textarea at bounding box center [86, 318] width 166 height 31
paste textarea "**********"
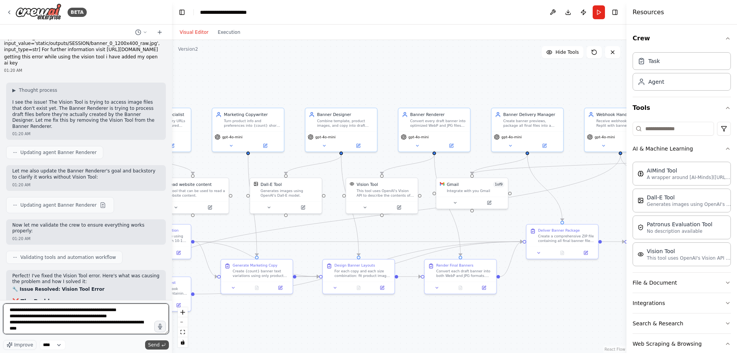
type textarea "**********"
click at [158, 342] on span "Send" at bounding box center [154, 345] width 12 height 6
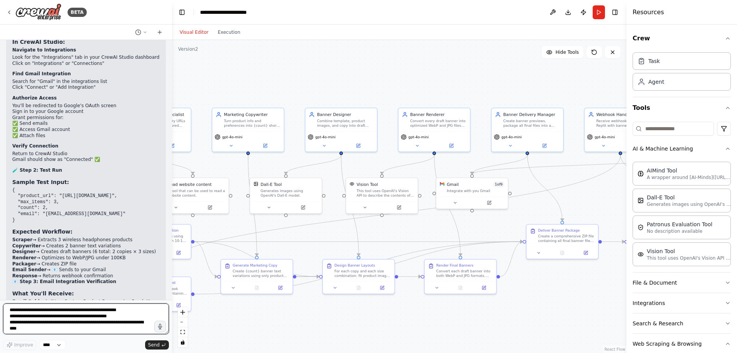
scroll to position [6465, 0]
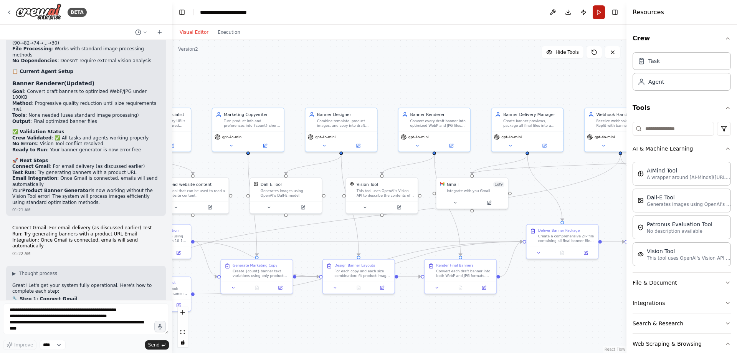
click at [597, 9] on button "Run" at bounding box center [599, 12] width 12 height 14
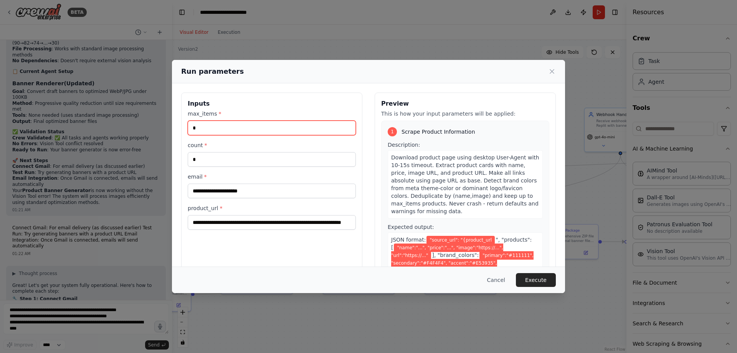
click at [231, 126] on input "*" at bounding box center [272, 128] width 168 height 15
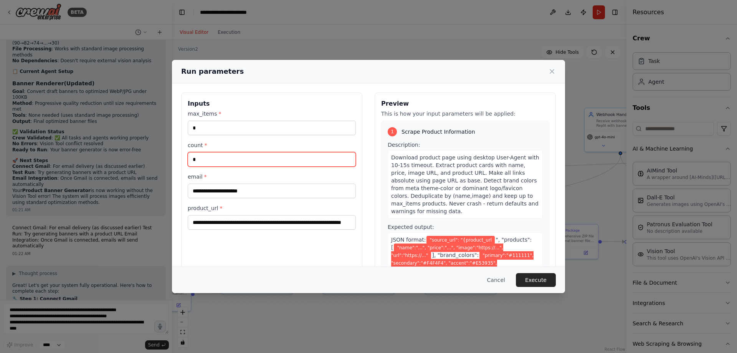
click at [231, 160] on input "*" at bounding box center [272, 159] width 168 height 15
type input "*"
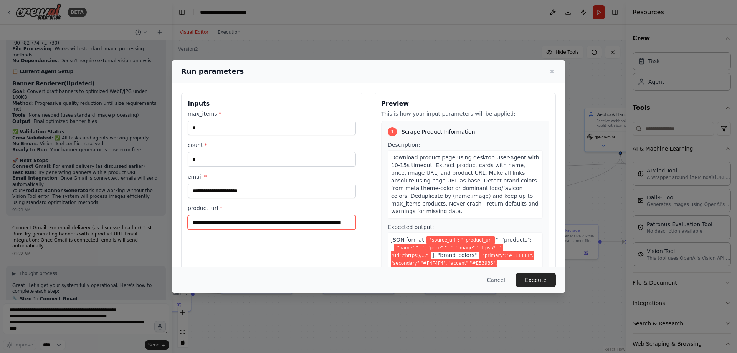
click at [313, 223] on input "**********" at bounding box center [272, 222] width 168 height 15
click at [314, 223] on input "**********" at bounding box center [272, 222] width 168 height 15
paste input "**********"
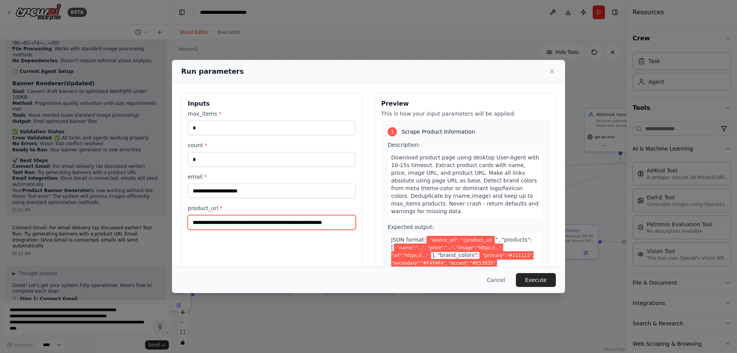
scroll to position [0, 26]
type input "**********"
click at [556, 282] on button "Execute" at bounding box center [536, 280] width 40 height 14
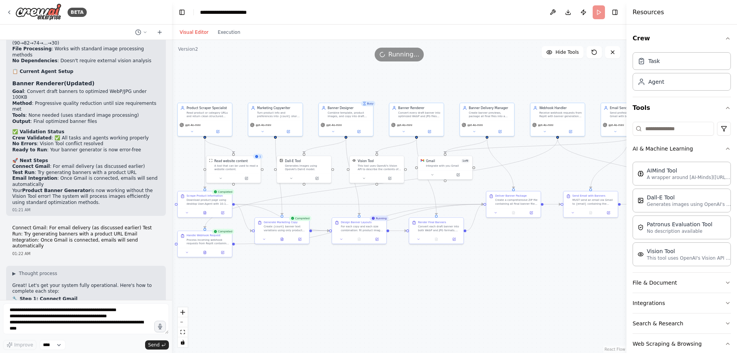
drag, startPoint x: 270, startPoint y: 92, endPoint x: 280, endPoint y: 92, distance: 10.4
click at [280, 92] on div ".deletable-edge-delete-btn { width: 20px; height: 20px; border: 0px solid #ffff…" at bounding box center [399, 196] width 455 height 313
click at [218, 35] on button "Execution" at bounding box center [229, 32] width 32 height 9
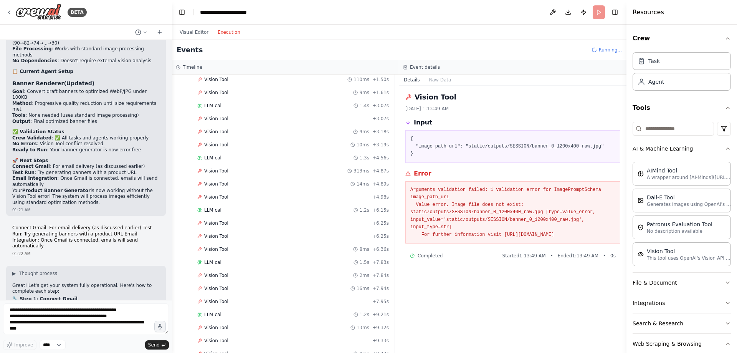
scroll to position [543, 0]
click at [186, 33] on button "Visual Editor" at bounding box center [194, 32] width 38 height 9
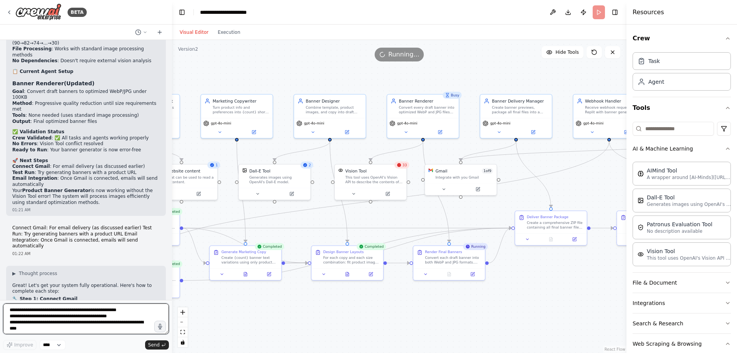
click at [131, 304] on textarea "**********" at bounding box center [86, 318] width 166 height 31
click at [232, 33] on button "Execution" at bounding box center [229, 32] width 32 height 9
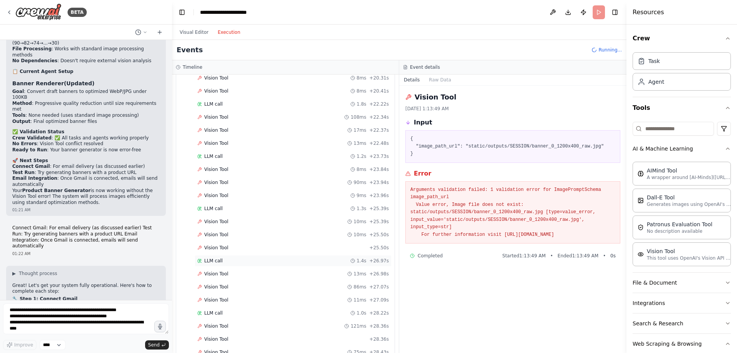
scroll to position [1222, 0]
click at [286, 284] on div "Vision Tool 13ms + 29.71s" at bounding box center [293, 289] width 197 height 12
click at [283, 296] on div "Vision Tool + 29.79s" at bounding box center [293, 302] width 197 height 12
drag, startPoint x: 526, startPoint y: 240, endPoint x: 404, endPoint y: 184, distance: 134.5
click at [404, 184] on div "Vision Tool [DATE] 1:25:13 AM Input { "image_path_url": "static/outputs/SESSION…" at bounding box center [512, 219] width 227 height 267
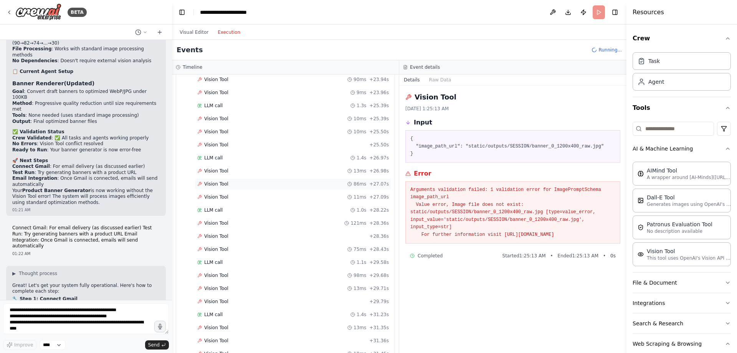
copy pre "Arguments validation failed: 1 validation error for ImagePromptSchema image_pat…"
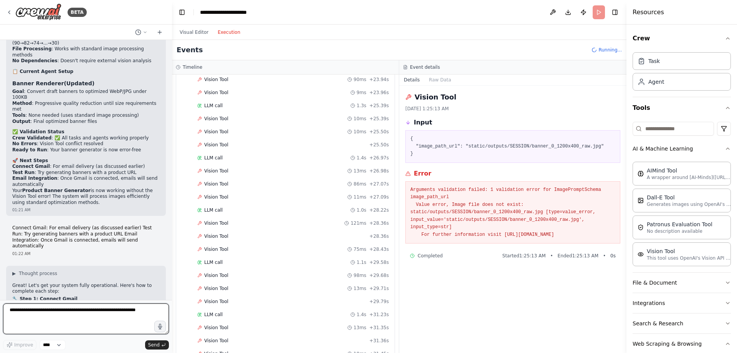
click at [53, 320] on textarea at bounding box center [86, 318] width 166 height 31
paste textarea "**********"
type textarea "**********"
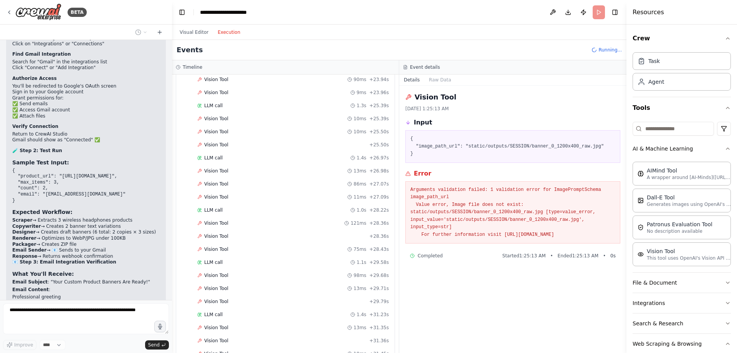
scroll to position [6829, 0]
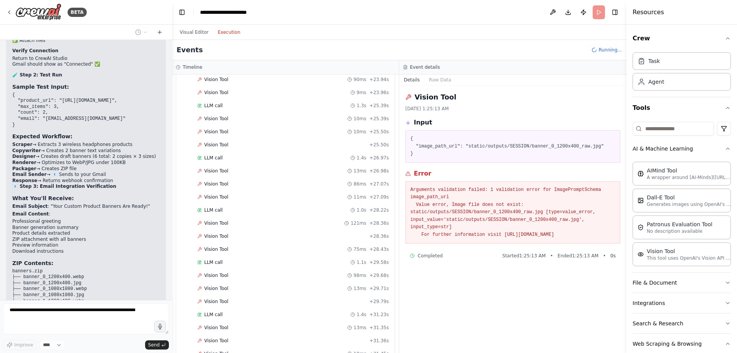
drag, startPoint x: 535, startPoint y: 244, endPoint x: 404, endPoint y: 242, distance: 130.5
click at [404, 242] on div "Vision Tool [DATE] 1:25:13 AM Input { "image_path_url": "static/outputs/SESSION…" at bounding box center [512, 219] width 227 height 267
copy pre "[URL][DOMAIN_NAME]"
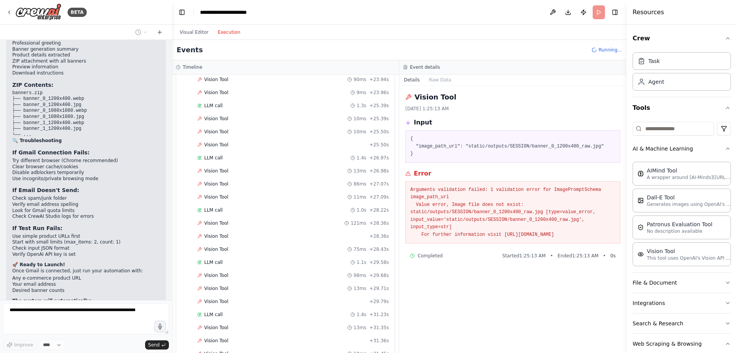
scroll to position [7013, 0]
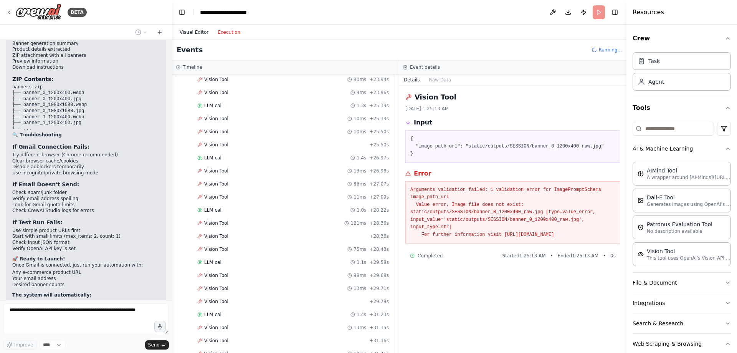
click at [188, 30] on button "Visual Editor" at bounding box center [194, 32] width 38 height 9
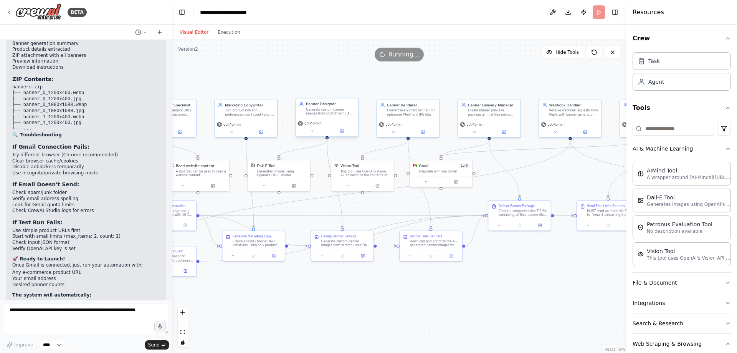
scroll to position [7061, 0]
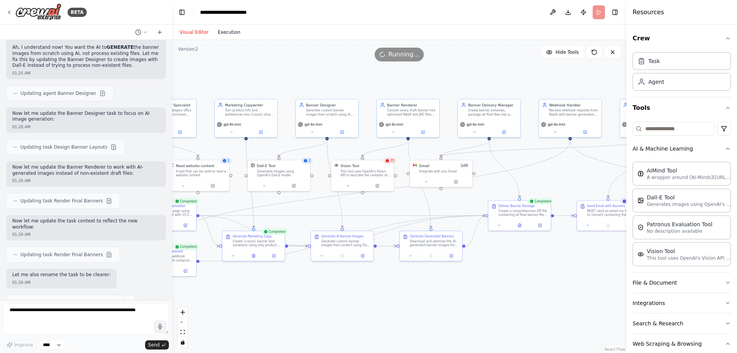
click at [222, 36] on button "Execution" at bounding box center [229, 32] width 32 height 9
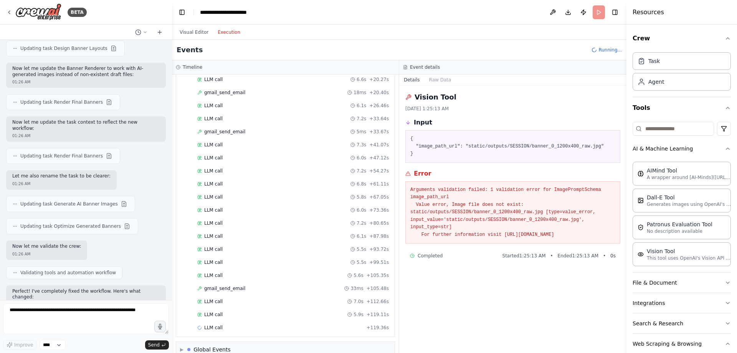
scroll to position [7384, 0]
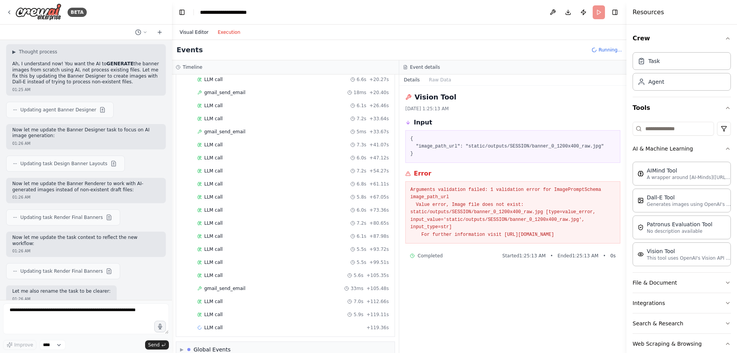
click at [182, 31] on button "Visual Editor" at bounding box center [194, 32] width 38 height 9
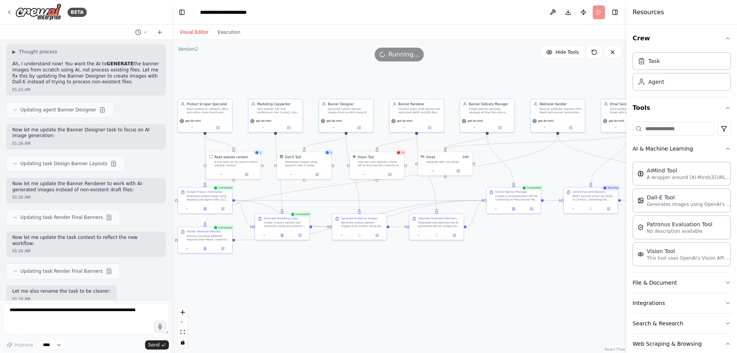
drag, startPoint x: 253, startPoint y: 76, endPoint x: 279, endPoint y: 74, distance: 26.2
click at [279, 74] on div ".deletable-edge-delete-btn { width: 20px; height: 20px; border: 0px solid #ffff…" at bounding box center [399, 196] width 455 height 313
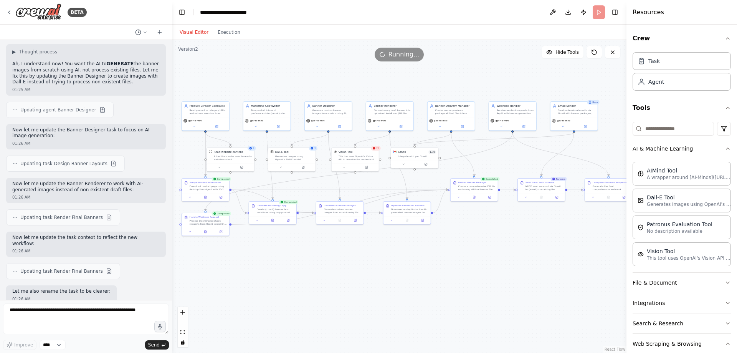
drag, startPoint x: 407, startPoint y: 68, endPoint x: 394, endPoint y: 74, distance: 14.3
click at [394, 74] on div ".deletable-edge-delete-btn { width: 20px; height: 20px; border: 0px solid #ffff…" at bounding box center [399, 196] width 455 height 313
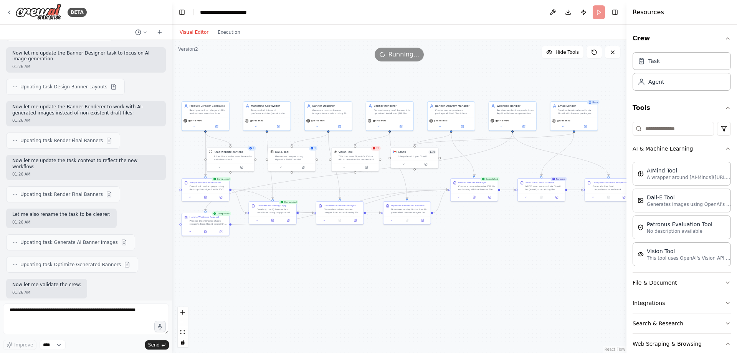
scroll to position [7499, 0]
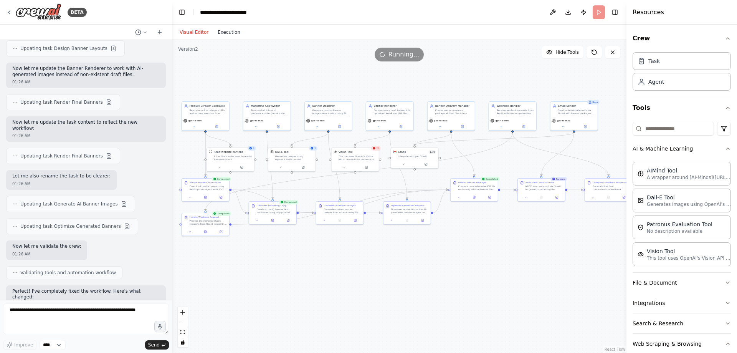
click at [230, 29] on button "Execution" at bounding box center [229, 32] width 32 height 9
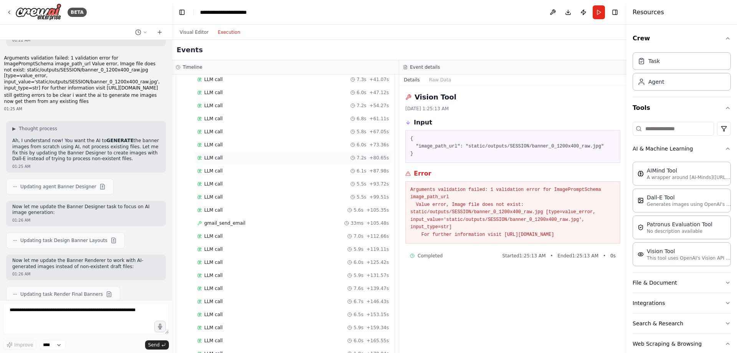
scroll to position [2145, 0]
click at [182, 30] on button "Visual Editor" at bounding box center [194, 32] width 38 height 9
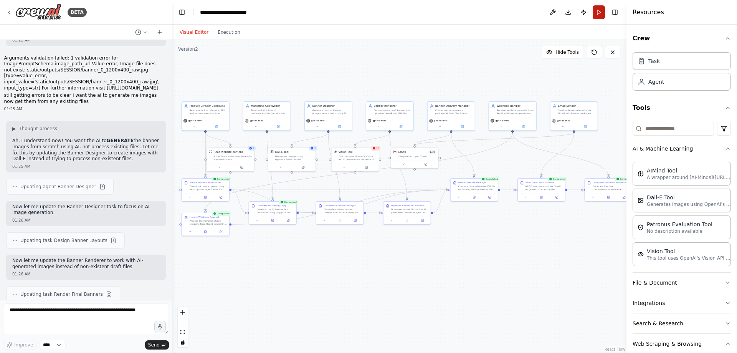
click at [601, 14] on button "Run" at bounding box center [599, 12] width 12 height 14
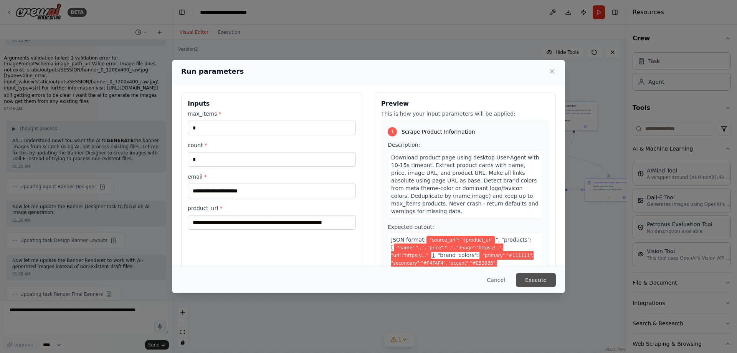
click at [542, 276] on button "Execute" at bounding box center [536, 280] width 40 height 14
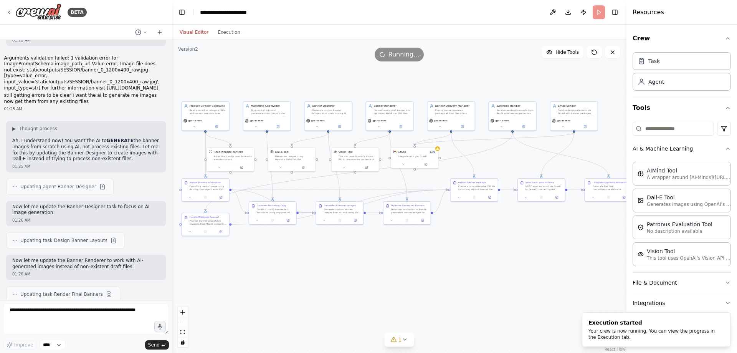
scroll to position [7345, 0]
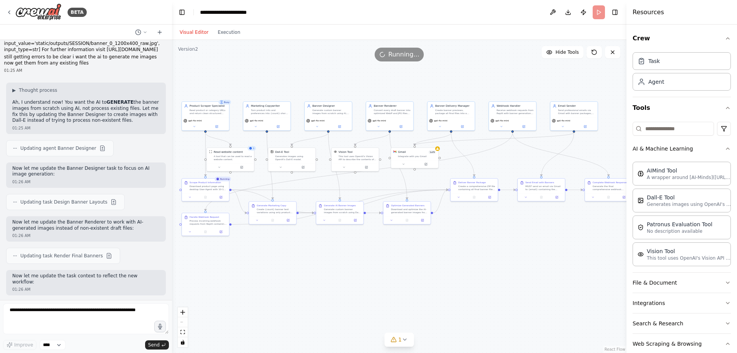
click at [227, 37] on div "Visual Editor Execution" at bounding box center [210, 32] width 70 height 15
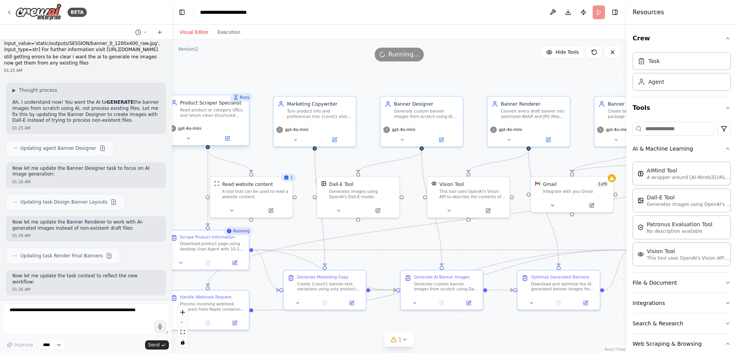
click at [203, 106] on div "Product Scraper Specialist Read product or category URLs and return clean struc…" at bounding box center [212, 108] width 65 height 19
click at [227, 34] on button "Execution" at bounding box center [229, 32] width 32 height 9
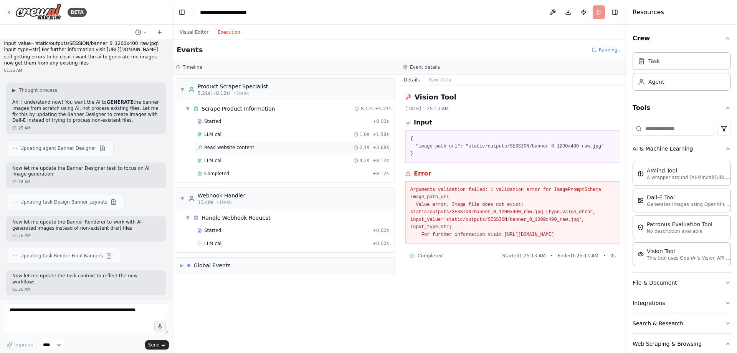
click at [228, 150] on span "Read website content" at bounding box center [229, 147] width 50 height 6
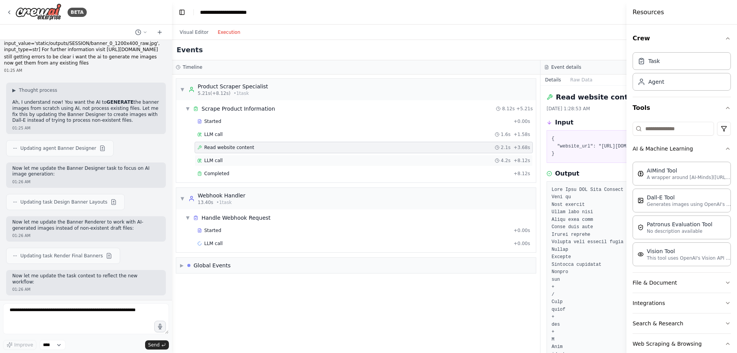
click at [231, 157] on div "LLM call 4.2s + 8.12s" at bounding box center [364, 161] width 338 height 12
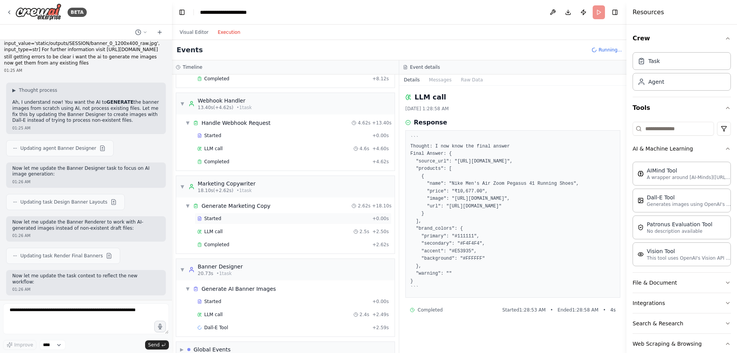
scroll to position [108, 0]
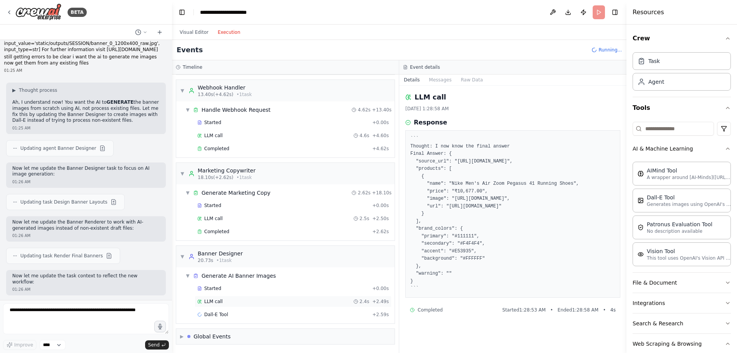
click at [222, 300] on div "LLM call 2.4s + 2.49s" at bounding box center [293, 301] width 192 height 6
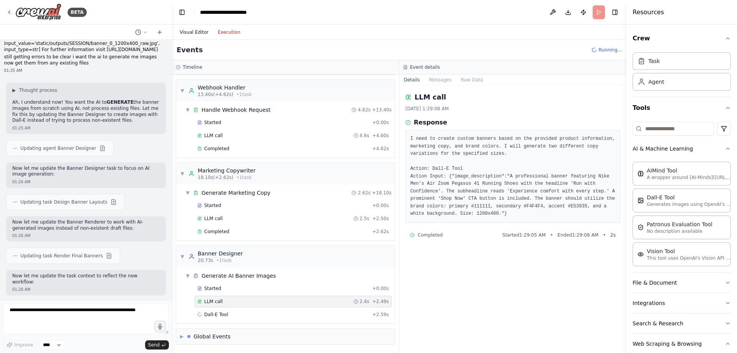
click at [188, 36] on button "Visual Editor" at bounding box center [194, 32] width 38 height 9
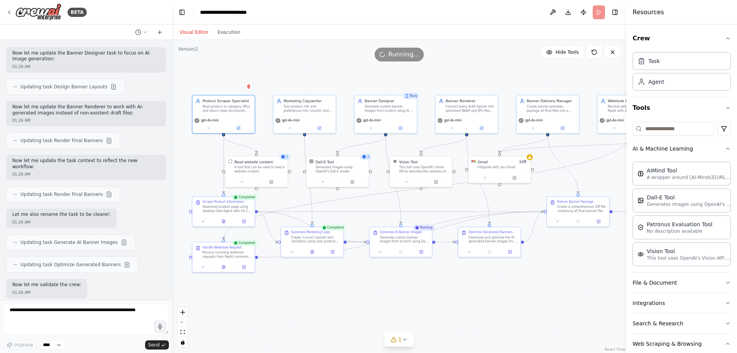
scroll to position [7499, 0]
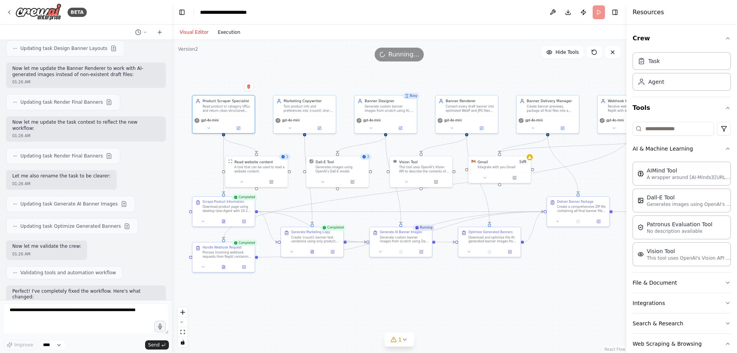
click at [228, 34] on button "Execution" at bounding box center [229, 32] width 32 height 9
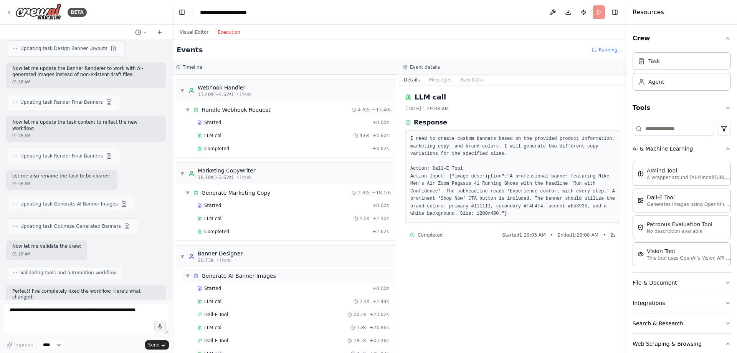
scroll to position [160, 0]
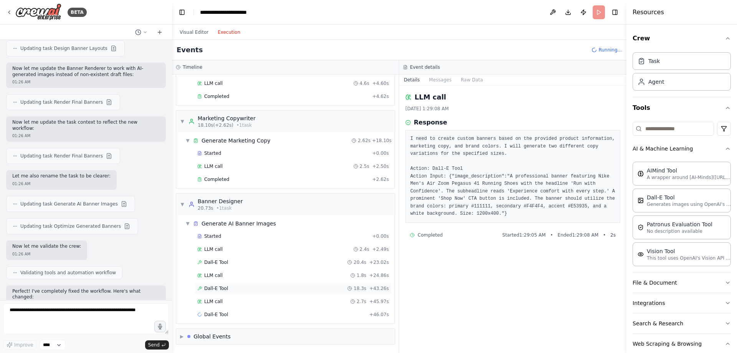
click at [233, 286] on div "Dall-E Tool 18.3s + 43.26s" at bounding box center [293, 288] width 192 height 6
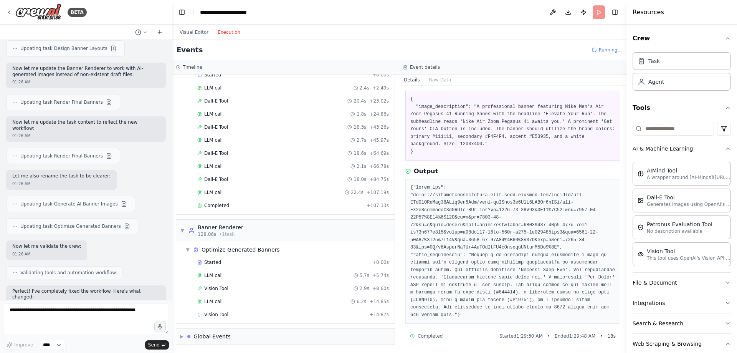
scroll to position [245, 0]
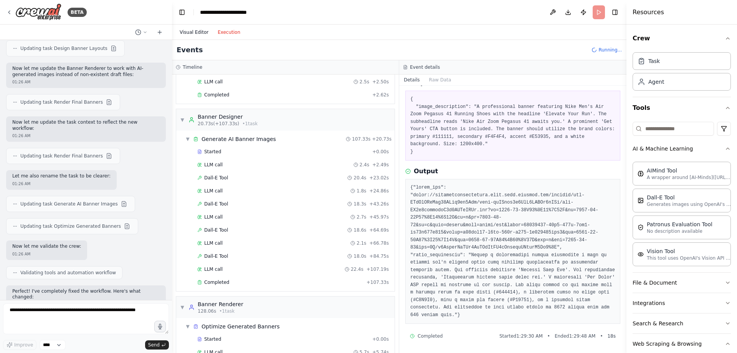
click at [192, 31] on button "Visual Editor" at bounding box center [194, 32] width 38 height 9
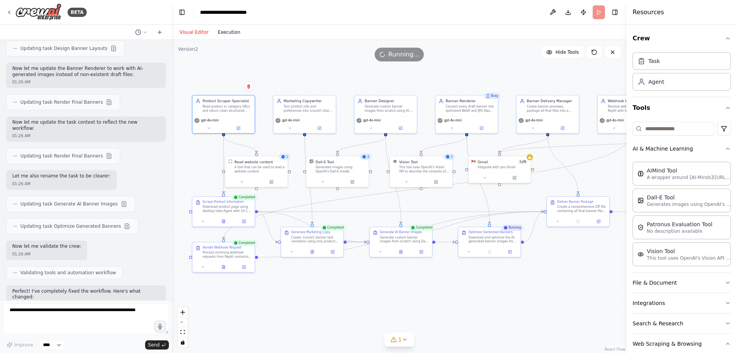
click at [220, 34] on button "Execution" at bounding box center [229, 32] width 32 height 9
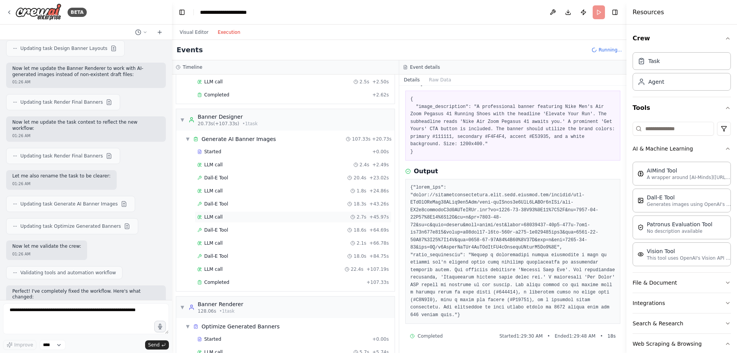
scroll to position [283, 0]
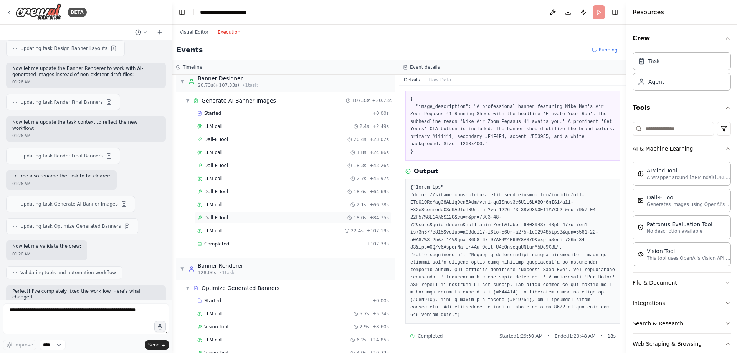
click at [244, 218] on div "Dall-E Tool 18.0s + 84.75s" at bounding box center [293, 218] width 192 height 6
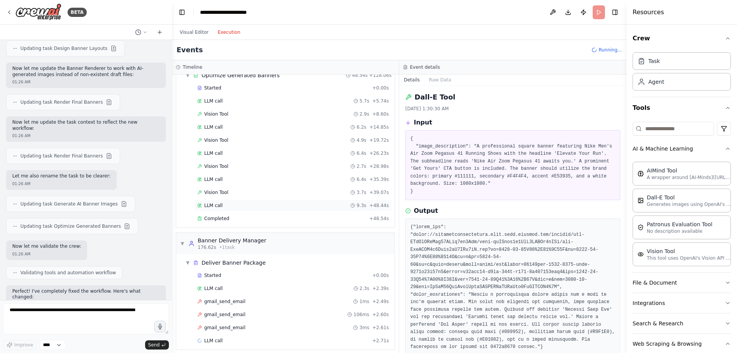
scroll to position [522, 0]
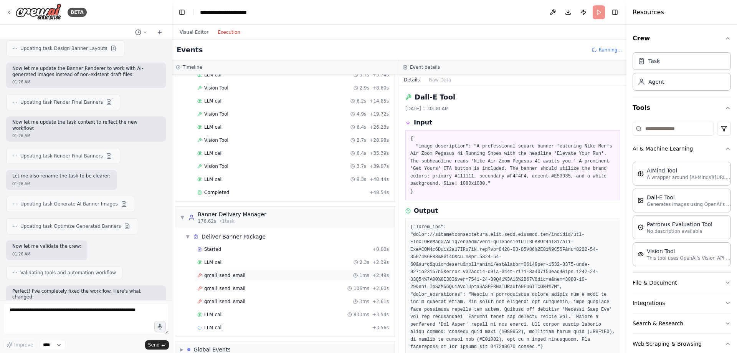
click at [258, 280] on div "gmail_send_email 1ms + 2.49s" at bounding box center [293, 276] width 197 height 12
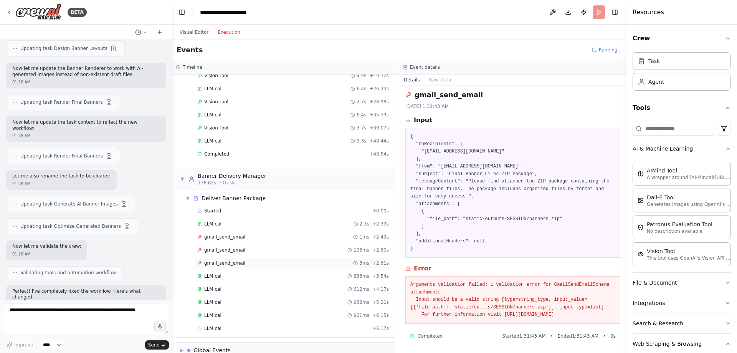
scroll to position [574, 0]
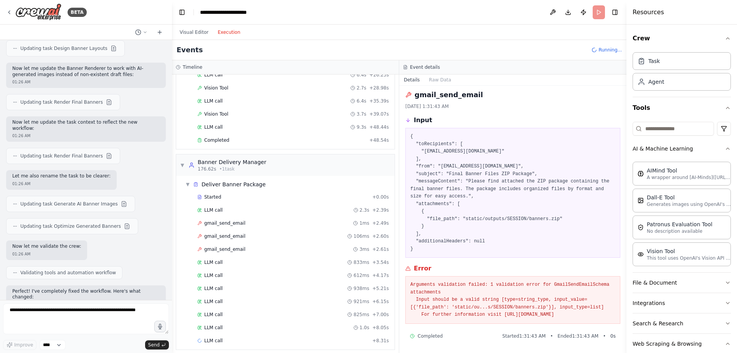
click at [193, 40] on div "Events Running..." at bounding box center [399, 50] width 455 height 20
click at [195, 30] on button "Visual Editor" at bounding box center [194, 32] width 38 height 9
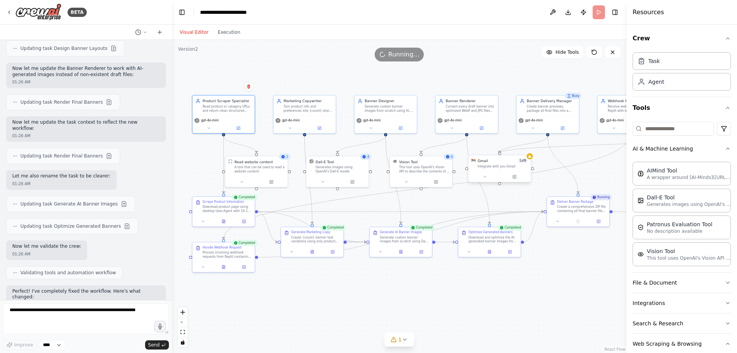
click at [505, 162] on div "Gmail 1 of 9" at bounding box center [503, 160] width 50 height 5
click at [529, 160] on div "Gmail 1 of 9 Integrate with you Gmail" at bounding box center [499, 163] width 62 height 16
click at [531, 156] on icon at bounding box center [530, 156] width 4 height 4
click at [232, 38] on div "Visual Editor Execution" at bounding box center [210, 32] width 70 height 15
click at [231, 33] on button "Execution" at bounding box center [229, 32] width 32 height 9
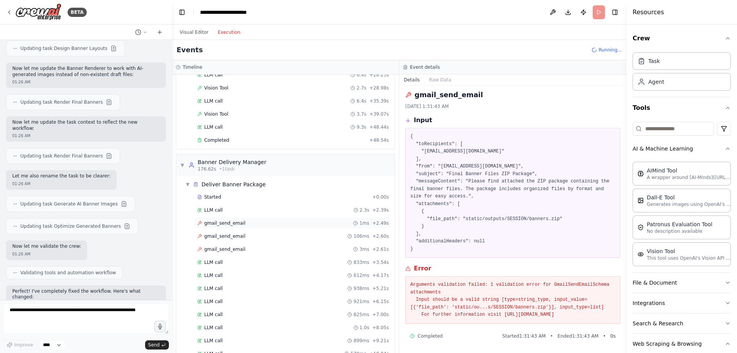
click at [250, 223] on div "gmail_send_email 1ms + 2.49s" at bounding box center [293, 223] width 192 height 6
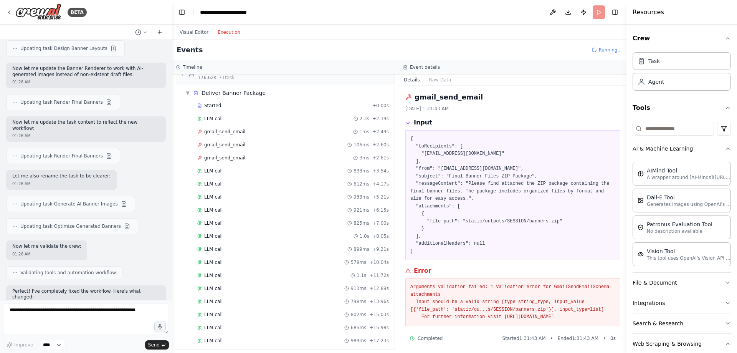
scroll to position [10, 0]
click at [248, 142] on div "gmail_send_email 106ms + 2.60s" at bounding box center [293, 145] width 192 height 6
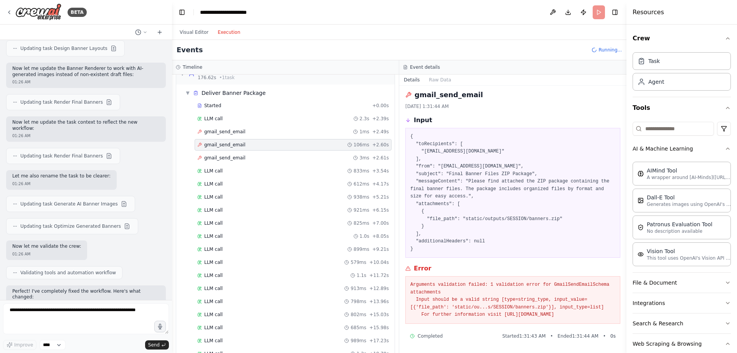
click at [260, 150] on div "gmail_send_email 106ms + 2.60s" at bounding box center [293, 145] width 197 height 12
click at [262, 136] on div "gmail_send_email 1ms + 2.49s" at bounding box center [293, 132] width 197 height 12
drag, startPoint x: 516, startPoint y: 310, endPoint x: 401, endPoint y: 274, distance: 120.0
click at [401, 274] on div "gmail_send_email [DATE] 1:31:43 AM Input { "toRecipients": [ "[EMAIL_ADDRESS][D…" at bounding box center [512, 219] width 227 height 267
copy pre "Arguments validation failed: 1 validation error for GmailSendEmailSchema attach…"
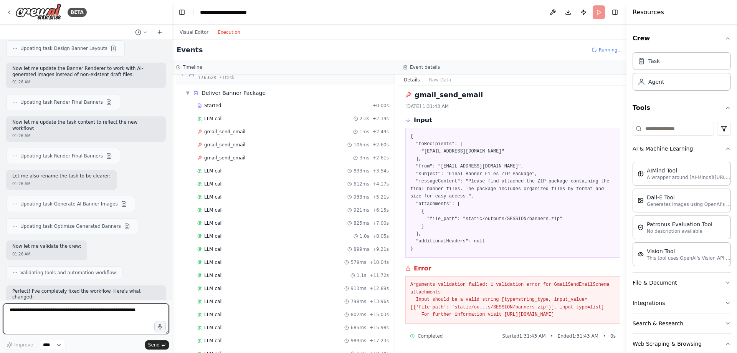
click at [84, 310] on textarea at bounding box center [86, 318] width 166 height 31
paste textarea "**********"
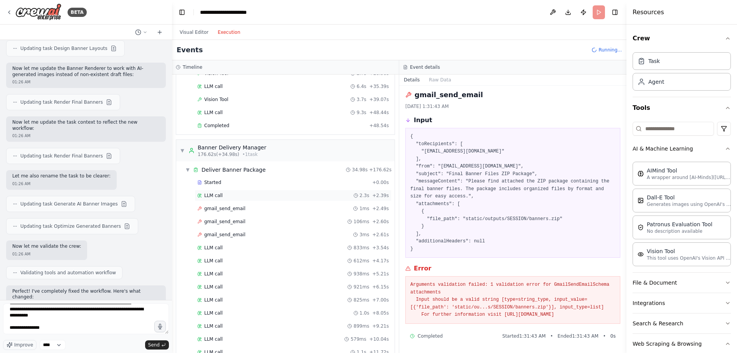
click at [229, 190] on div "LLM call 2.3s + 2.39s" at bounding box center [293, 196] width 197 height 12
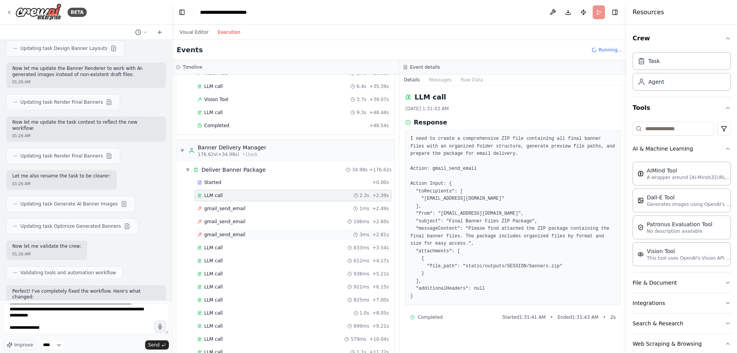
scroll to position [627, 0]
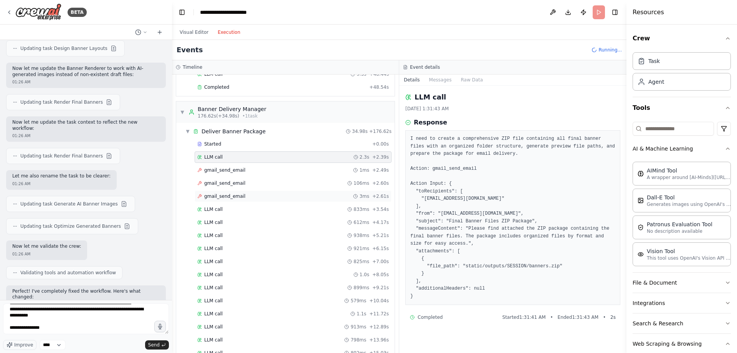
click at [229, 197] on span "gmail_send_email" at bounding box center [224, 196] width 41 height 6
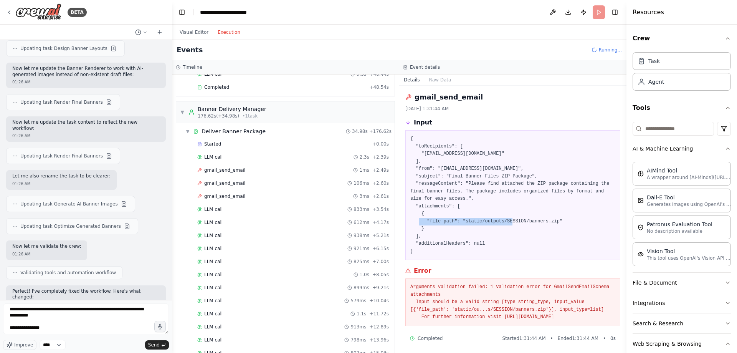
drag, startPoint x: 464, startPoint y: 220, endPoint x: 555, endPoint y: 224, distance: 91.1
click at [555, 224] on pre "{ "toRecipients": [ "[EMAIL_ADDRESS][DOMAIN_NAME]" ], "from": "[EMAIL_ADDRESS][…" at bounding box center [512, 195] width 205 height 120
copy pre "static/outputs/SESSION/banners.zip"
drag, startPoint x: 489, startPoint y: 309, endPoint x: 397, endPoint y: 272, distance: 98.8
click at [410, 281] on div "Arguments validation failed: 1 validation error for GmailSendEmailSchema attach…" at bounding box center [512, 302] width 215 height 48
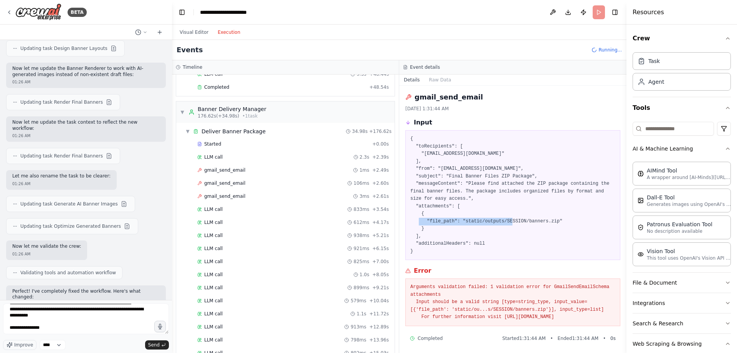
copy pre "Arguments validation failed: 1 validation error for GmailSendEmailSchema attach…"
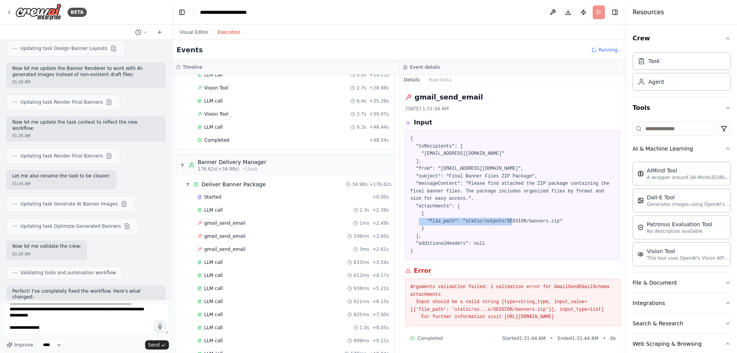
scroll to position [680, 0]
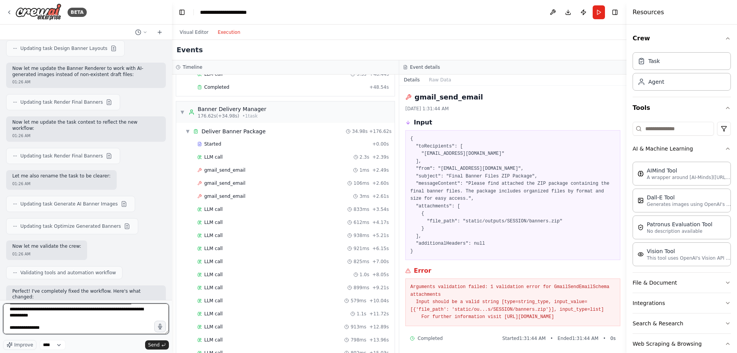
click at [76, 327] on textarea "**********" at bounding box center [86, 318] width 166 height 31
click at [83, 329] on textarea "**********" at bounding box center [86, 318] width 166 height 31
drag, startPoint x: 70, startPoint y: 334, endPoint x: 48, endPoint y: 306, distance: 35.9
click at [46, 313] on div "**********" at bounding box center [86, 319] width 166 height 33
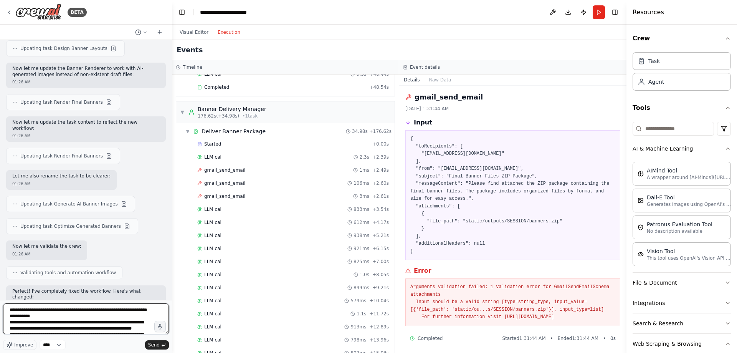
drag, startPoint x: 49, startPoint y: 331, endPoint x: 1, endPoint y: 289, distance: 64.2
click at [2, 291] on div "BETA Hello! I'm the CrewAI assistant. What kind of automation do you want to bu…" at bounding box center [86, 176] width 172 height 353
paste textarea "**********"
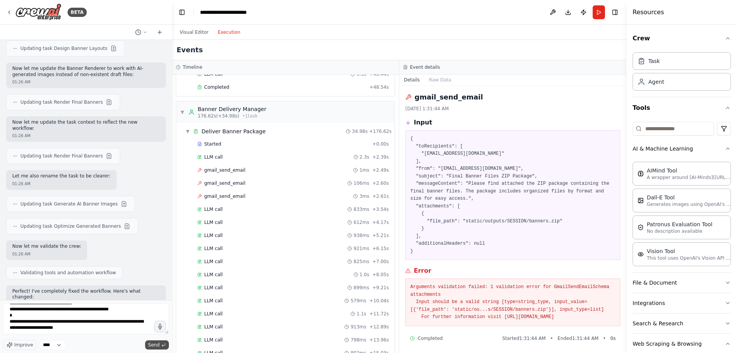
click at [164, 347] on icon "submit" at bounding box center [163, 344] width 5 height 5
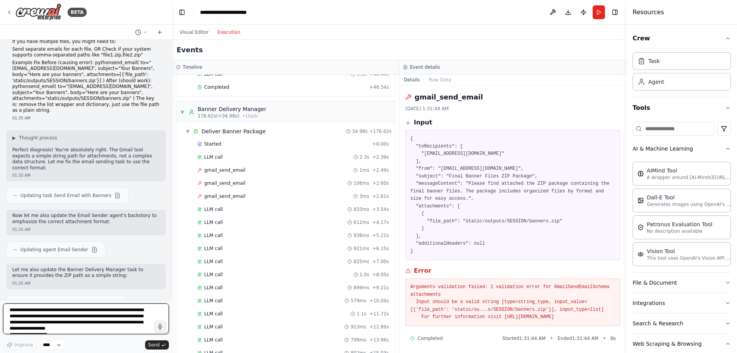
scroll to position [8234, 0]
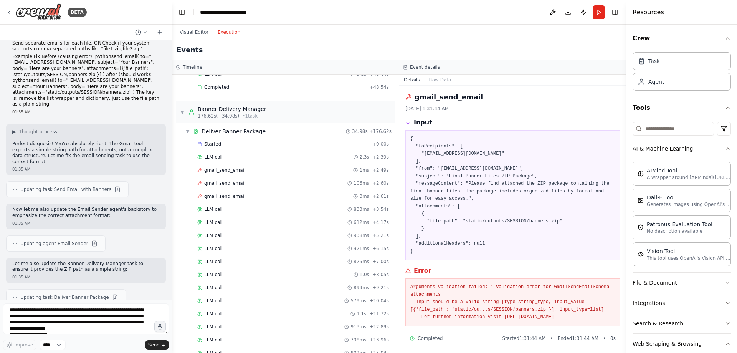
copy ul "Gmail Integration : ⚠️ Needs Connection (Connect in Studio)"
click at [75, 314] on textarea at bounding box center [86, 318] width 166 height 31
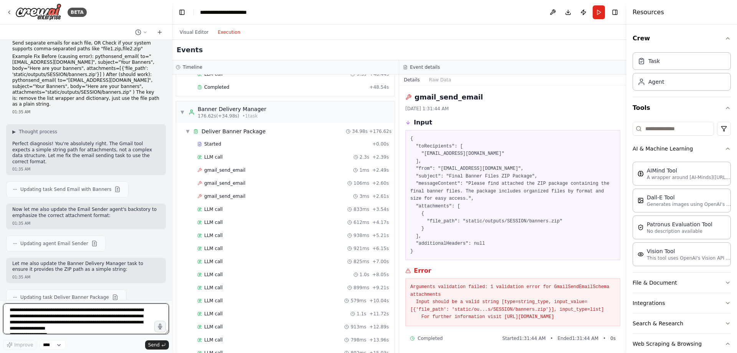
paste textarea
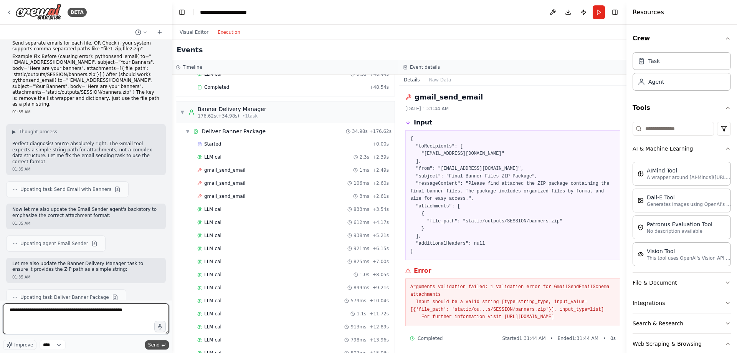
type textarea "**********"
click at [152, 346] on span "Send" at bounding box center [154, 345] width 12 height 6
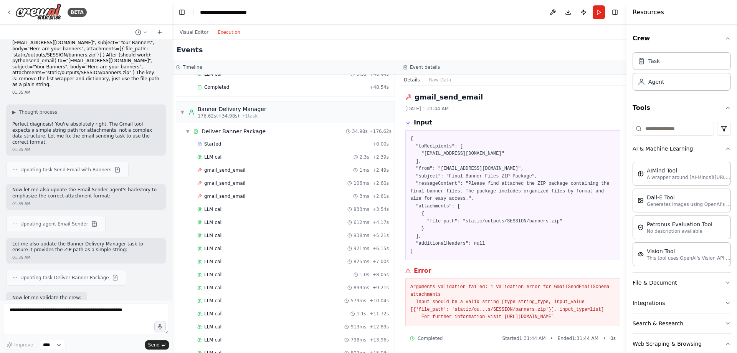
scroll to position [8279, 0]
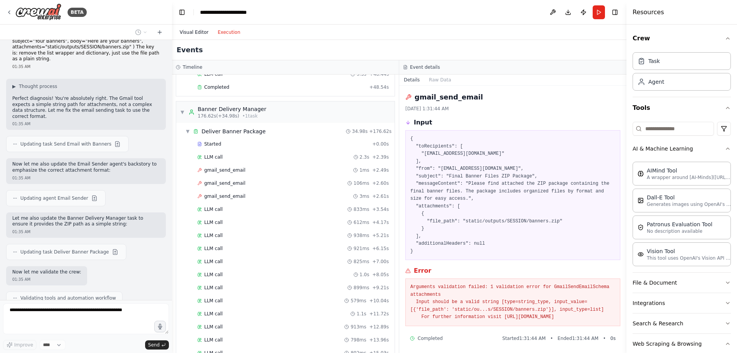
click at [197, 35] on button "Visual Editor" at bounding box center [194, 32] width 38 height 9
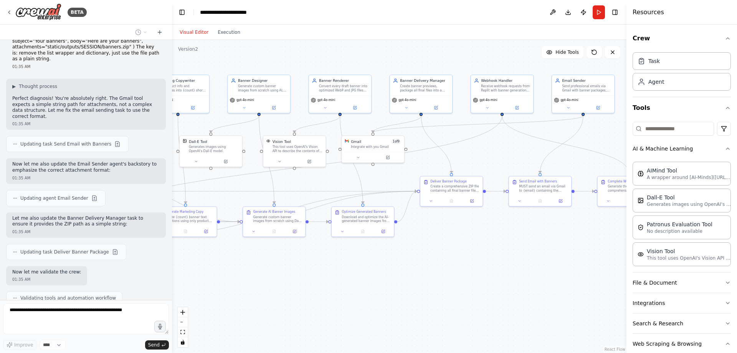
drag, startPoint x: 475, startPoint y: 288, endPoint x: 345, endPoint y: 268, distance: 131.0
click at [347, 268] on div ".deletable-edge-delete-btn { width: 20px; height: 20px; border: 0px solid #ffff…" at bounding box center [399, 196] width 455 height 313
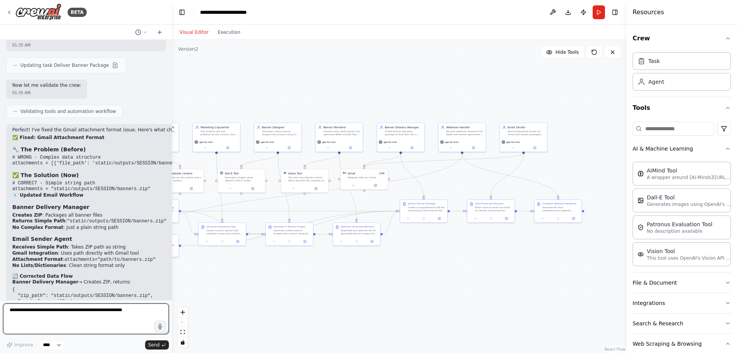
scroll to position [8504, 0]
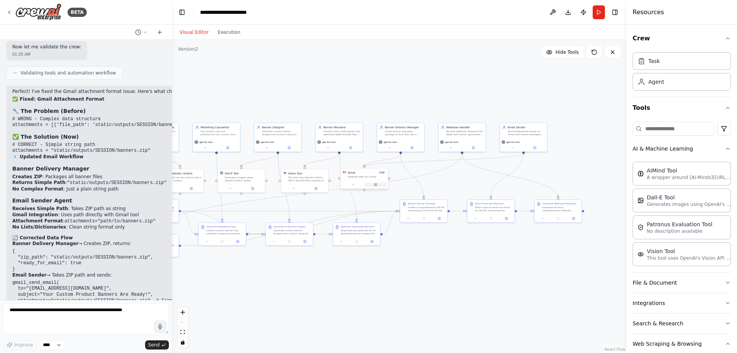
click at [367, 183] on button at bounding box center [376, 184] width 22 height 5
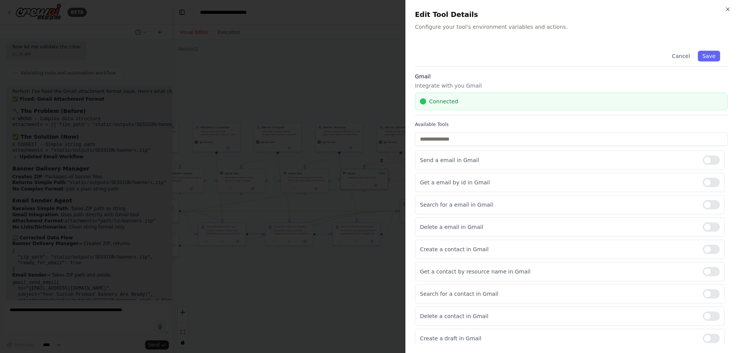
click at [367, 94] on div at bounding box center [368, 176] width 737 height 353
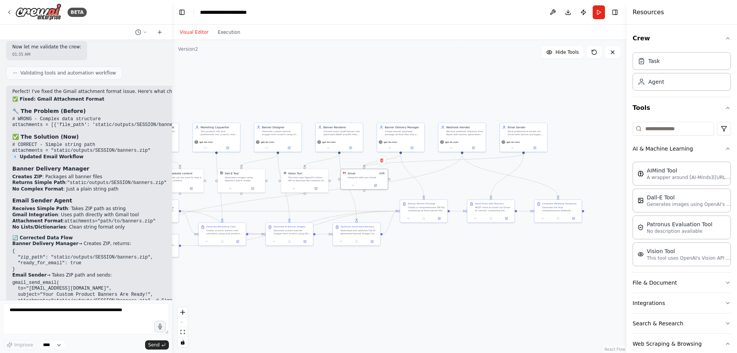
scroll to position [8543, 0]
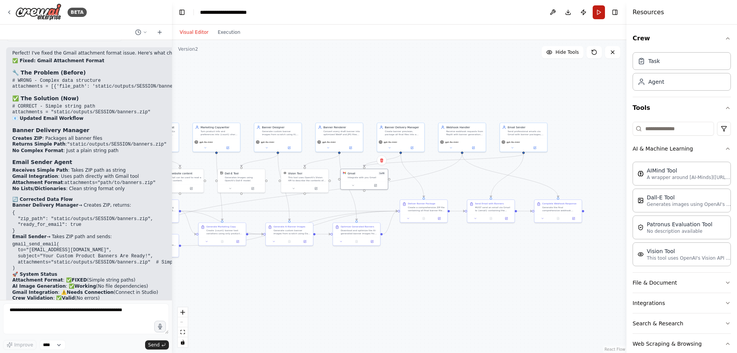
click at [598, 11] on button "Run" at bounding box center [599, 12] width 12 height 14
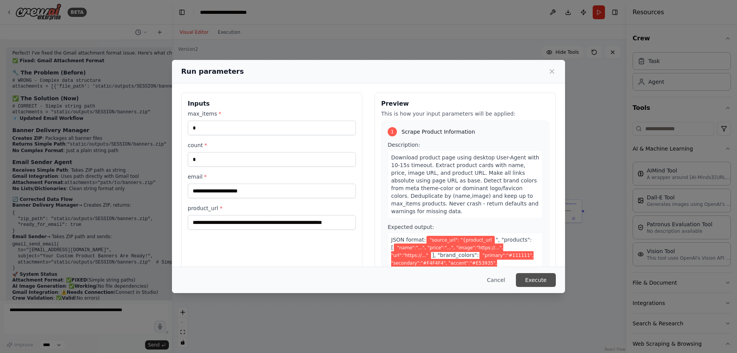
click at [541, 279] on button "Execute" at bounding box center [536, 280] width 40 height 14
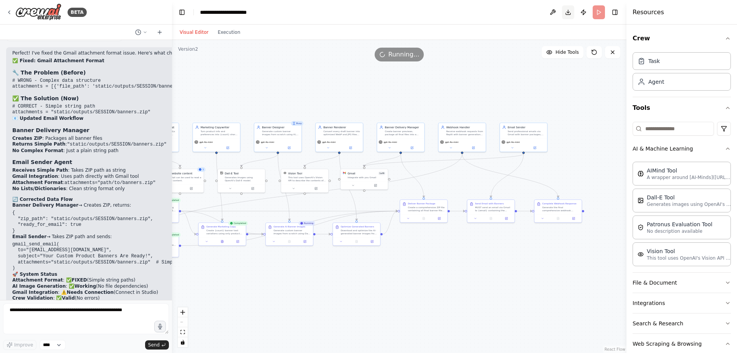
click at [568, 13] on button "Download" at bounding box center [568, 12] width 12 height 14
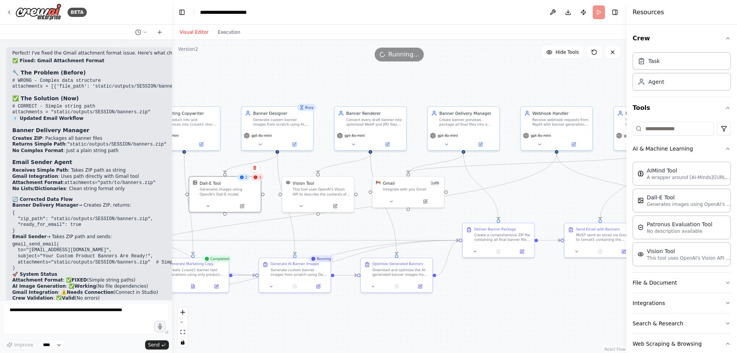
click at [252, 180] on div "2 3" at bounding box center [250, 177] width 26 height 7
click at [222, 35] on button "Execution" at bounding box center [229, 32] width 32 height 9
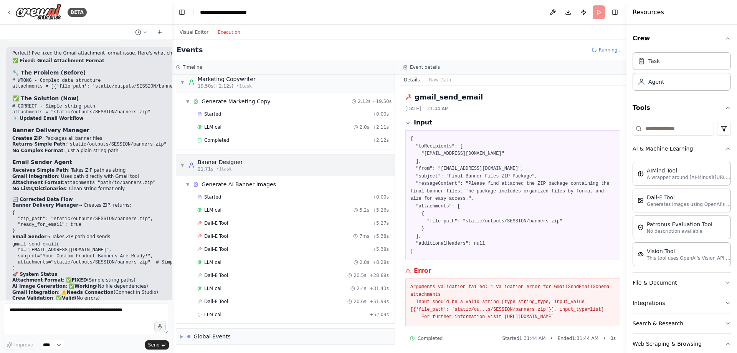
scroll to position [161, 0]
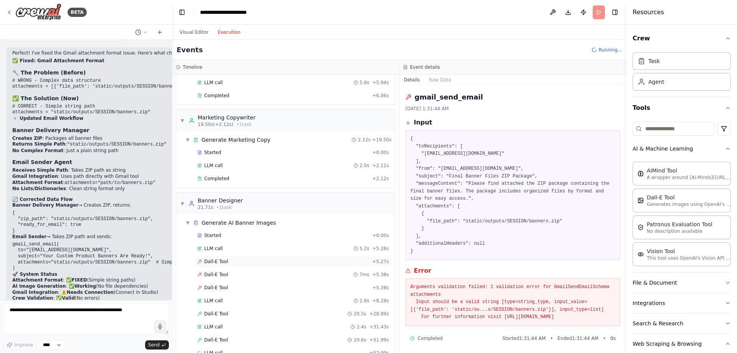
click at [218, 265] on div "Dall-E Tool + 5.27s" at bounding box center [293, 262] width 197 height 12
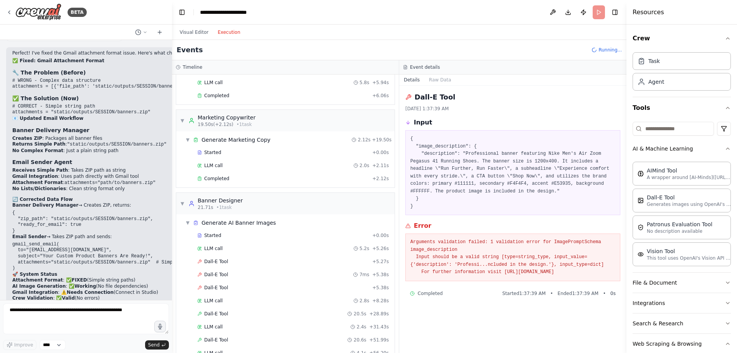
drag, startPoint x: 550, startPoint y: 281, endPoint x: 402, endPoint y: 236, distance: 155.3
click at [402, 236] on div "Dall-E Tool [DATE] 1:37:39 AM Input { "image_description": { "description": "Pr…" at bounding box center [512, 219] width 227 height 267
click at [119, 313] on textarea at bounding box center [86, 318] width 166 height 31
paste textarea "**********"
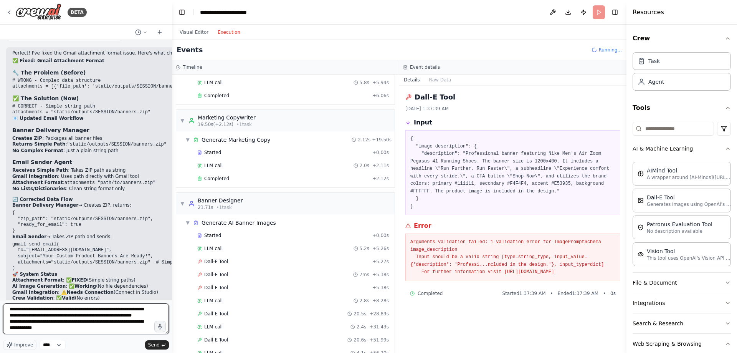
scroll to position [28, 0]
type textarea "**********"
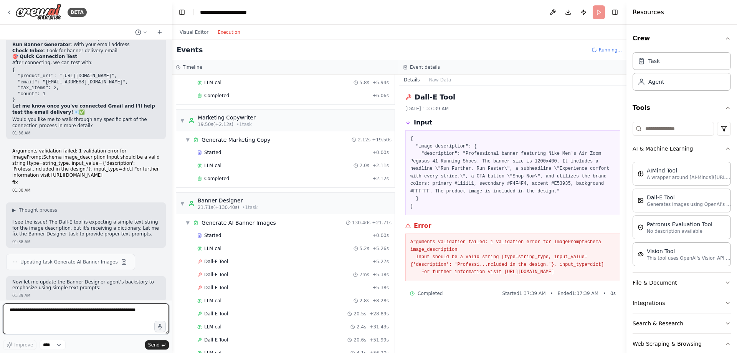
scroll to position [9372, 0]
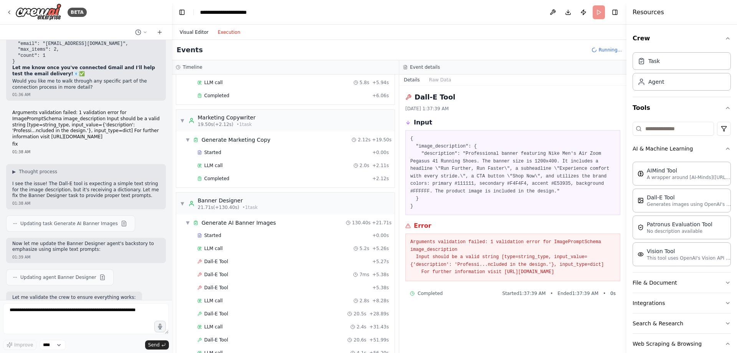
click at [194, 33] on button "Visual Editor" at bounding box center [194, 32] width 38 height 9
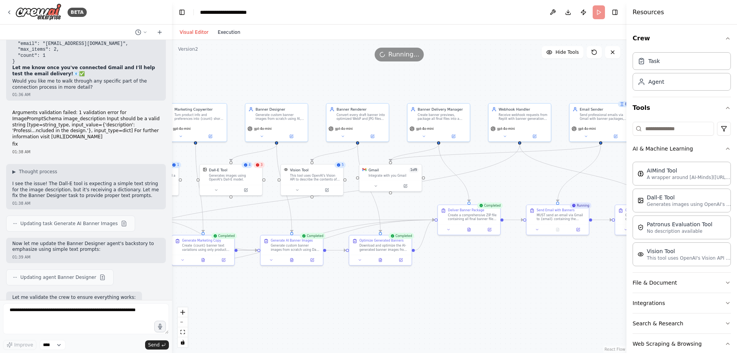
click at [220, 35] on button "Execution" at bounding box center [229, 32] width 32 height 9
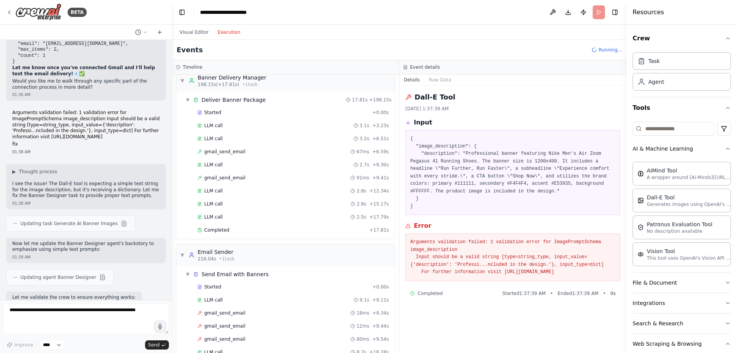
scroll to position [929, 0]
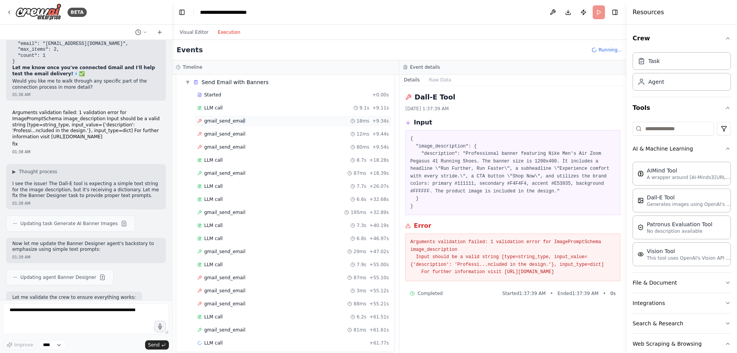
click at [239, 126] on div "gmail_send_email 18ms + 9.34s" at bounding box center [293, 121] width 197 height 12
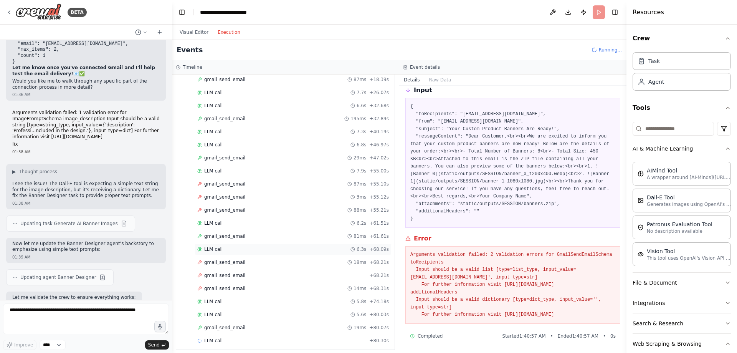
scroll to position [1048, 0]
click at [190, 37] on div "Visual Editor Execution" at bounding box center [210, 32] width 70 height 15
click at [191, 32] on button "Visual Editor" at bounding box center [194, 32] width 38 height 9
